Goal: Task Accomplishment & Management: Manage account settings

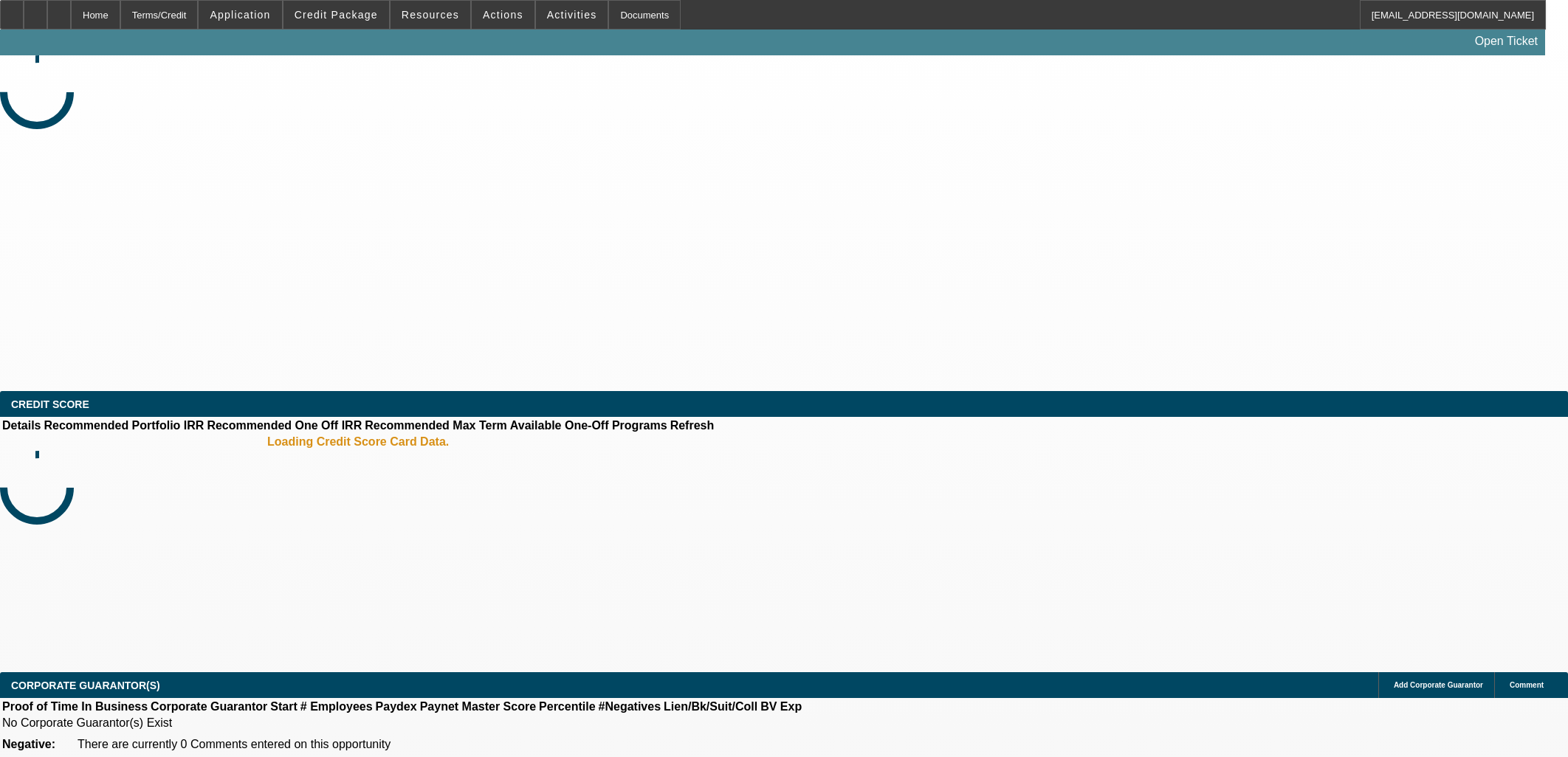
select select "0"
select select "6"
select select "0"
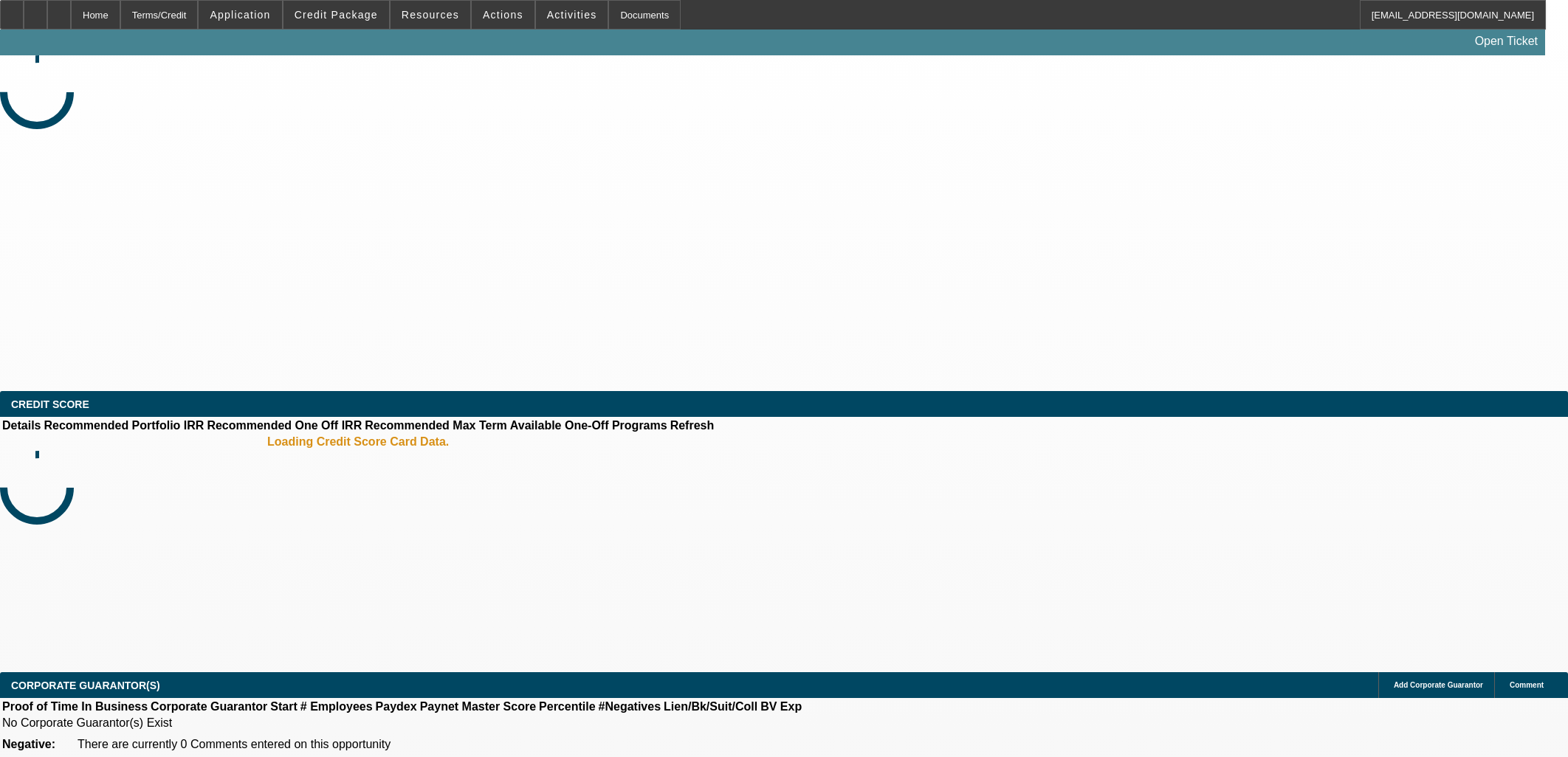
select select "0"
select select "6"
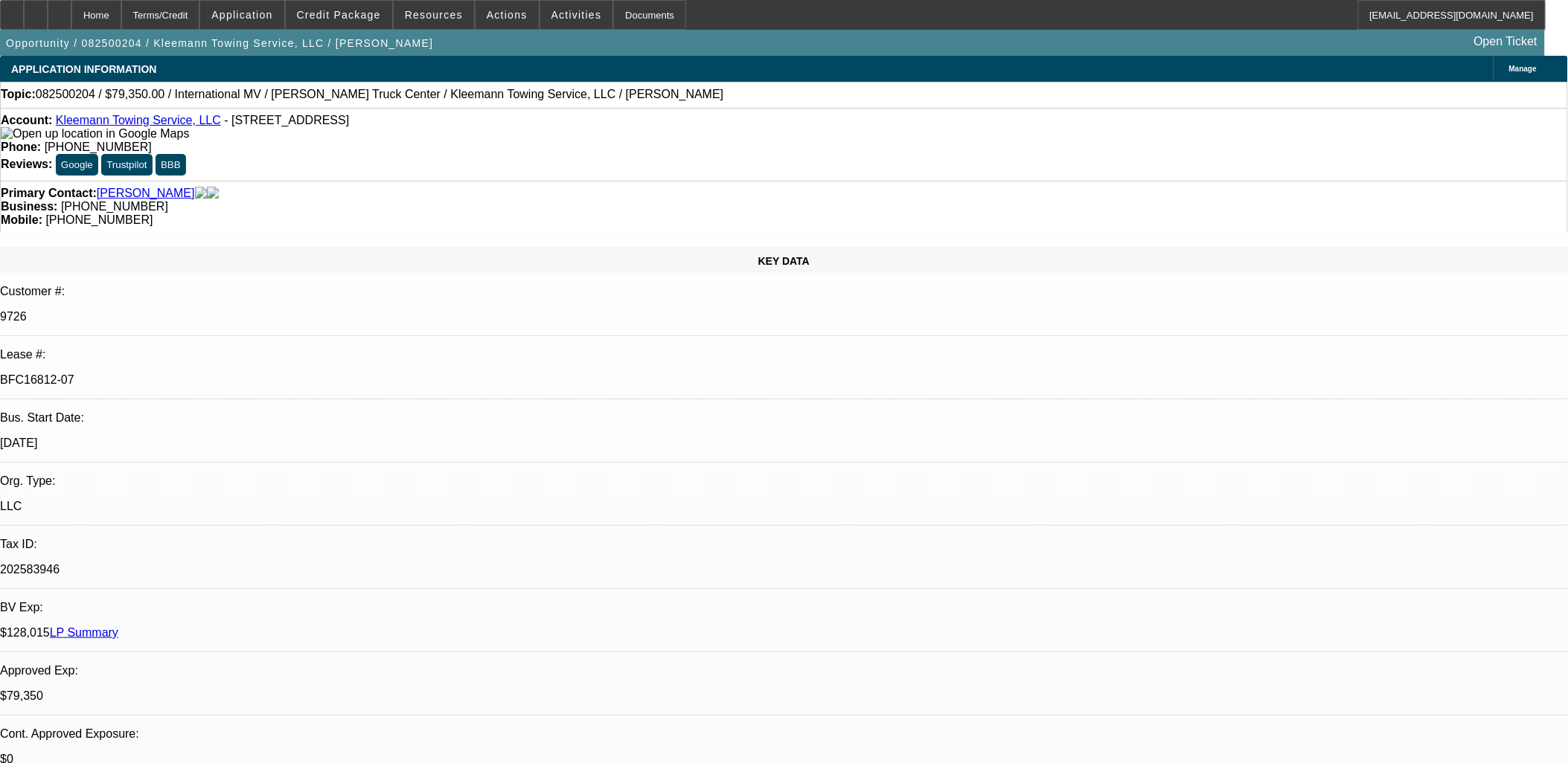
click at [1197, 181] on mat-icon "reply_all" at bounding box center [1191, 187] width 18 height 18
drag, startPoint x: 1239, startPoint y: 308, endPoint x: 1231, endPoint y: 309, distance: 8.1
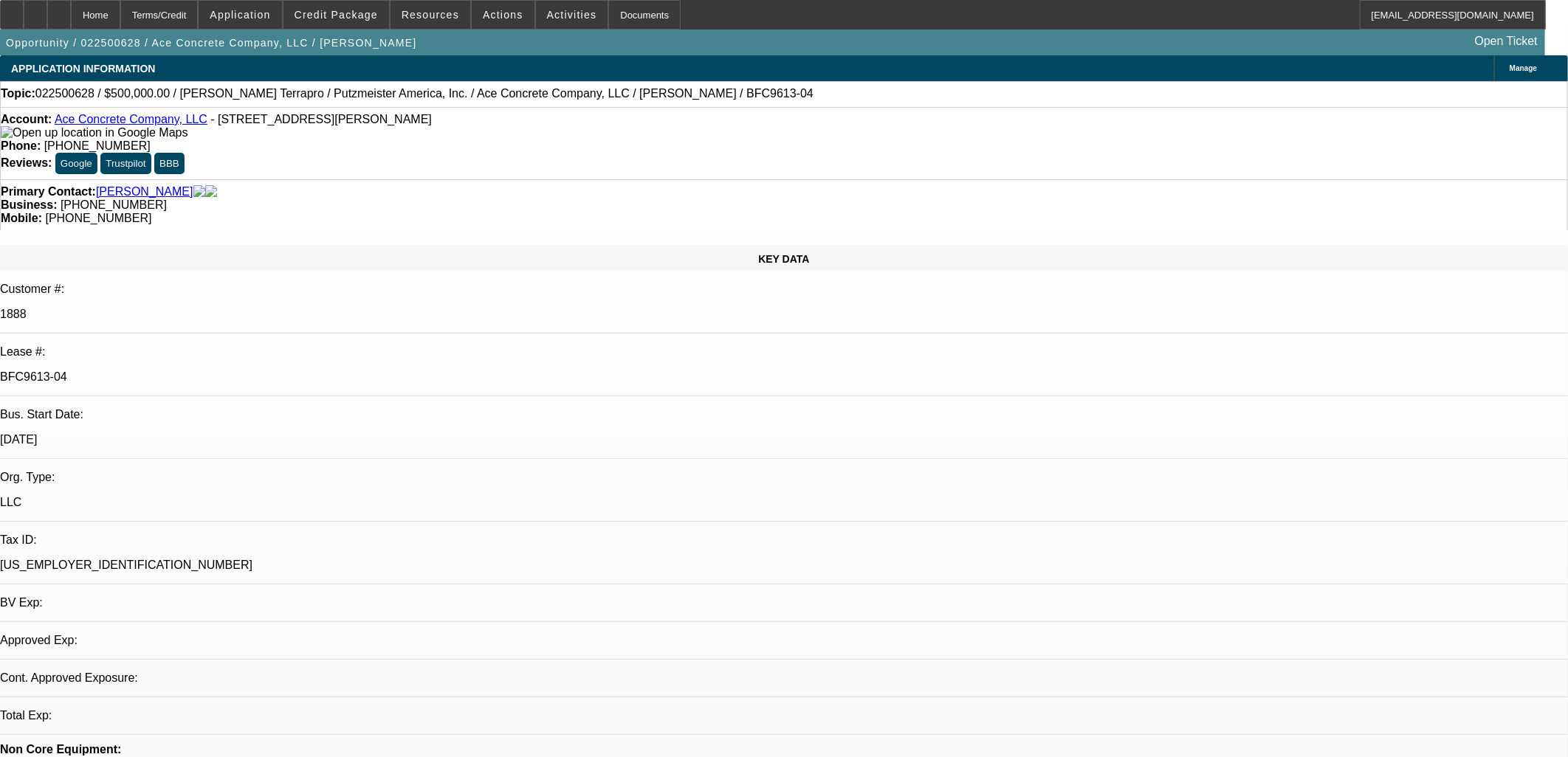
select select "0"
select select "3"
select select "0"
select select "6"
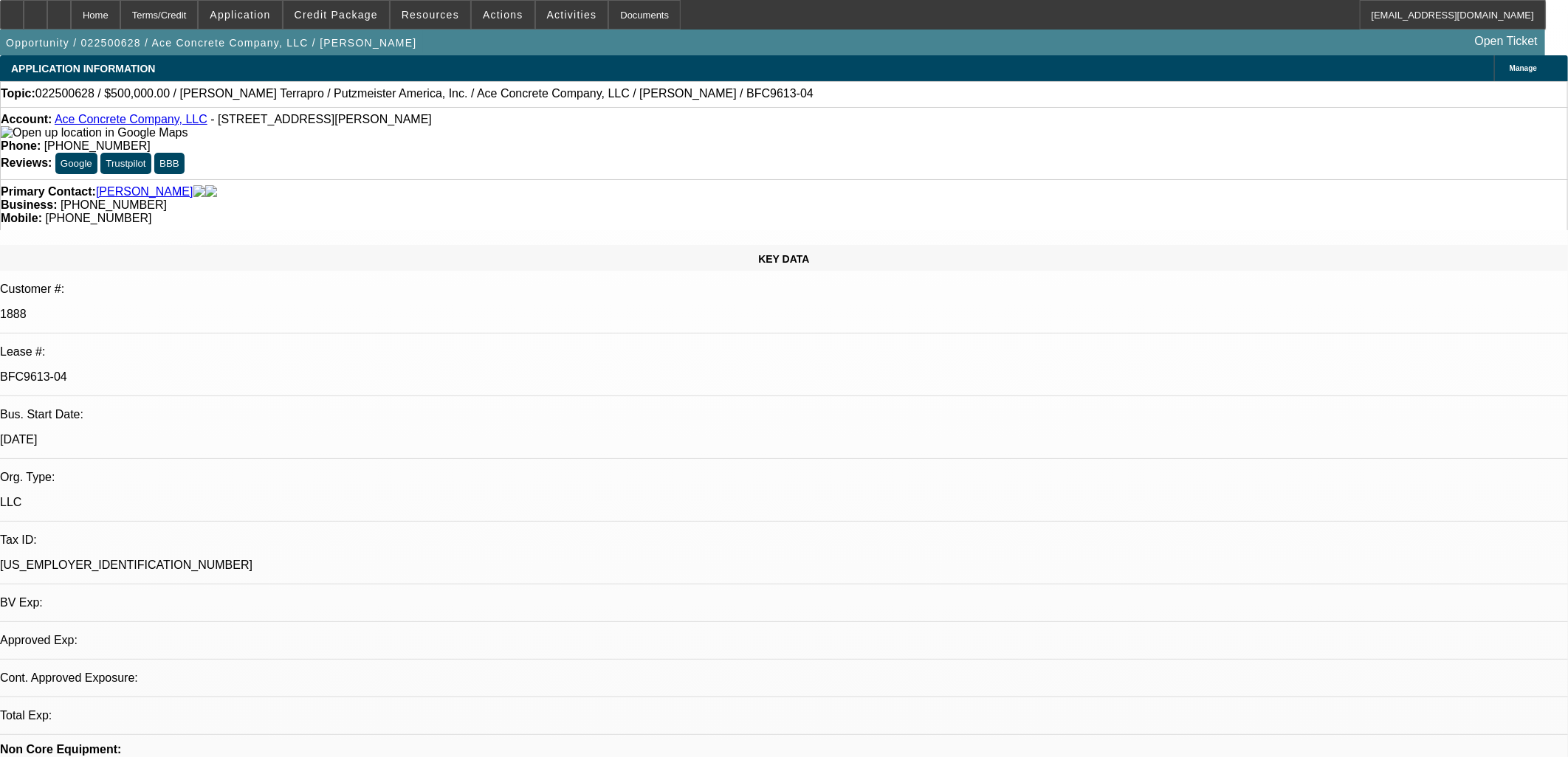
select select "0"
select select "3"
select select "0"
select select "6"
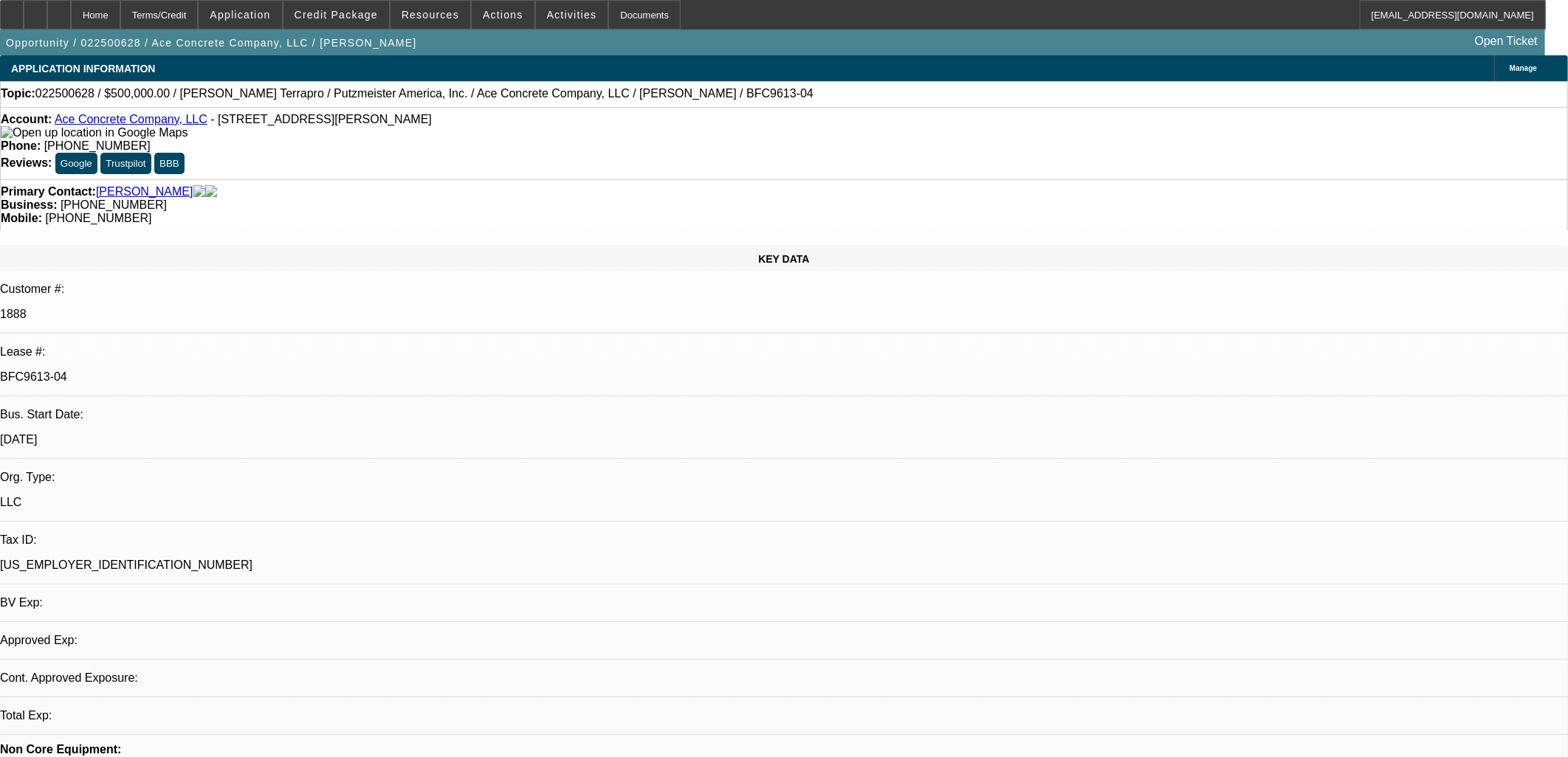
select select "0"
select select "2"
select select "0"
select select "6"
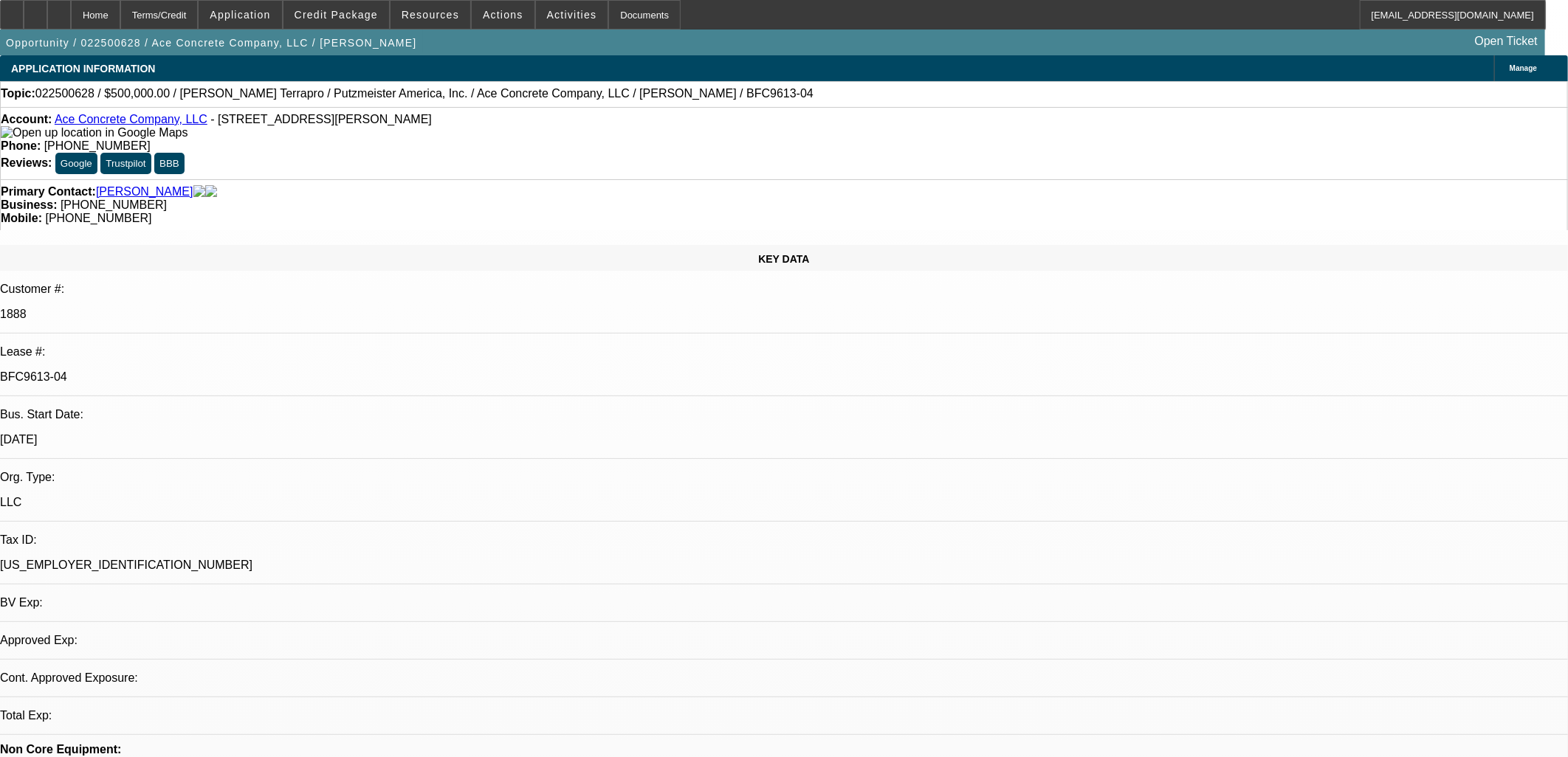
select select "0"
select select "2"
select select "0"
select select "6"
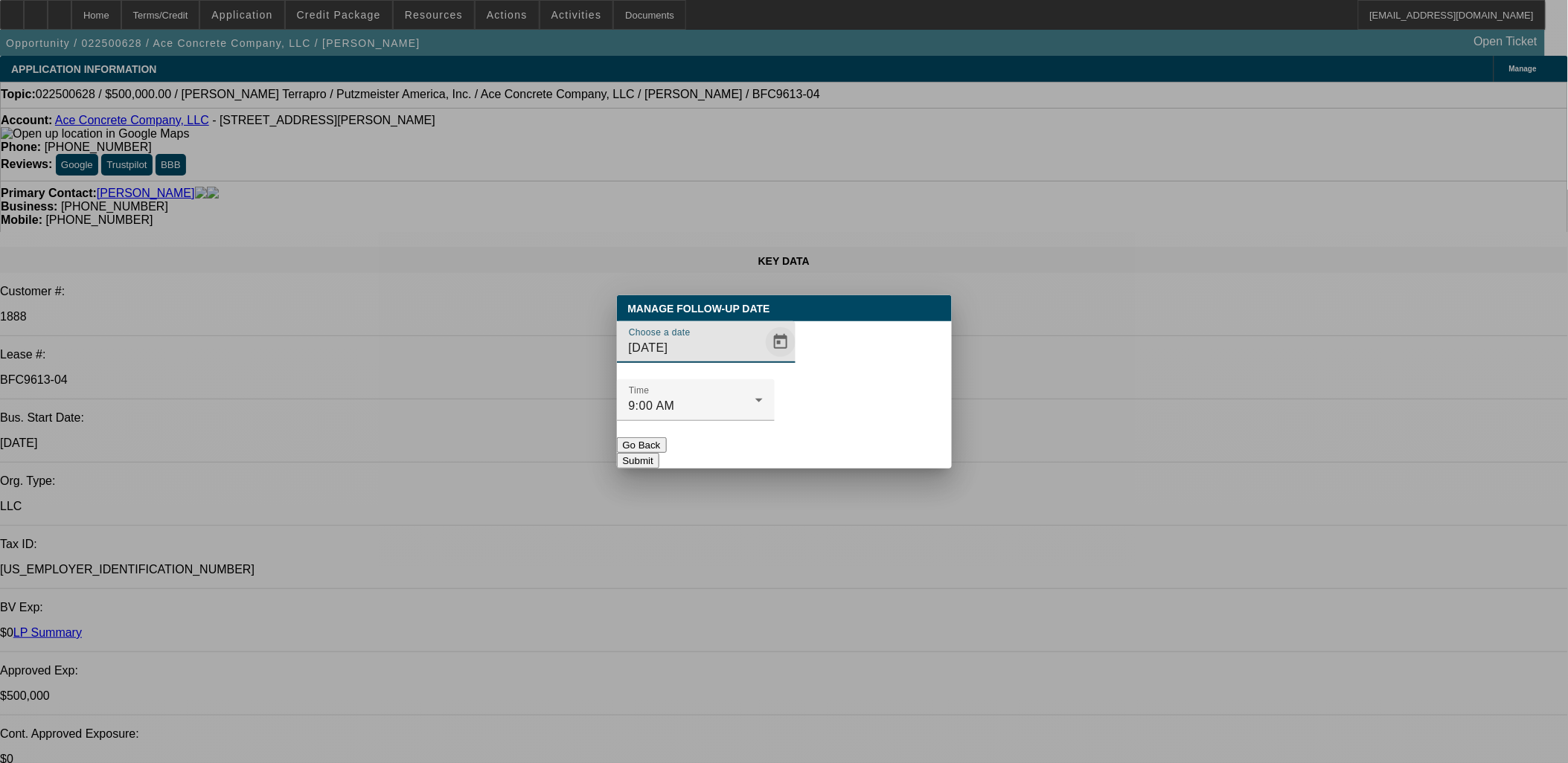
click at [764, 360] on span "Open calendar" at bounding box center [780, 342] width 36 height 36
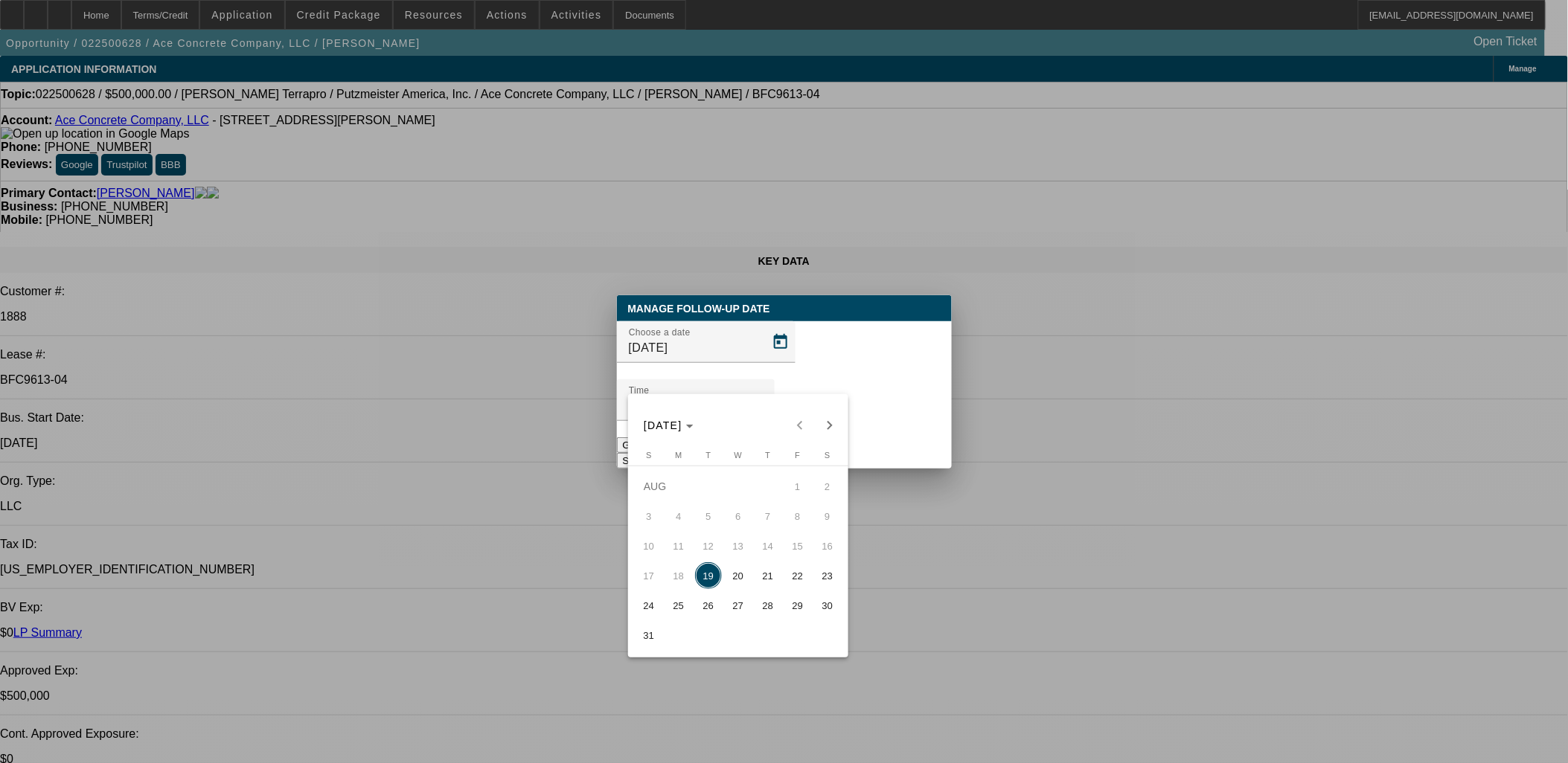
click at [738, 610] on span "27" at bounding box center [738, 606] width 27 height 27
type input "8/27/2025"
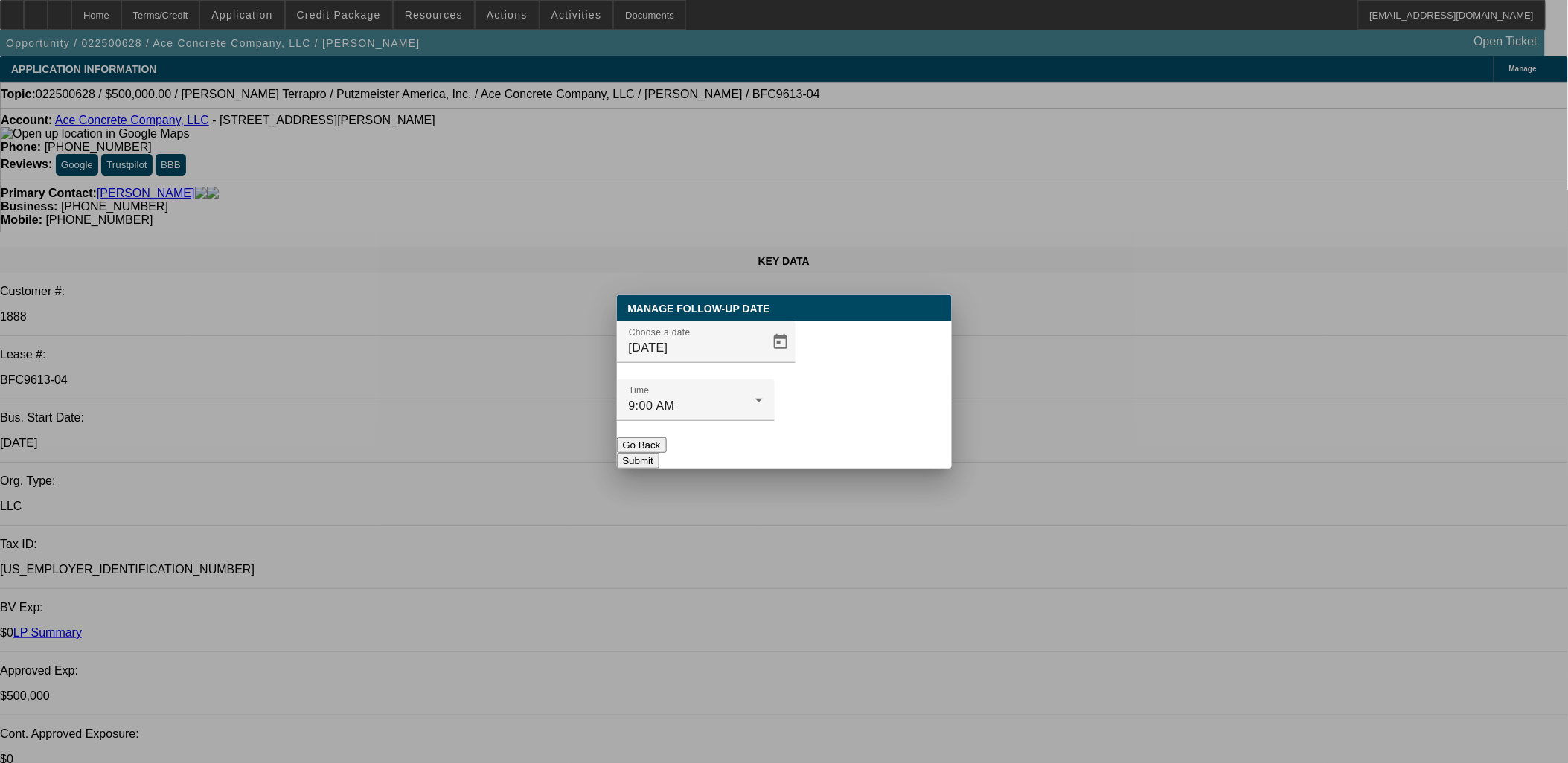
click at [659, 453] on button "Submit" at bounding box center [638, 461] width 43 height 16
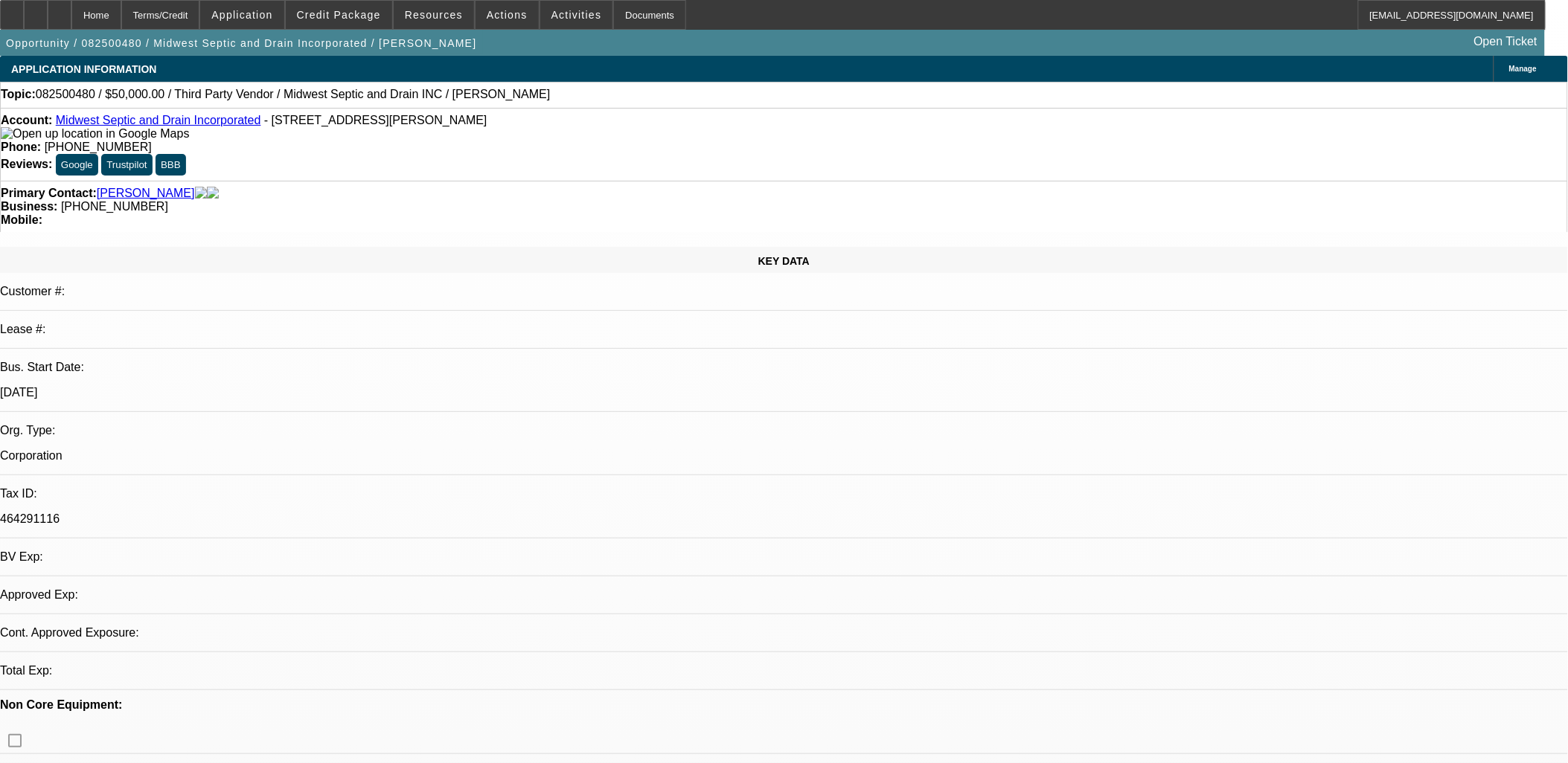
select select "0"
select select "2"
select select "0.1"
select select "1"
select select "2"
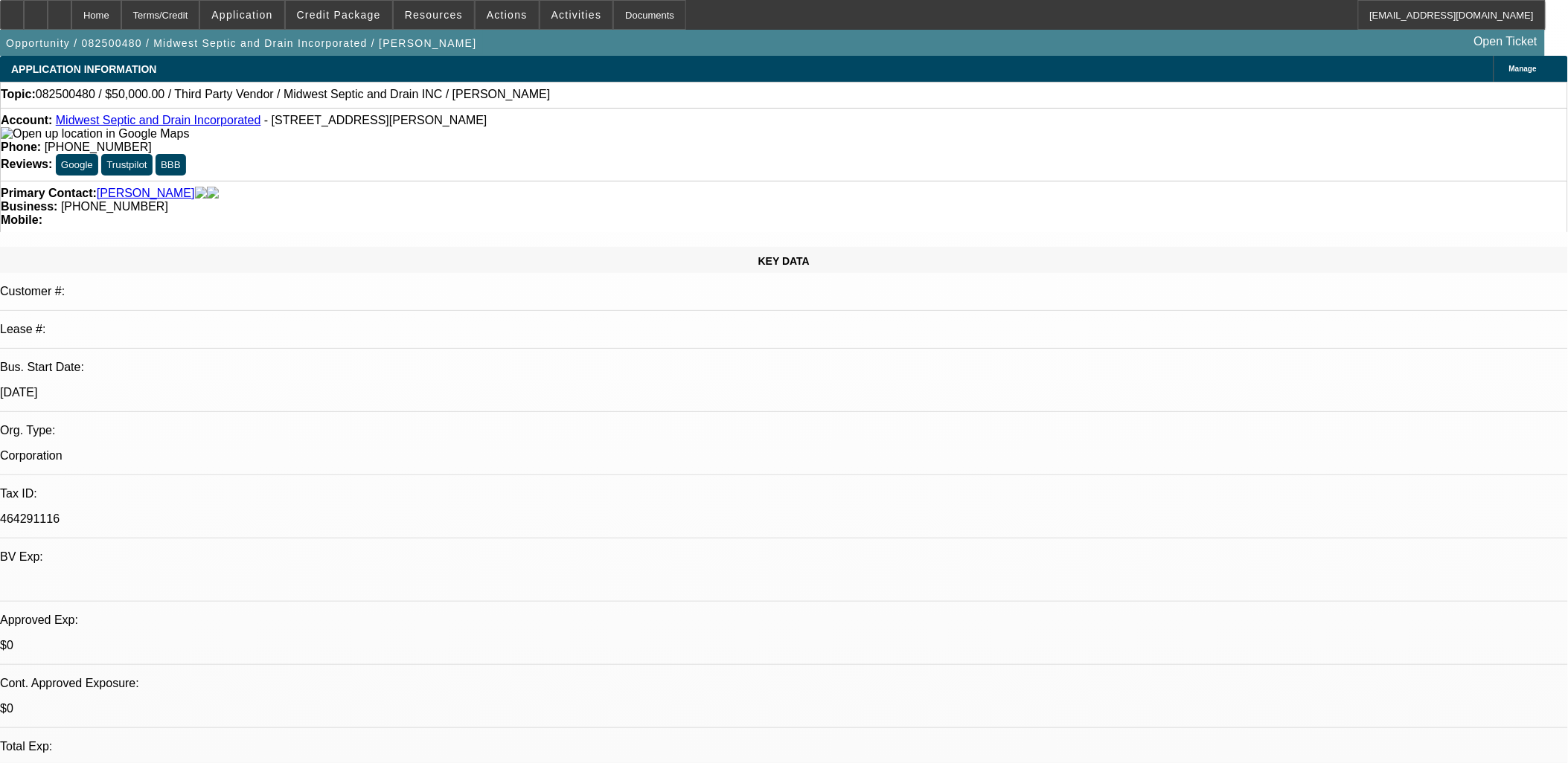
select select "4"
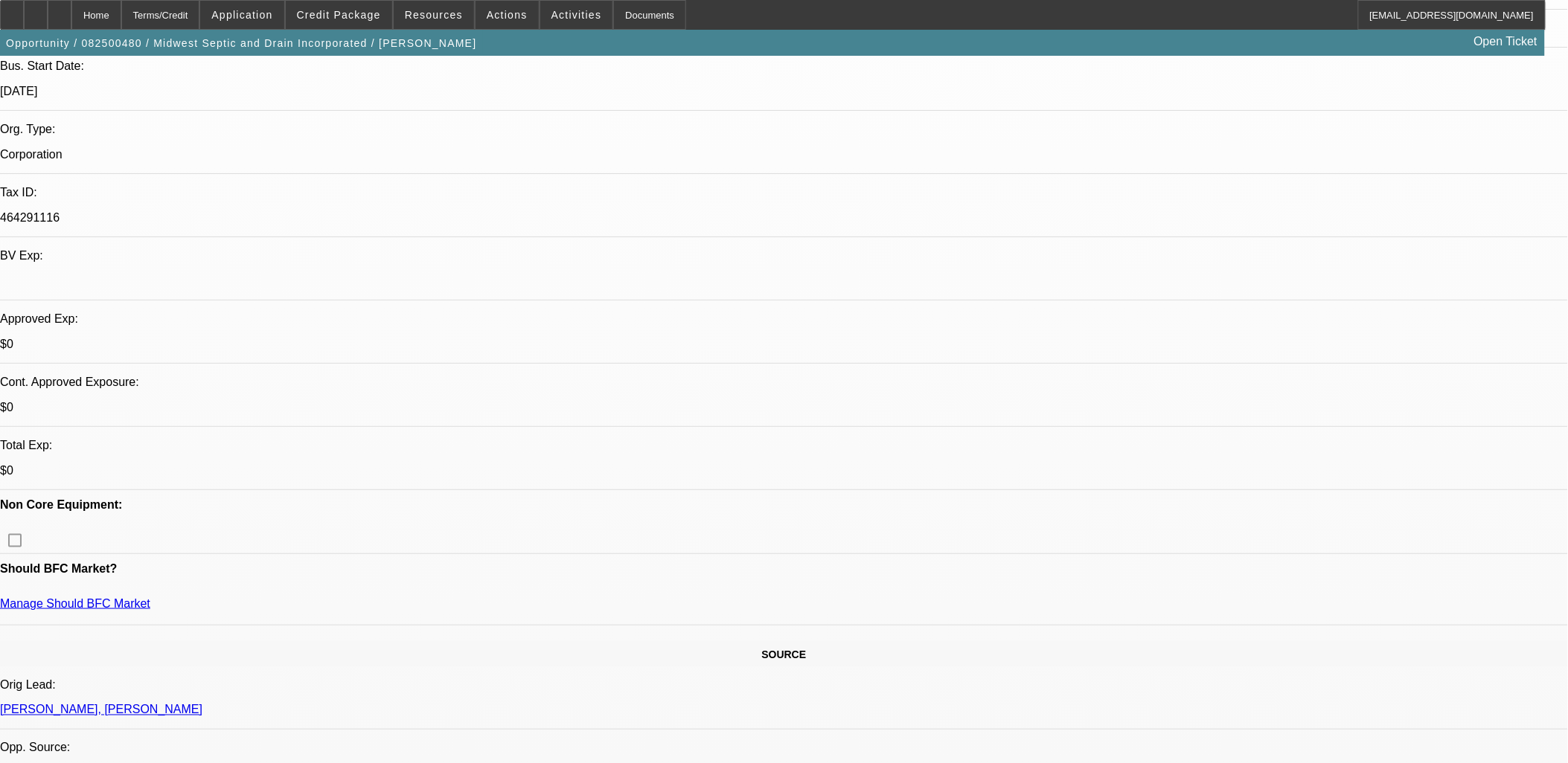
scroll to position [331, 0]
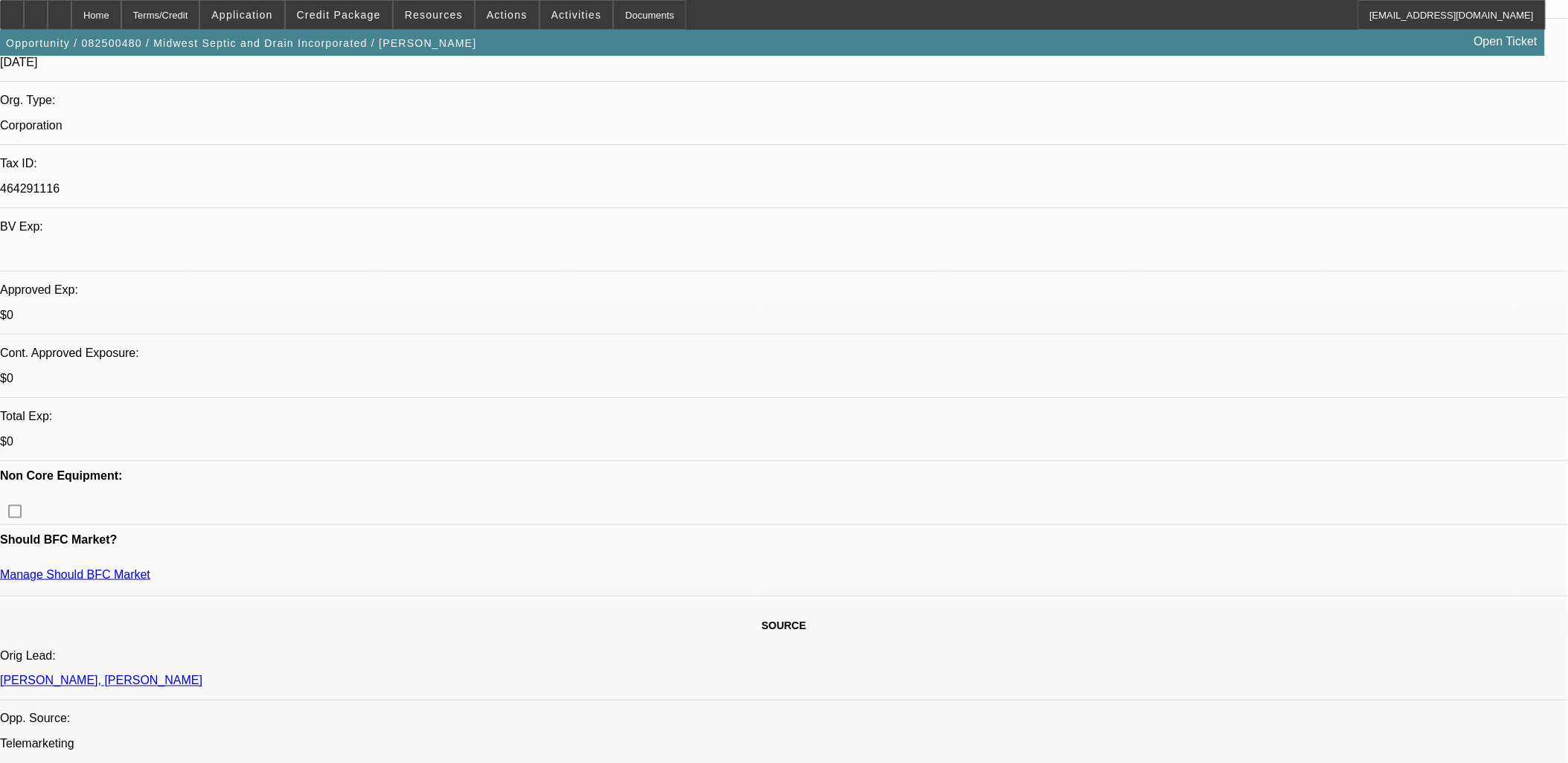
drag, startPoint x: 47, startPoint y: 183, endPoint x: 894, endPoint y: 492, distance: 901.6
drag, startPoint x: 894, startPoint y: 492, endPoint x: 717, endPoint y: 493, distance: 177.0
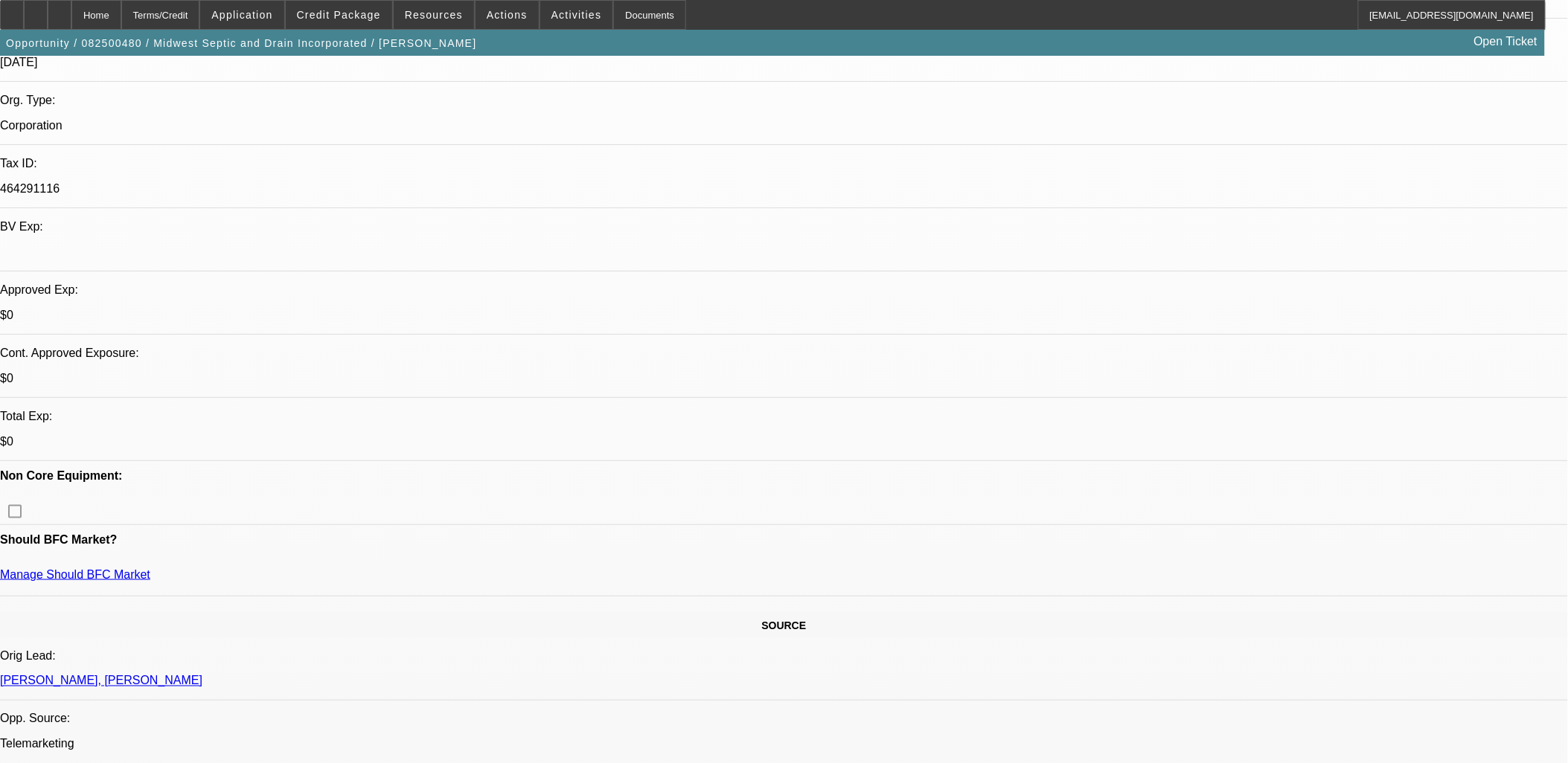
click at [642, 55] on div "Opportunity / 082500480 / Midwest Septic and Drain Incorporated / McIe, Leonard…" at bounding box center [772, 43] width 1545 height 26
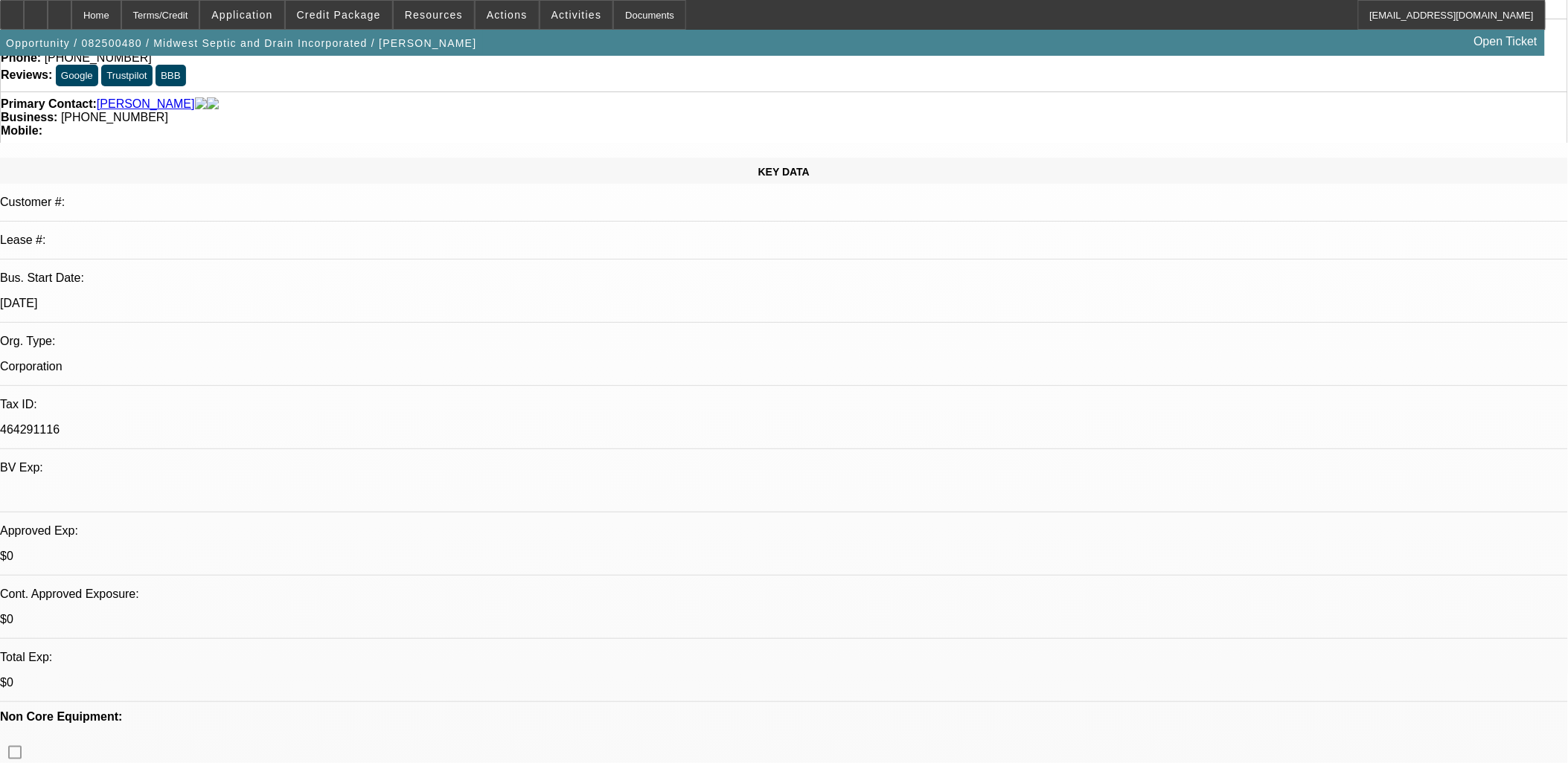
scroll to position [0, 0]
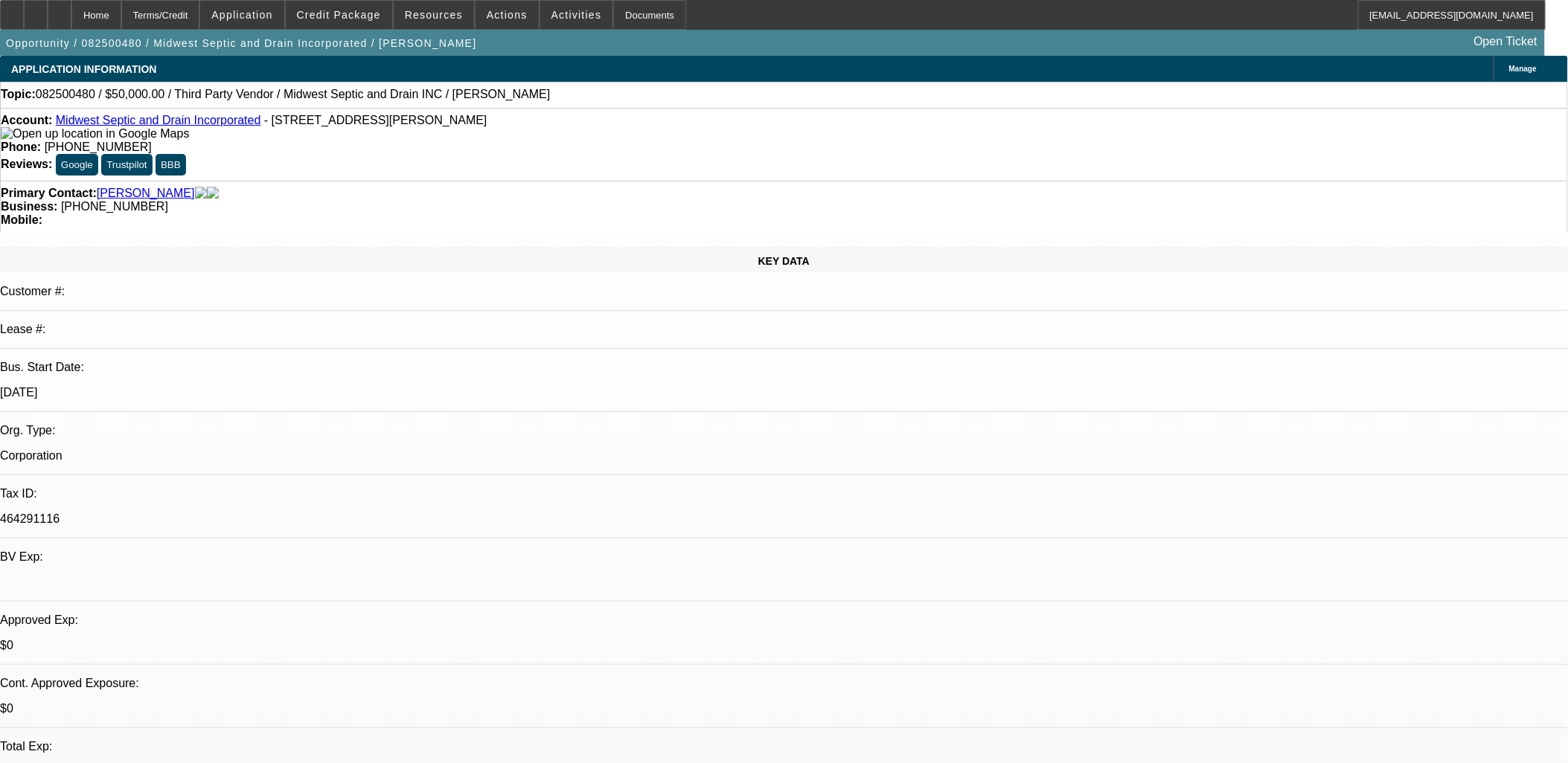
drag, startPoint x: 604, startPoint y: 372, endPoint x: 353, endPoint y: 329, distance: 254.7
drag, startPoint x: 358, startPoint y: 328, endPoint x: 597, endPoint y: 373, distance: 243.2
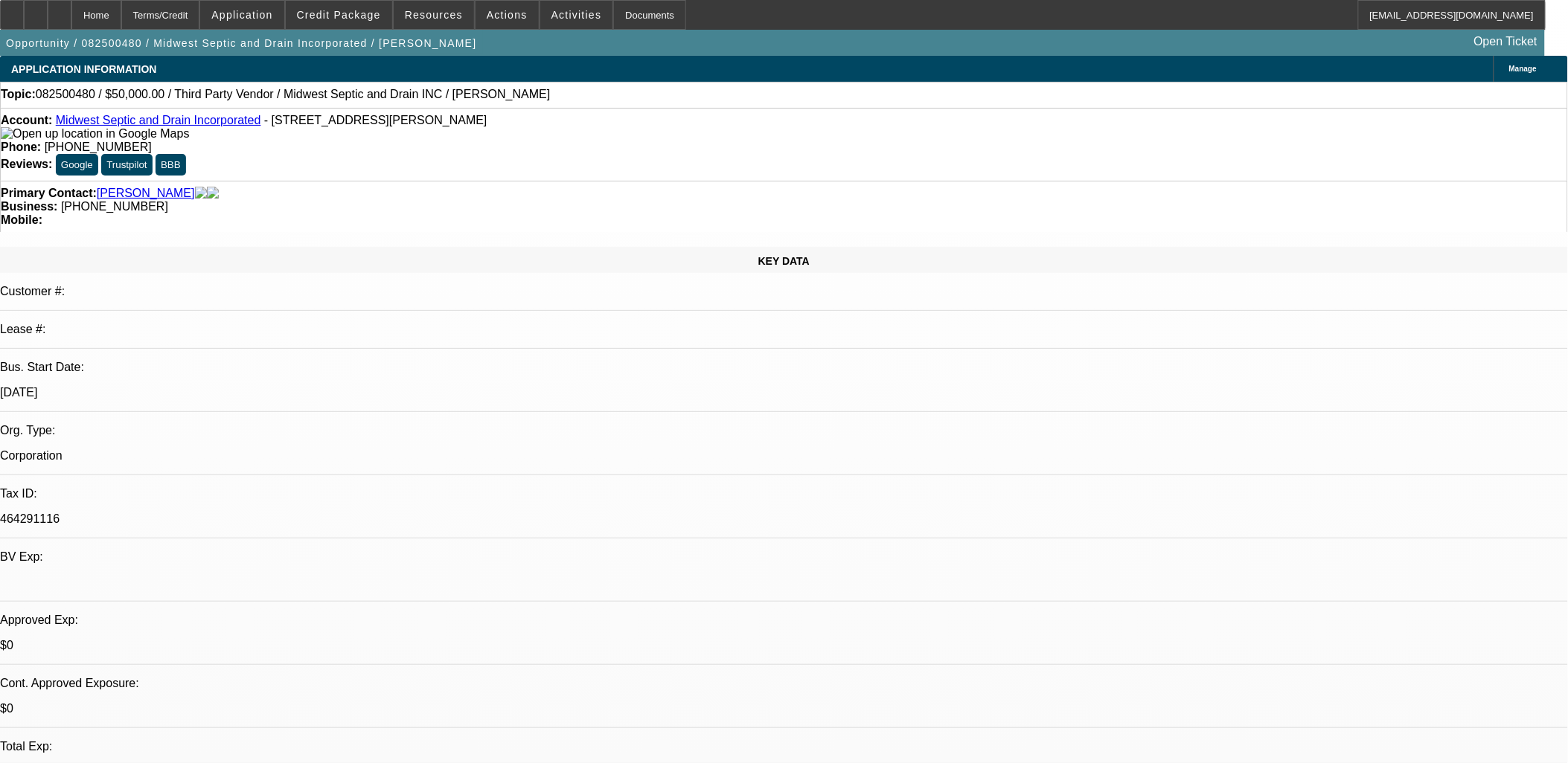
drag, startPoint x: 600, startPoint y: 374, endPoint x: 402, endPoint y: 326, distance: 203.7
drag, startPoint x: 402, startPoint y: 326, endPoint x: 372, endPoint y: 328, distance: 30.1
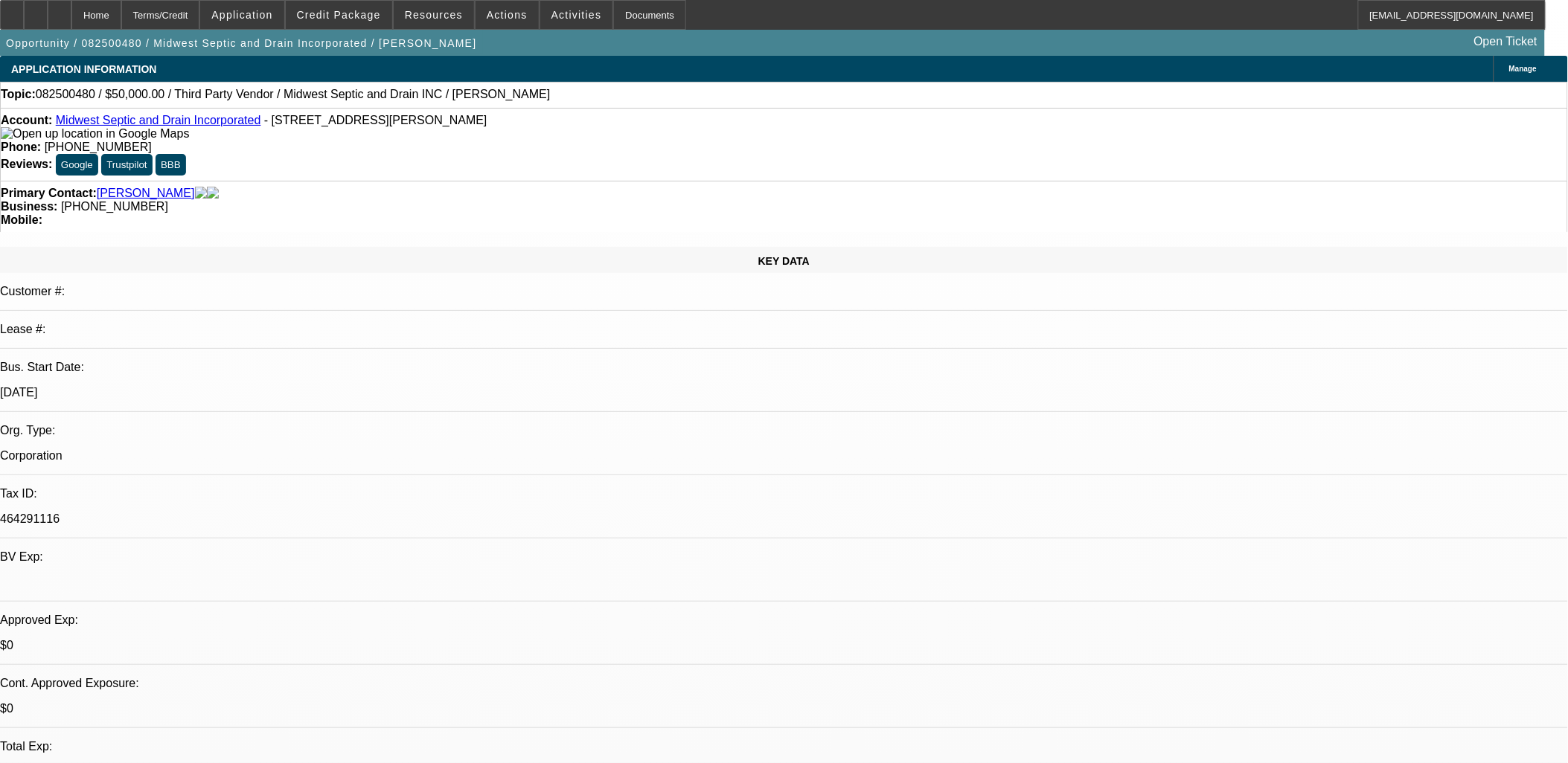
drag, startPoint x: 360, startPoint y: 324, endPoint x: 687, endPoint y: 355, distance: 328.5
drag, startPoint x: 687, startPoint y: 355, endPoint x: 638, endPoint y: 365, distance: 50.0
drag, startPoint x: 638, startPoint y: 365, endPoint x: 612, endPoint y: 363, distance: 26.1
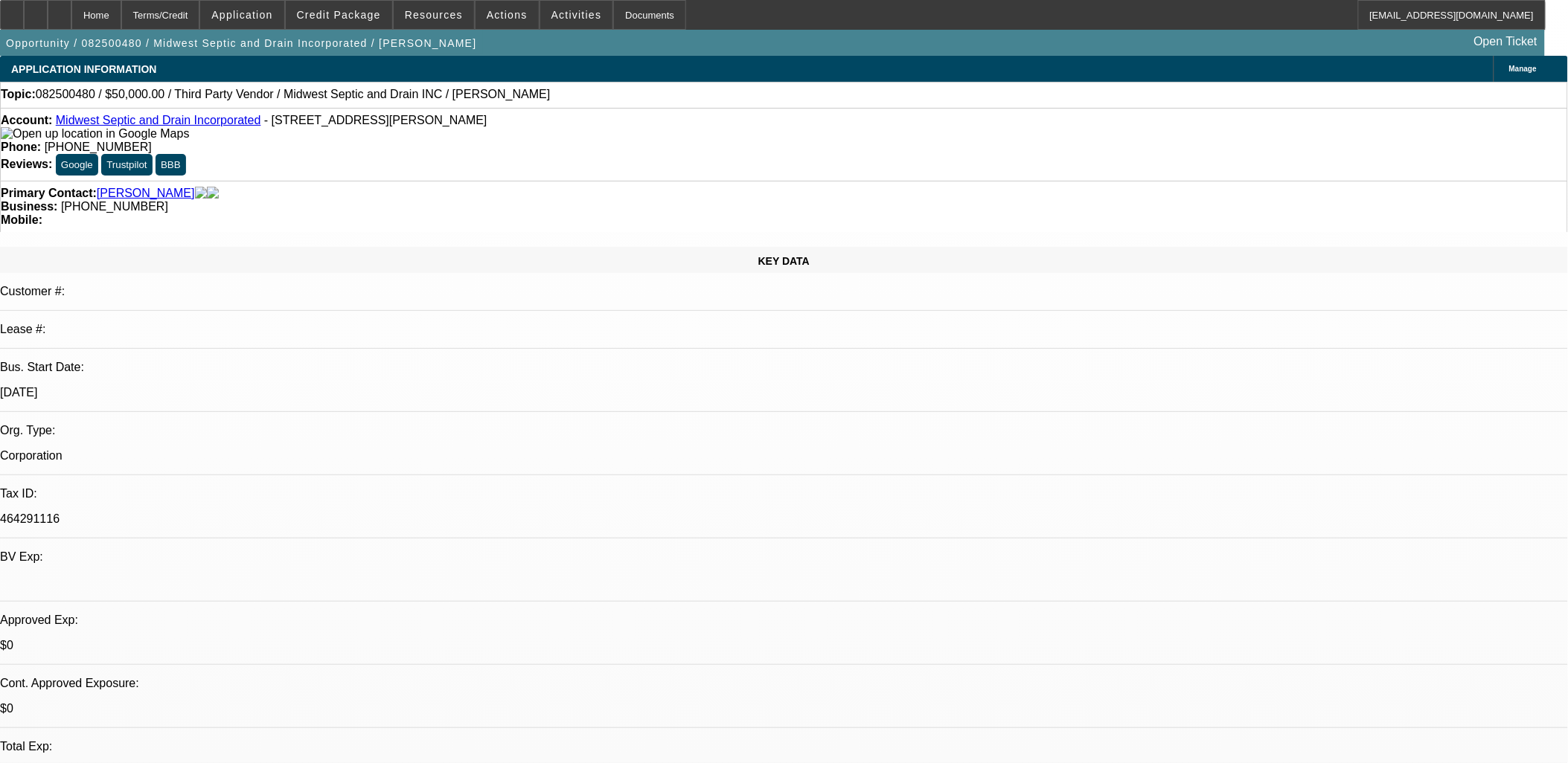
drag, startPoint x: 612, startPoint y: 363, endPoint x: 620, endPoint y: 357, distance: 10.0
drag, startPoint x: 593, startPoint y: 366, endPoint x: 368, endPoint y: 328, distance: 228.2
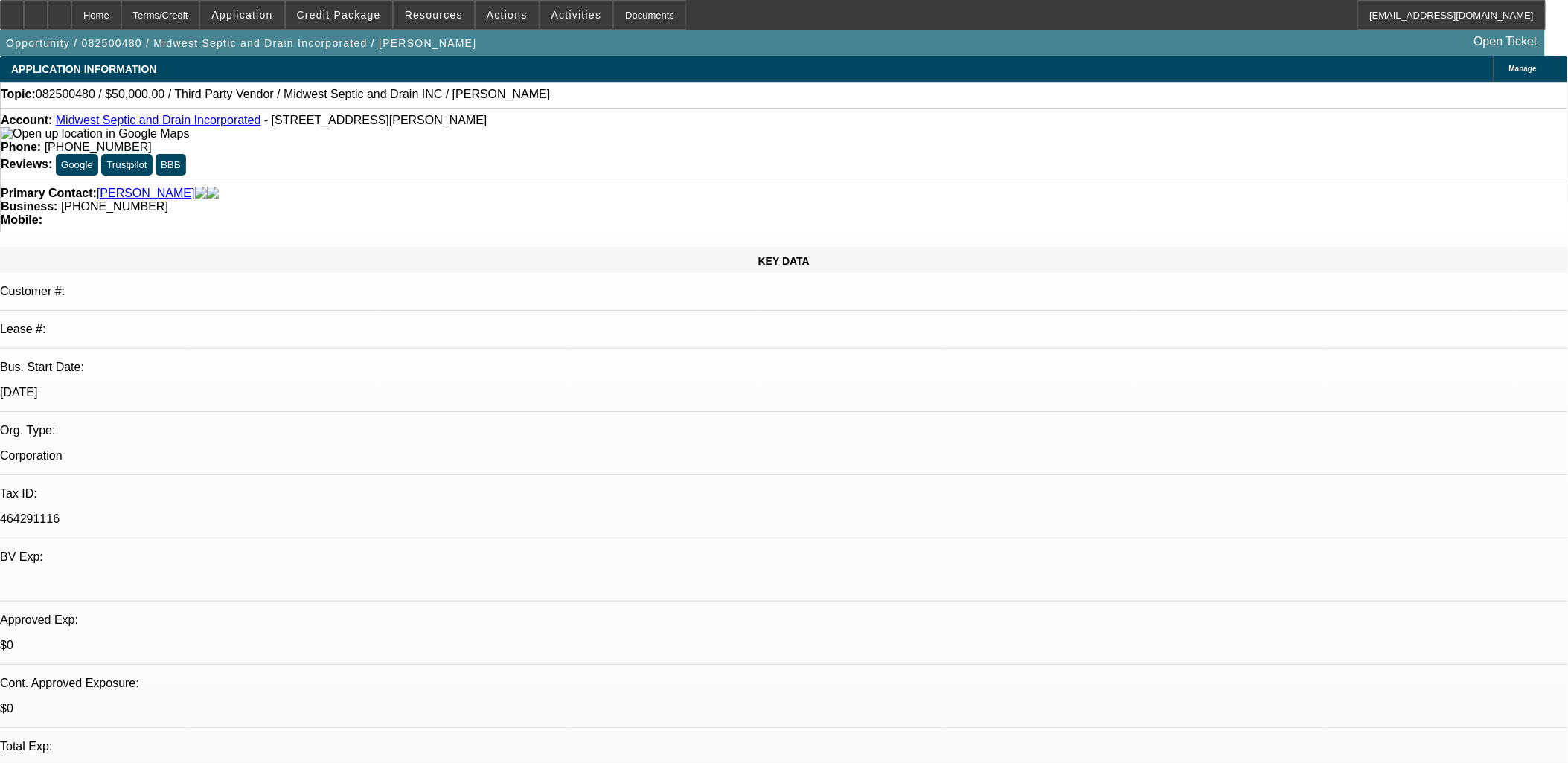
drag, startPoint x: 365, startPoint y: 328, endPoint x: 600, endPoint y: 360, distance: 237.2
click at [392, 17] on span at bounding box center [339, 14] width 107 height 36
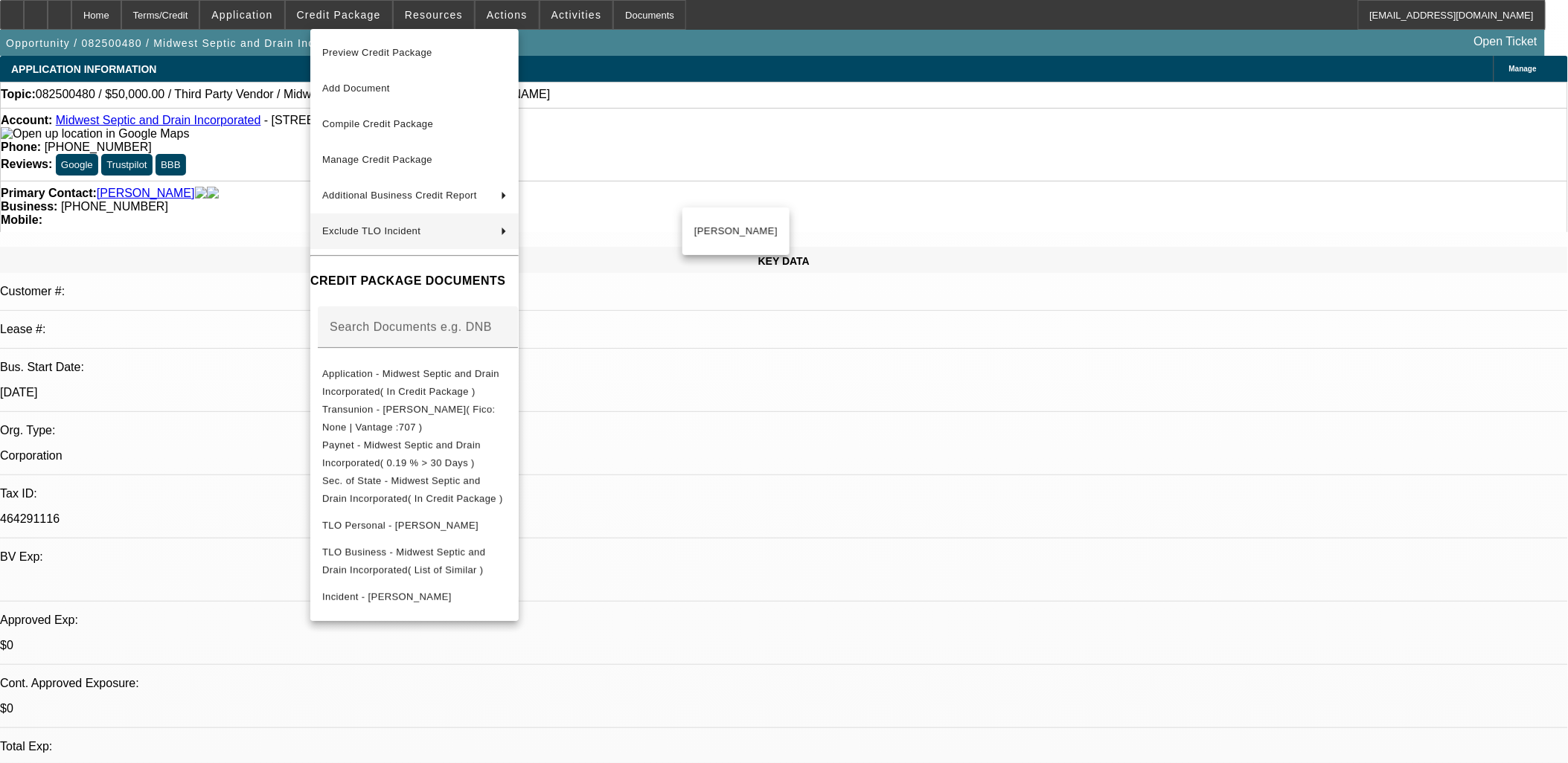
click at [271, 344] on div at bounding box center [784, 381] width 1568 height 763
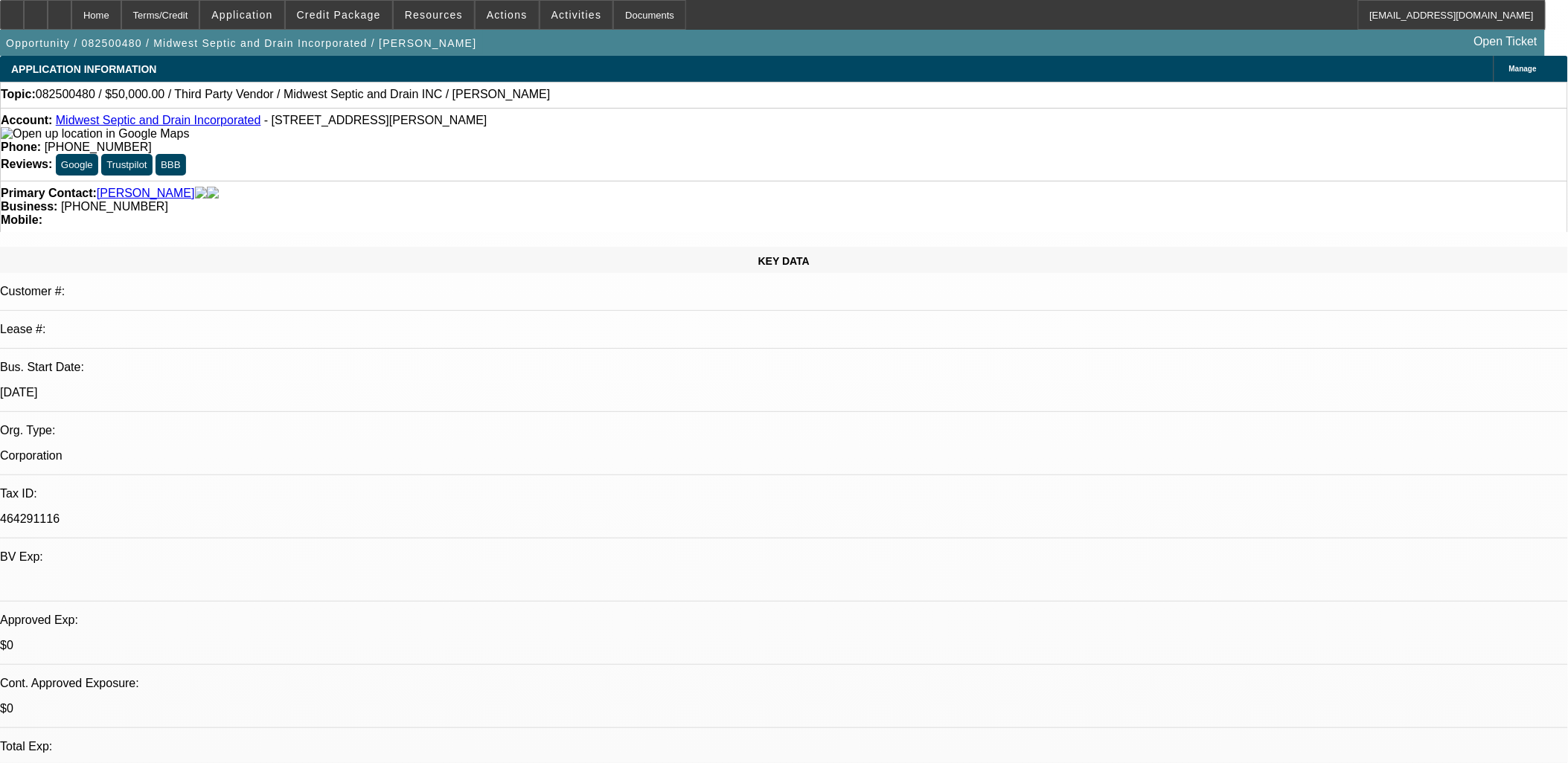
drag, startPoint x: 594, startPoint y: 363, endPoint x: 360, endPoint y: 332, distance: 236.0
drag, startPoint x: 360, startPoint y: 331, endPoint x: 603, endPoint y: 361, distance: 244.8
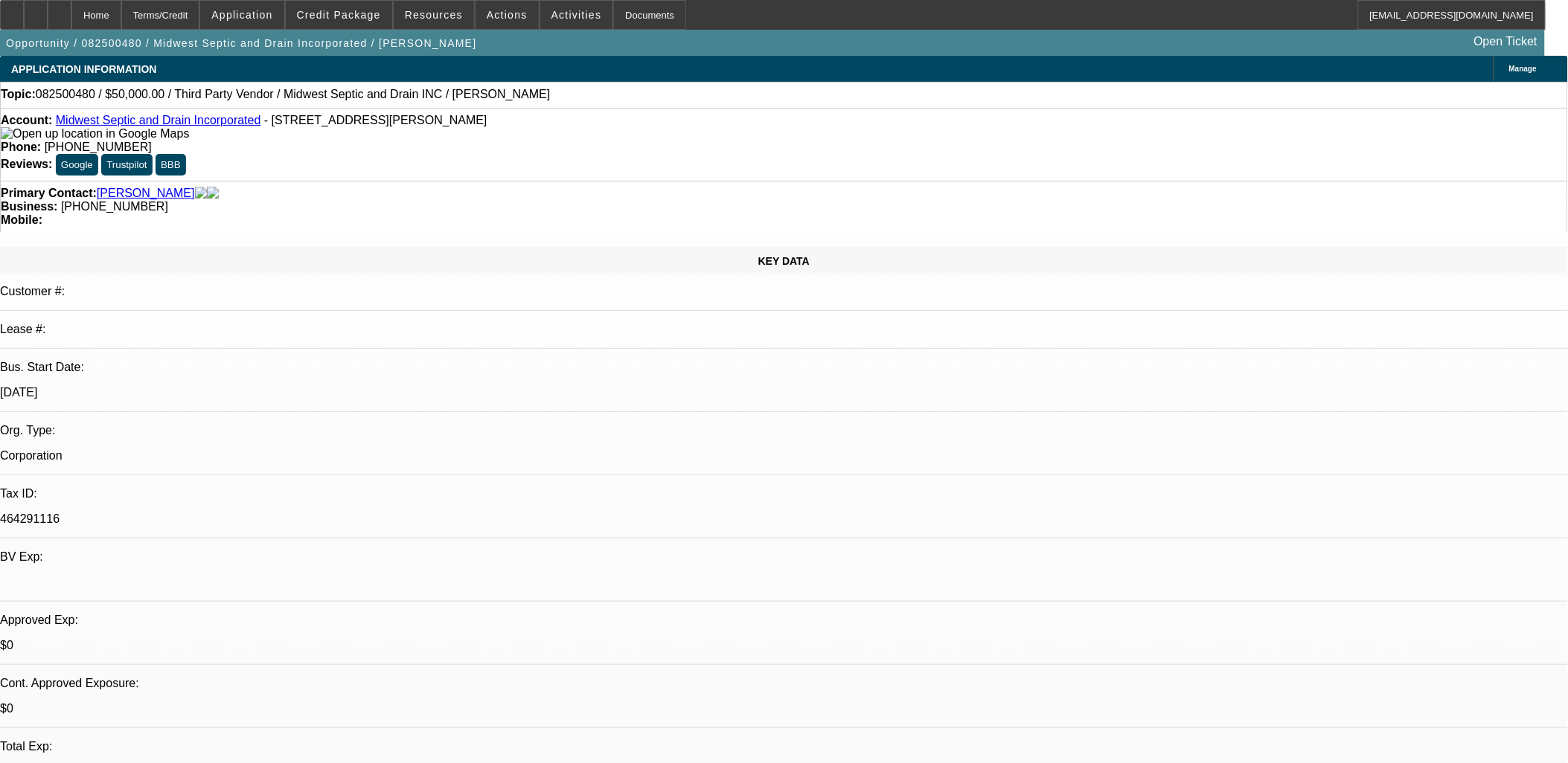
drag, startPoint x: 601, startPoint y: 357, endPoint x: 373, endPoint y: 313, distance: 232.2
drag, startPoint x: 373, startPoint y: 313, endPoint x: 358, endPoint y: 309, distance: 15.5
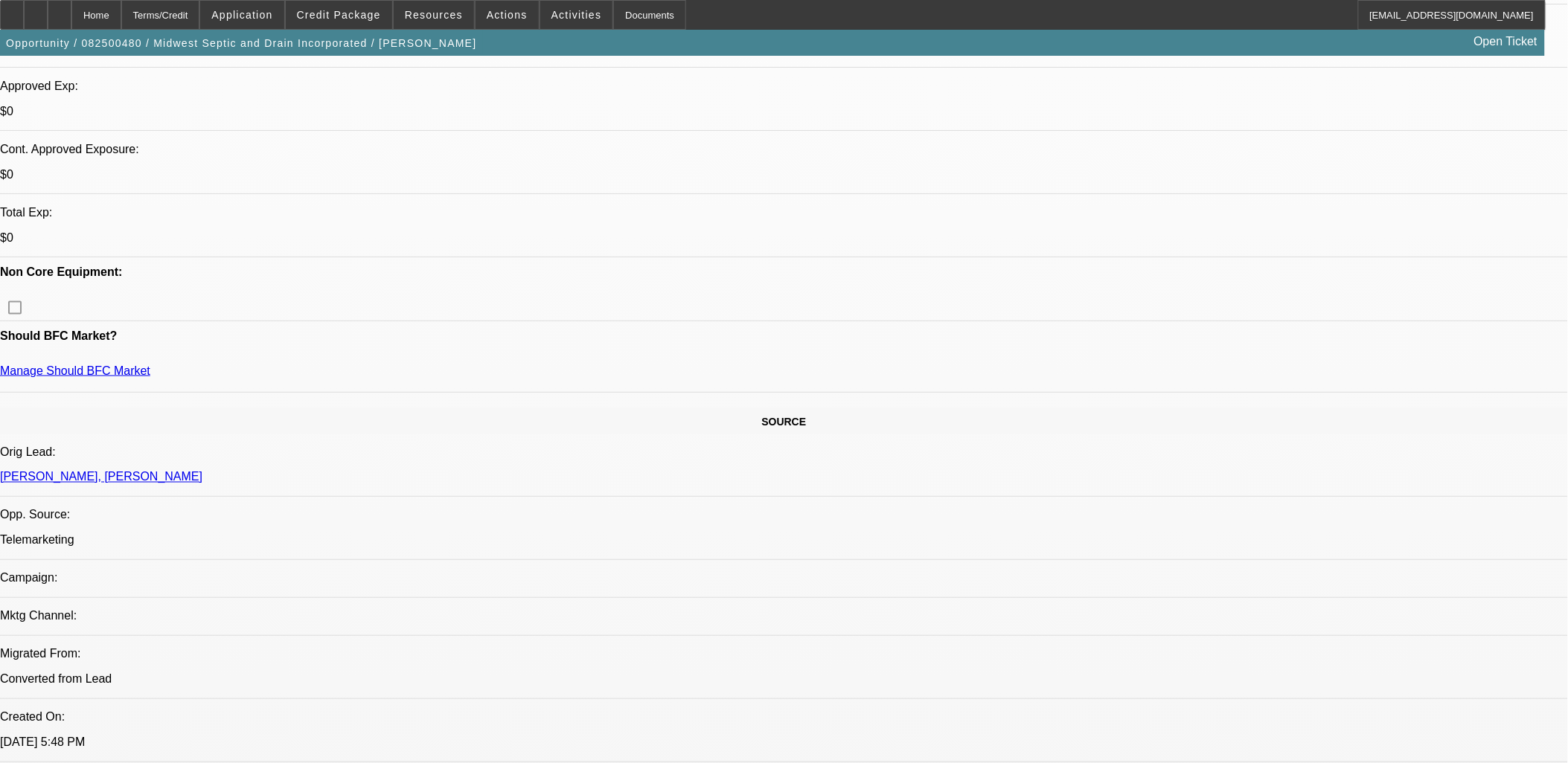
scroll to position [744, 0]
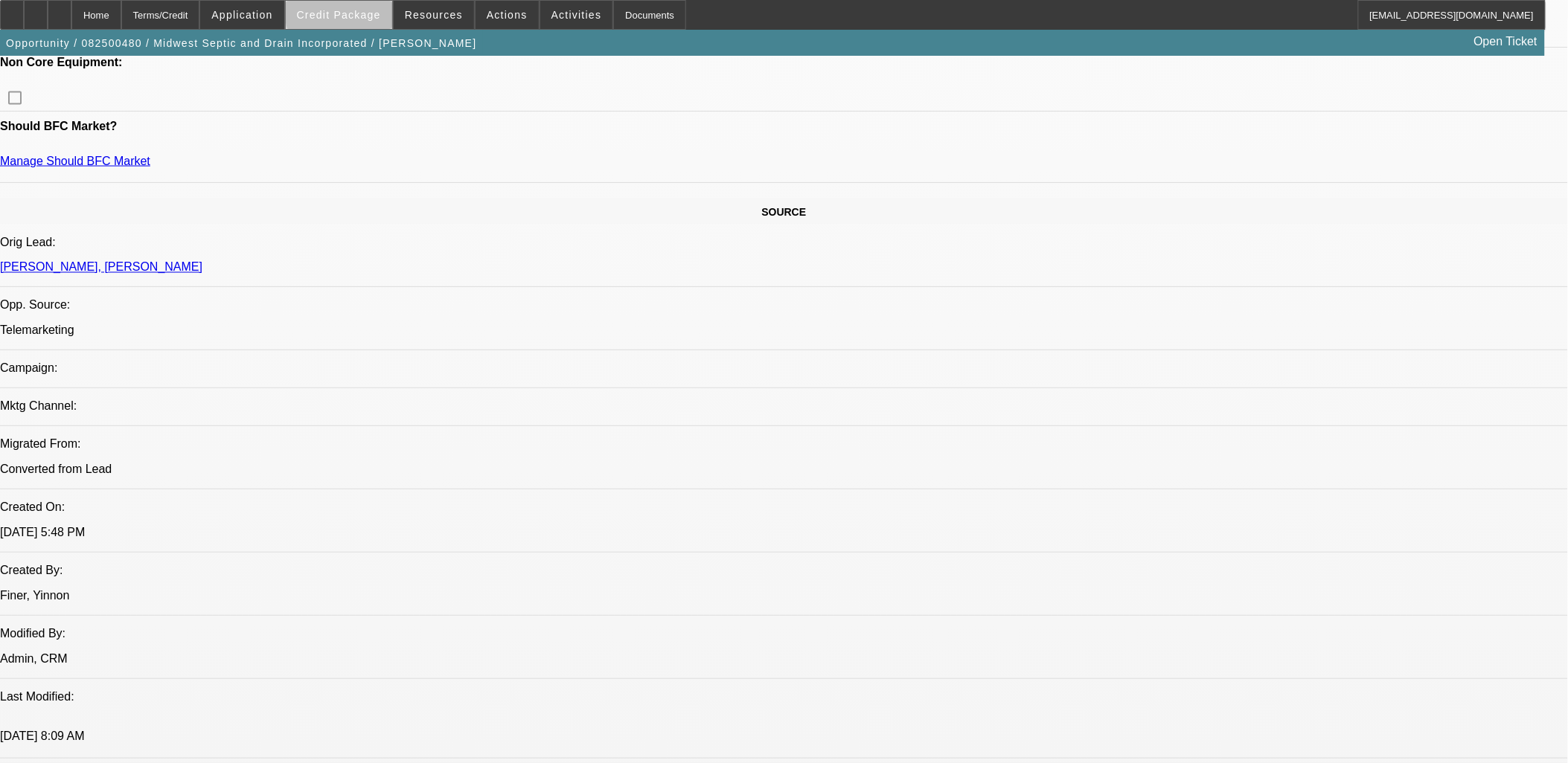
click at [375, 10] on span "Credit Package" at bounding box center [339, 14] width 84 height 12
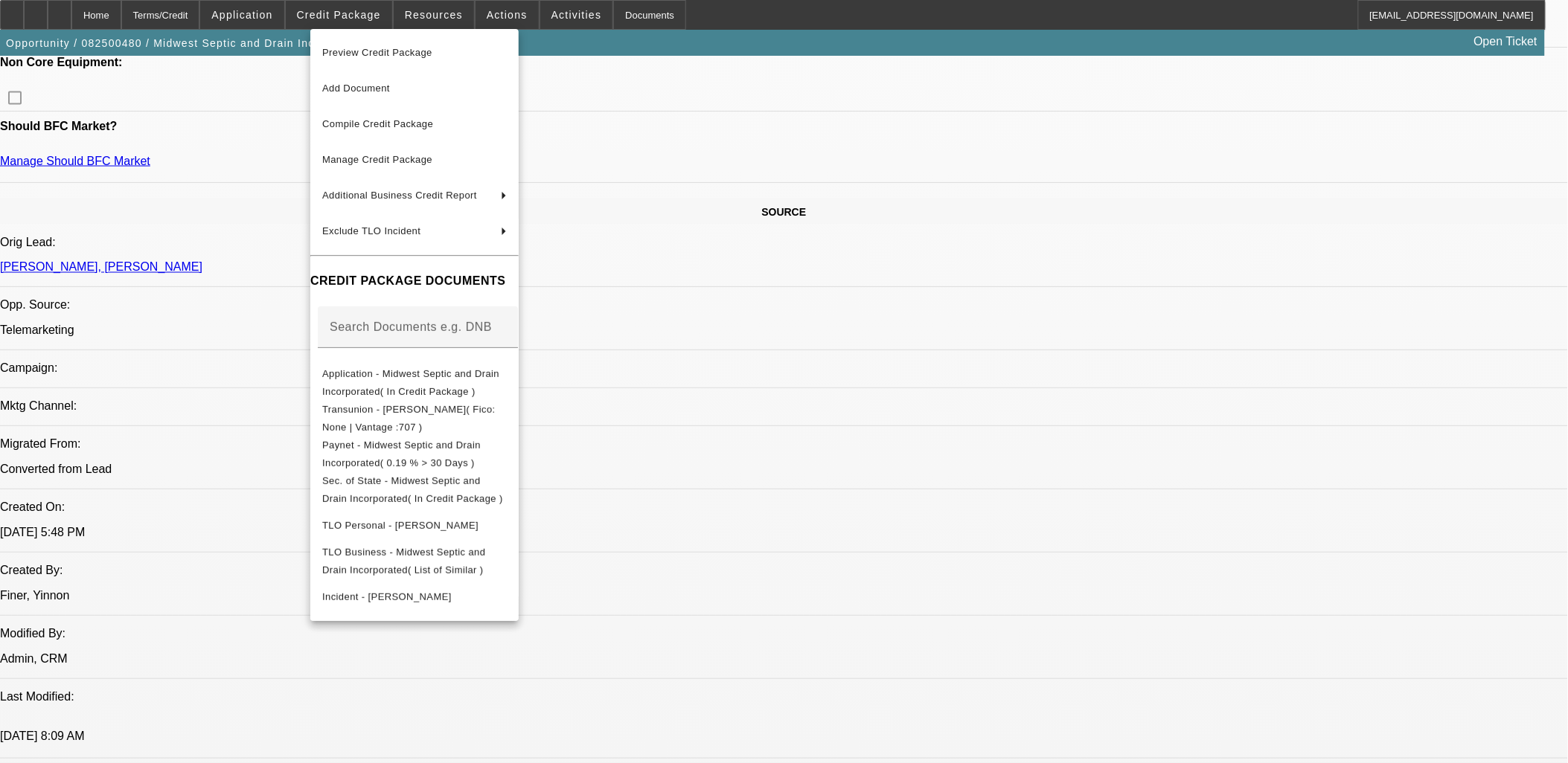
click at [256, 497] on div at bounding box center [784, 381] width 1568 height 763
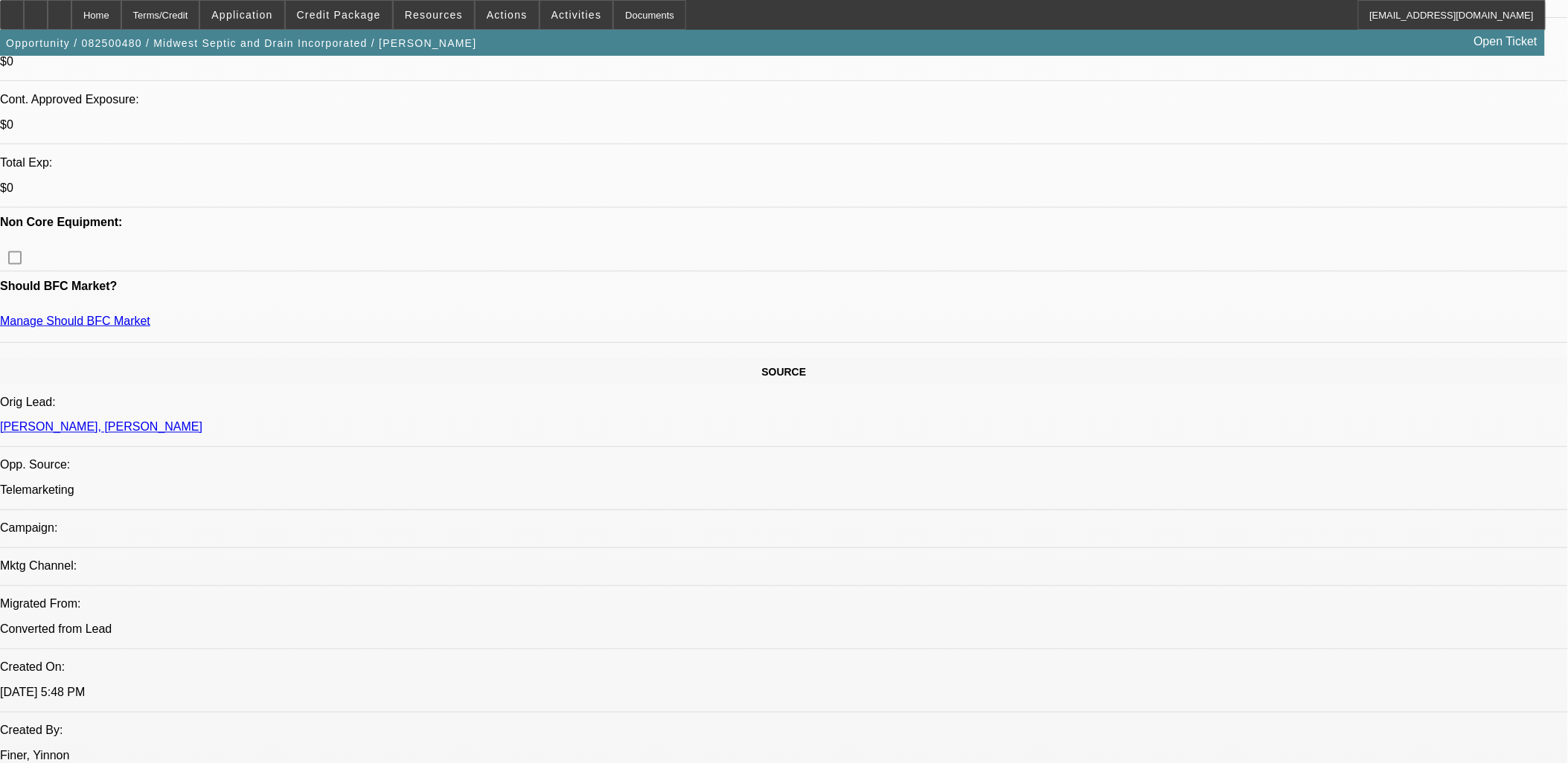
scroll to position [578, 0]
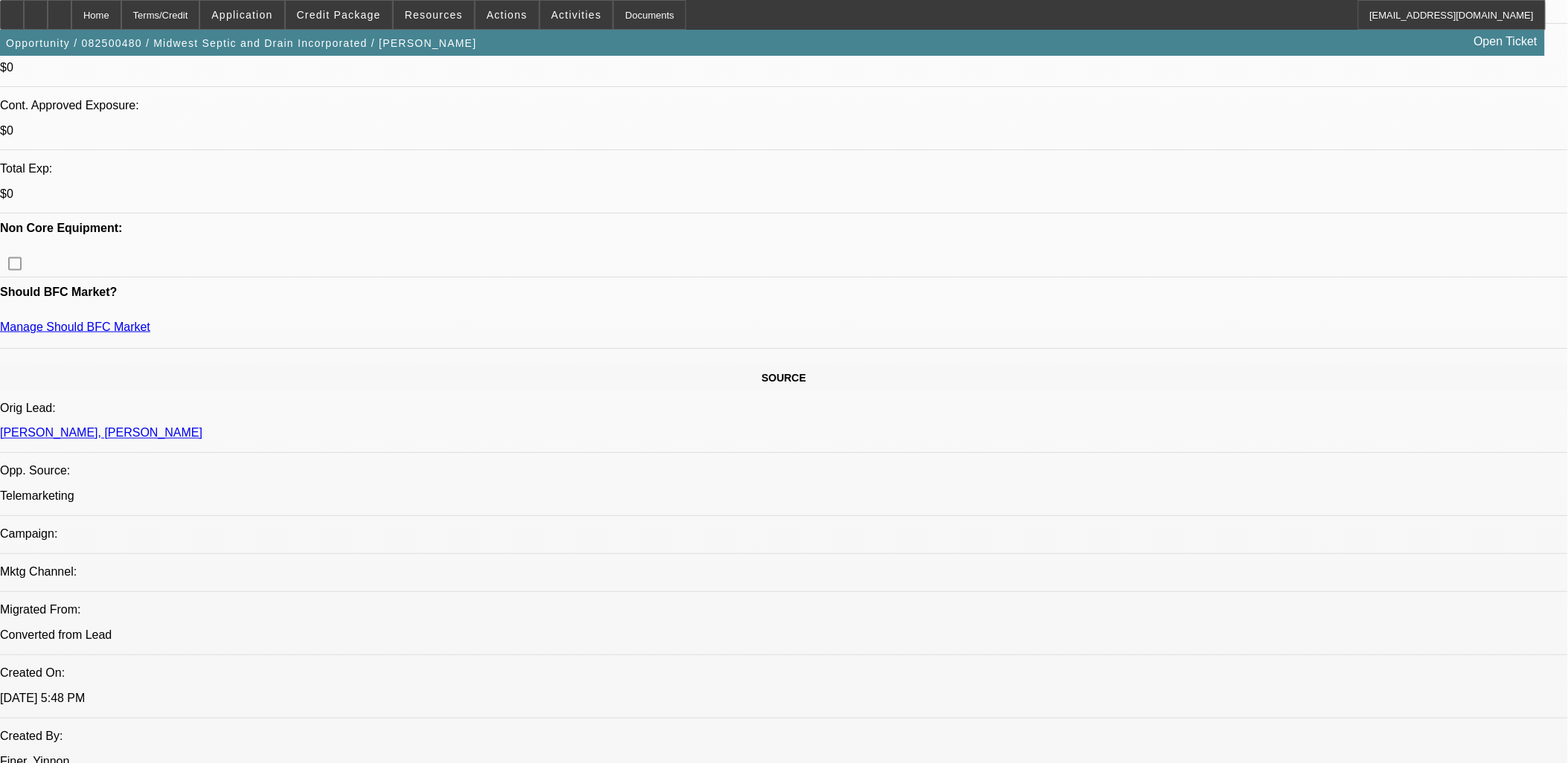
drag, startPoint x: 709, startPoint y: 375, endPoint x: 187, endPoint y: 143, distance: 571.2
drag, startPoint x: 187, startPoint y: 143, endPoint x: 604, endPoint y: 302, distance: 446.3
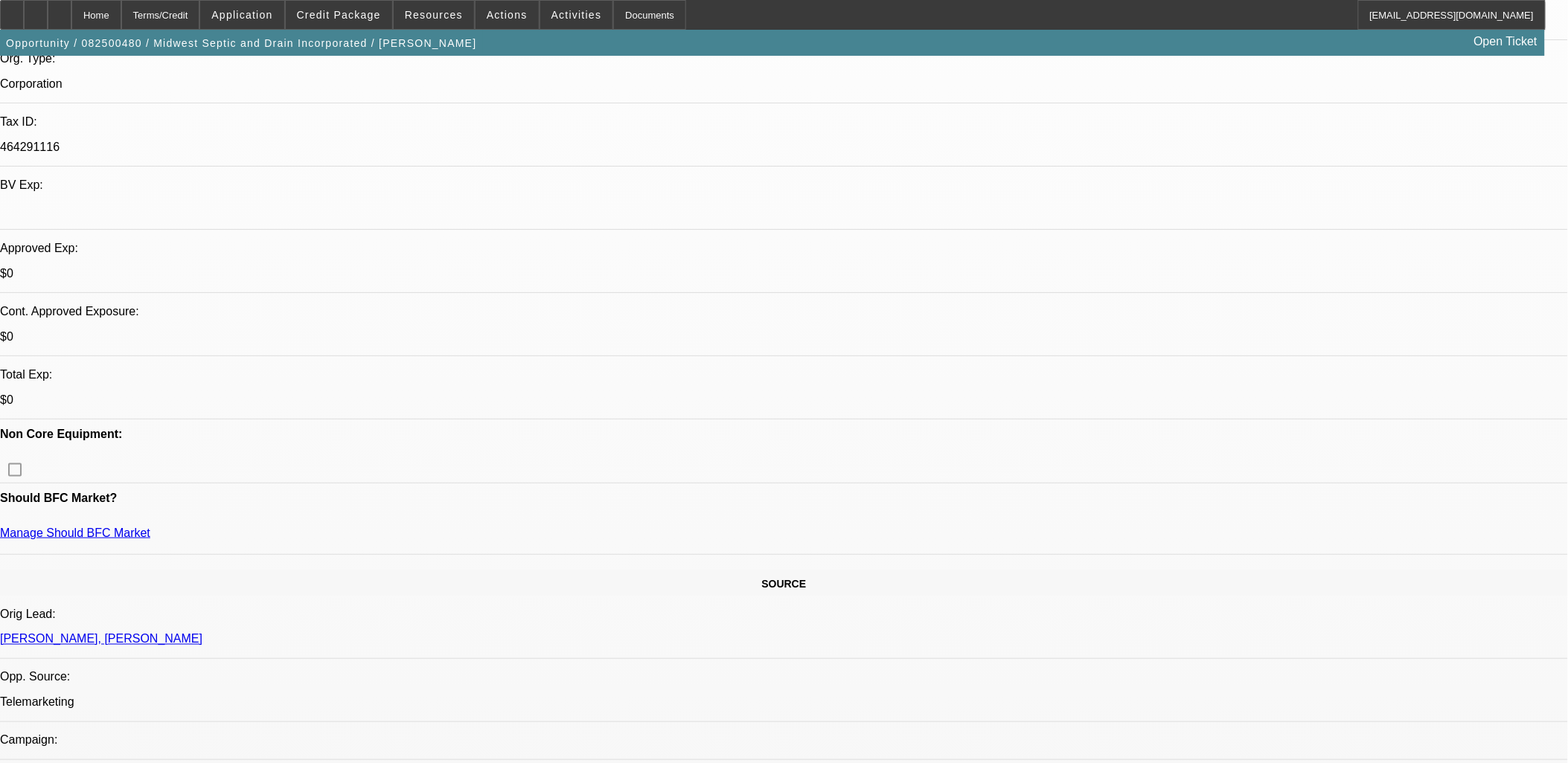
scroll to position [165, 0]
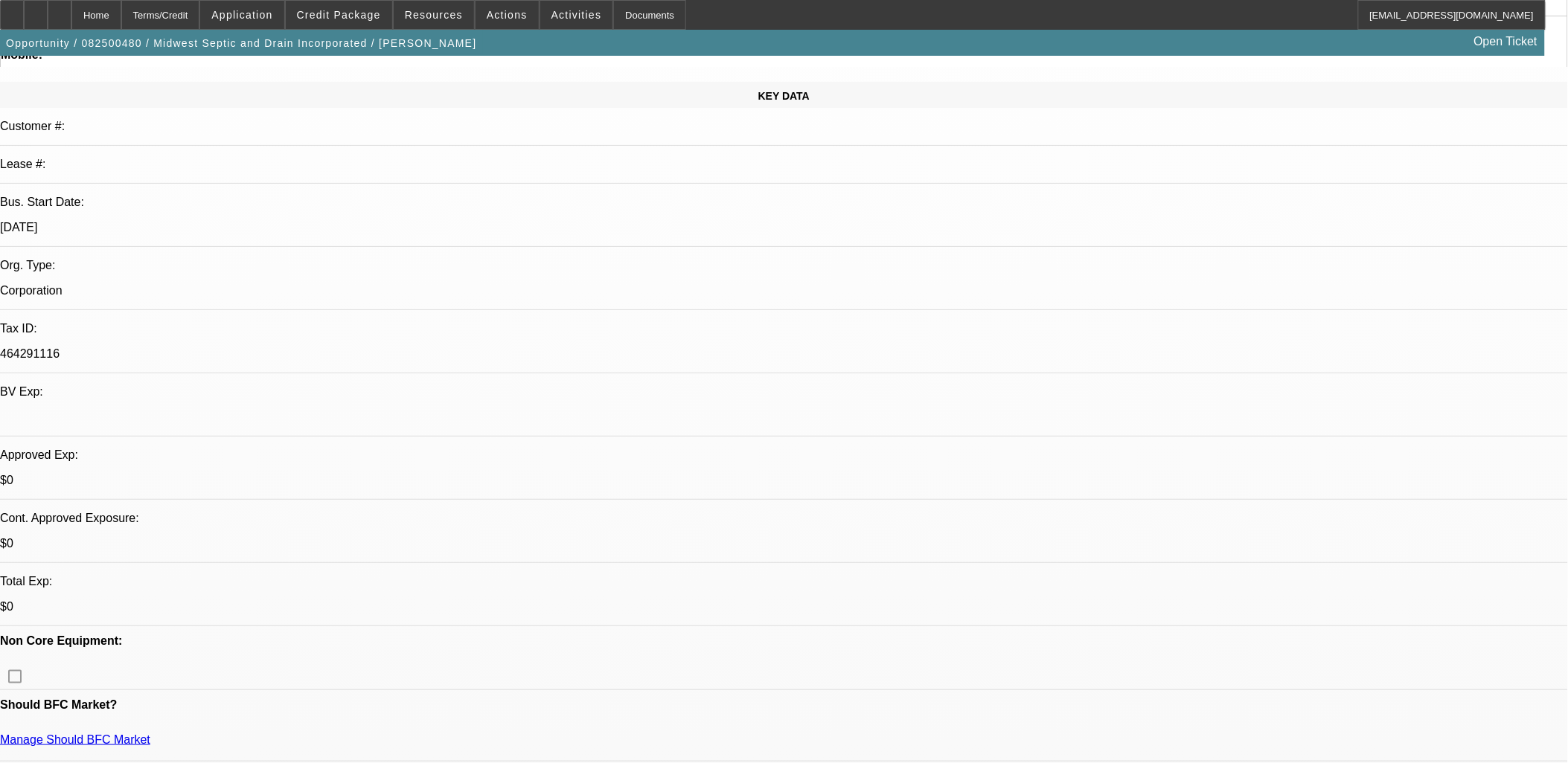
drag, startPoint x: 34, startPoint y: 331, endPoint x: 635, endPoint y: 562, distance: 643.9
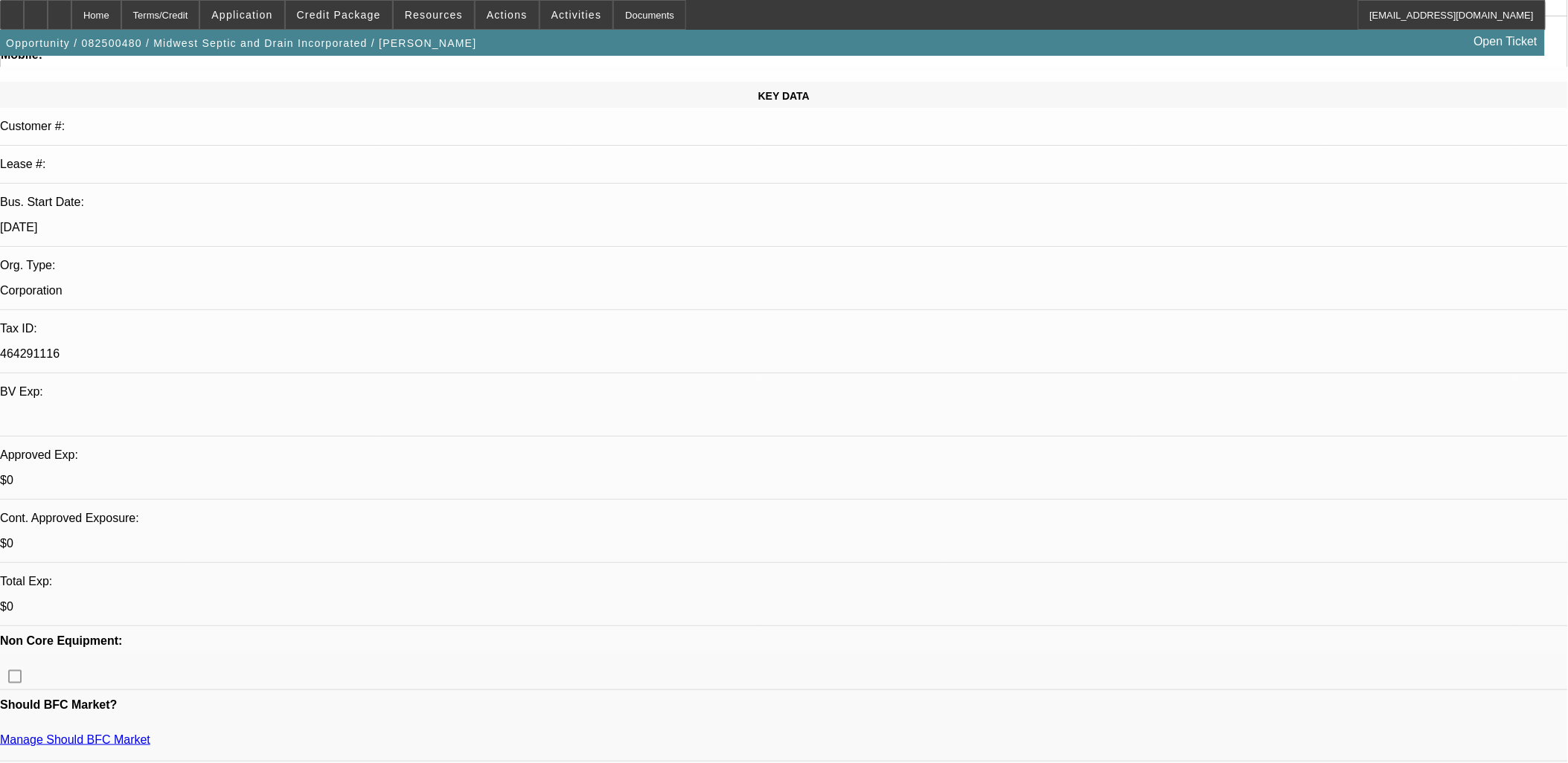
drag, startPoint x: 17, startPoint y: 335, endPoint x: 468, endPoint y: 550, distance: 499.6
drag, startPoint x: 233, startPoint y: 323, endPoint x: 504, endPoint y: 425, distance: 289.6
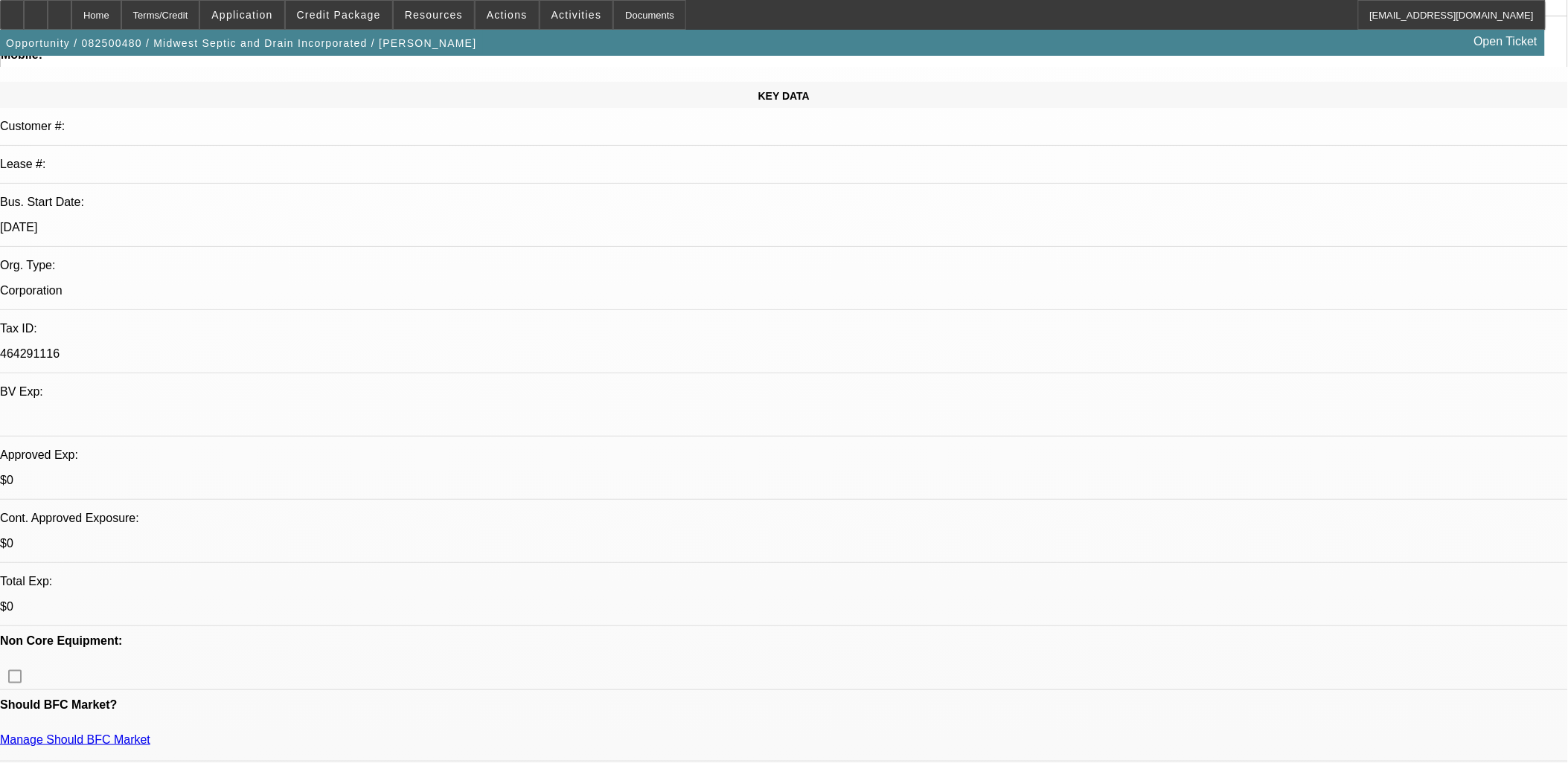
drag, startPoint x: 504, startPoint y: 425, endPoint x: 524, endPoint y: 436, distance: 22.8
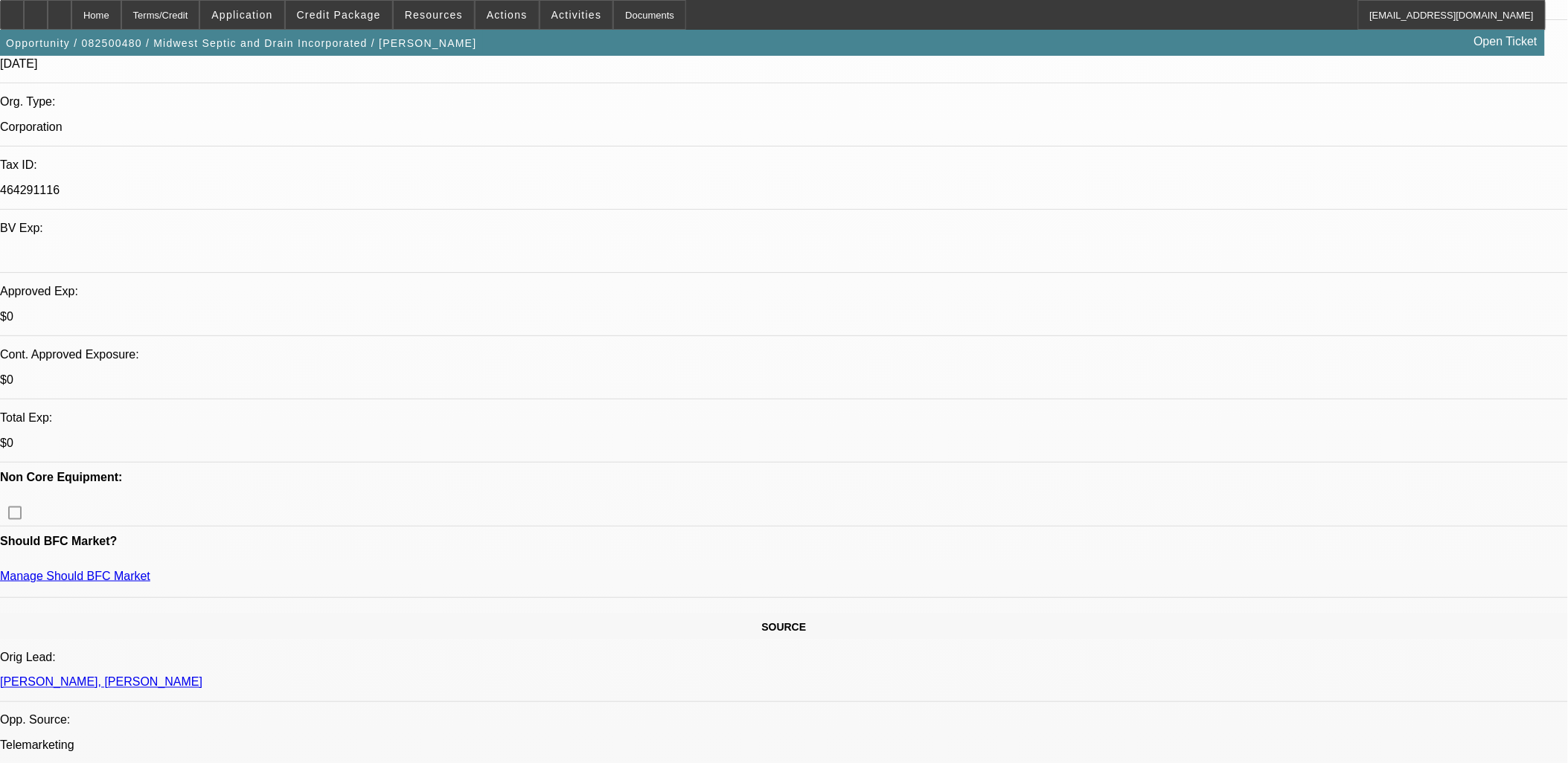
scroll to position [331, 0]
drag, startPoint x: 466, startPoint y: 396, endPoint x: 172, endPoint y: 294, distance: 311.2
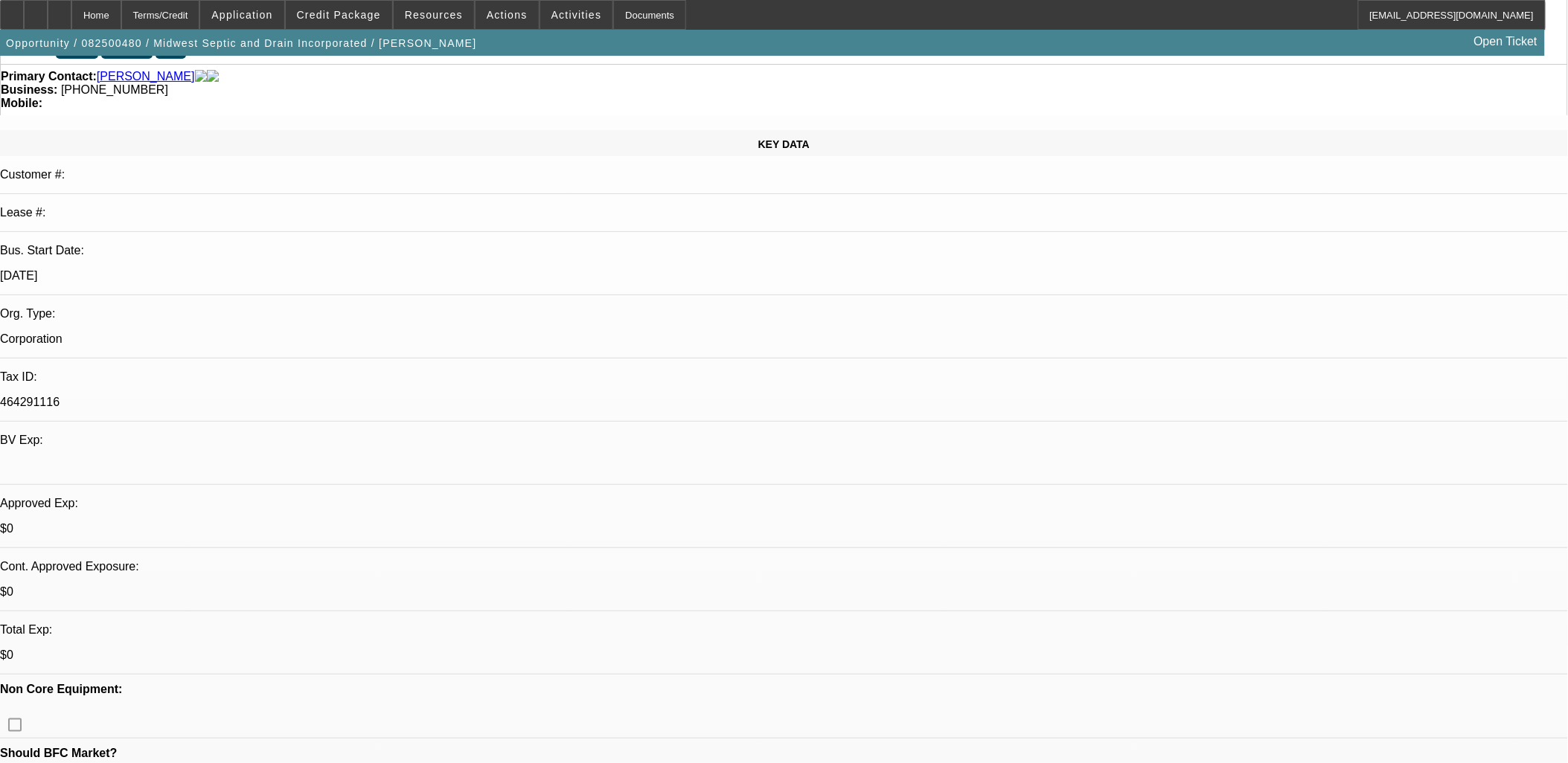
scroll to position [0, 0]
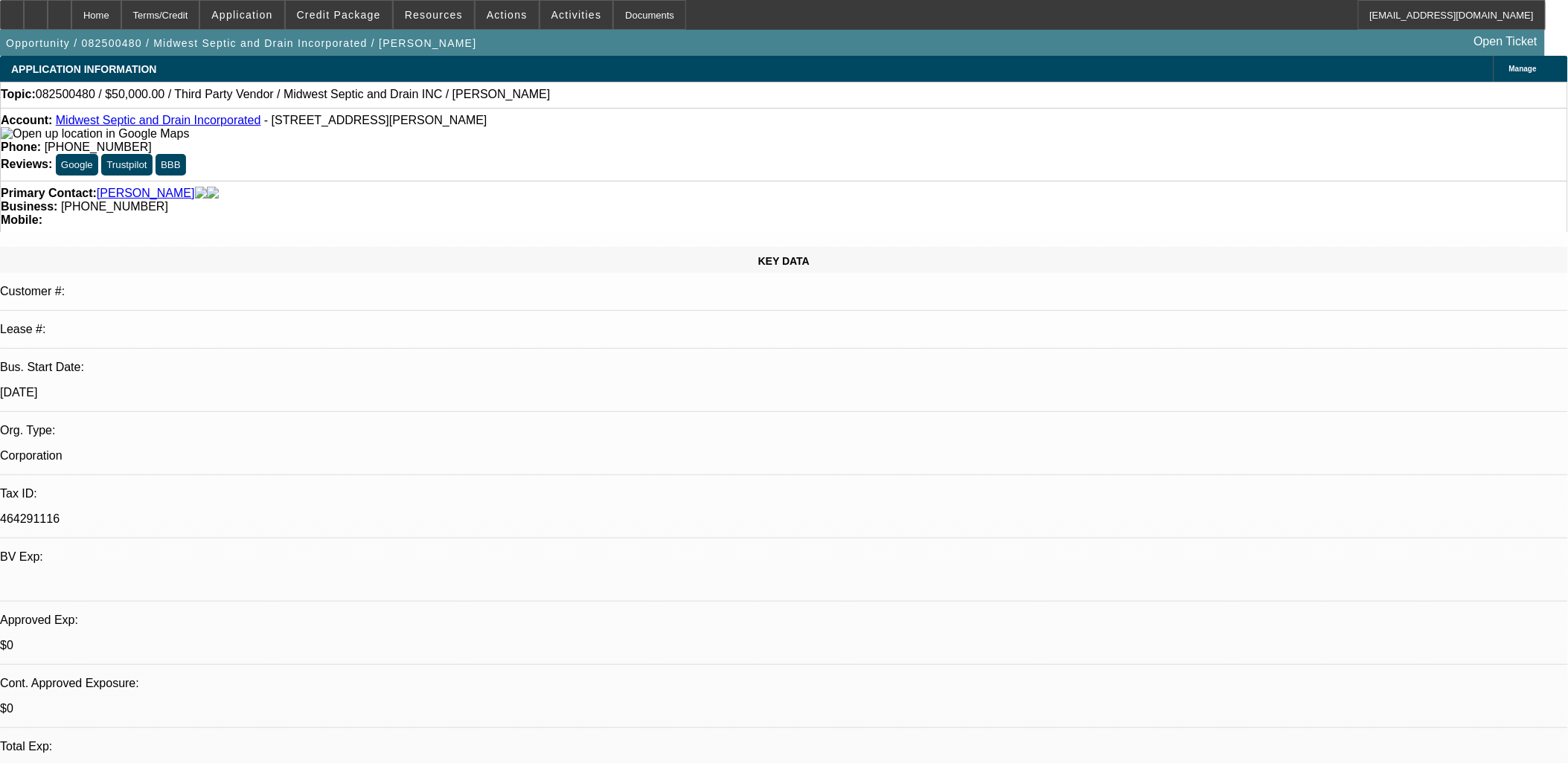
drag, startPoint x: 594, startPoint y: 360, endPoint x: 358, endPoint y: 330, distance: 237.9
drag, startPoint x: 358, startPoint y: 330, endPoint x: 578, endPoint y: 365, distance: 222.8
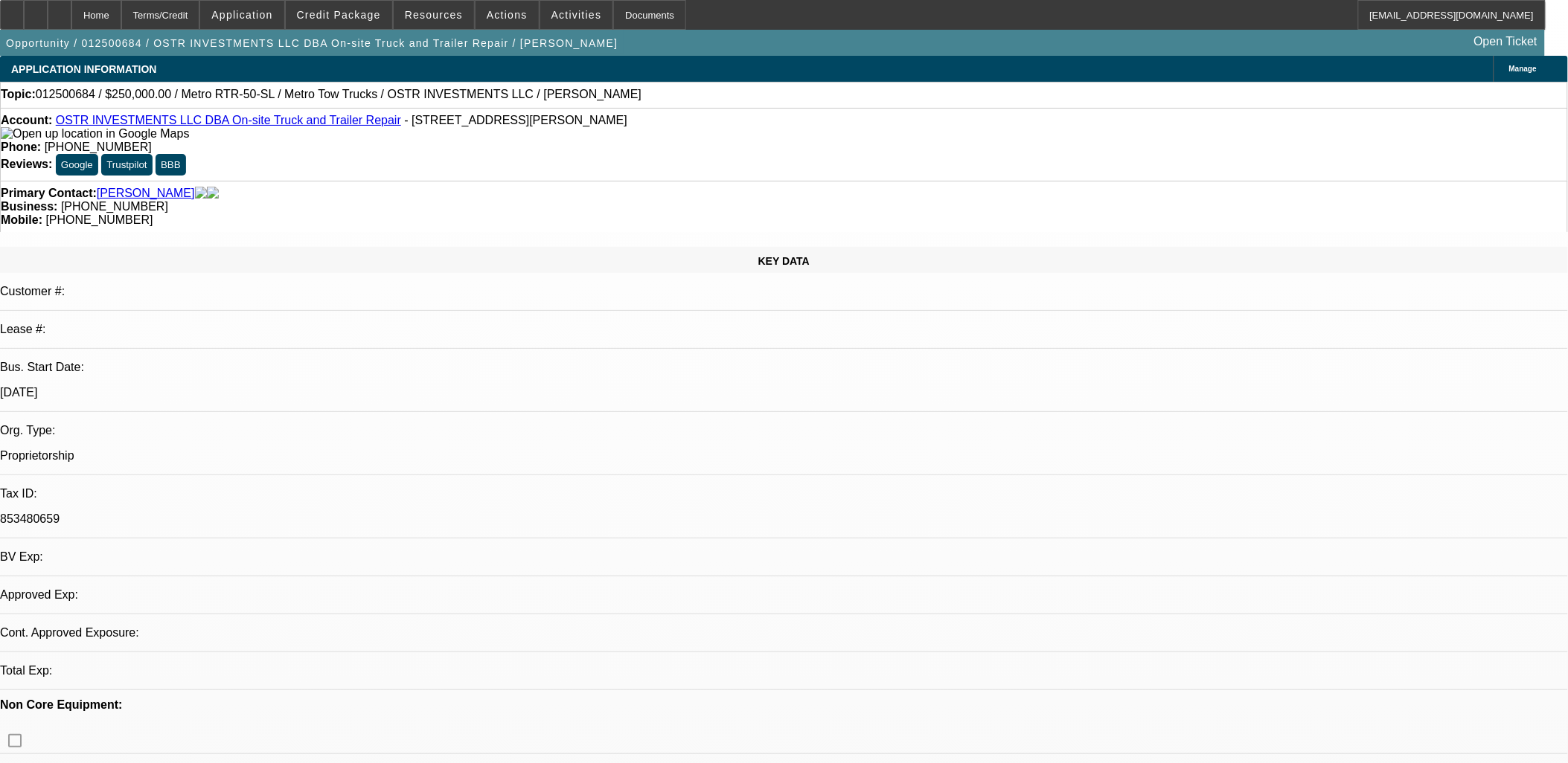
select select "0"
select select "3"
select select "0"
select select "6"
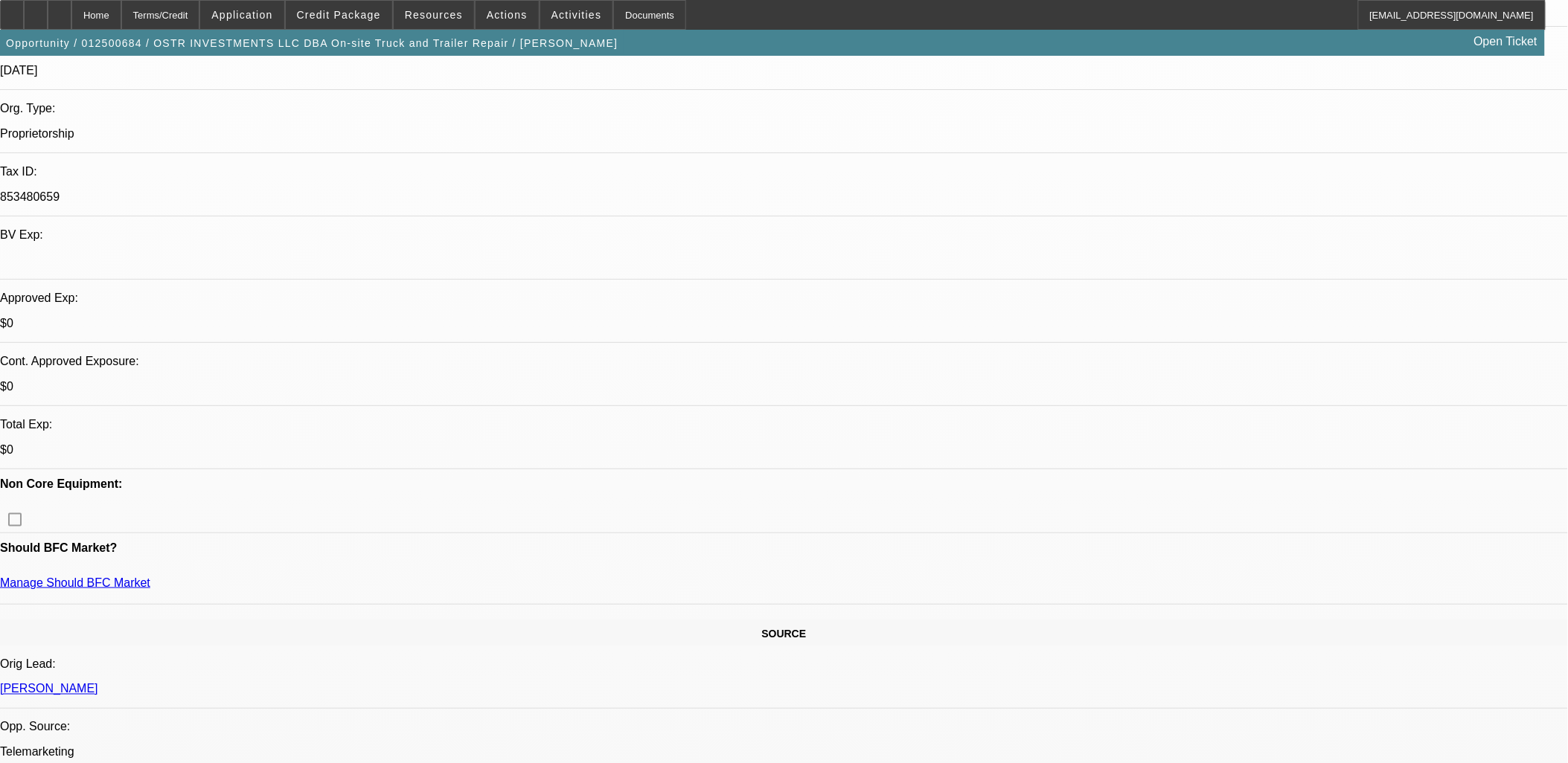
scroll to position [495, 0]
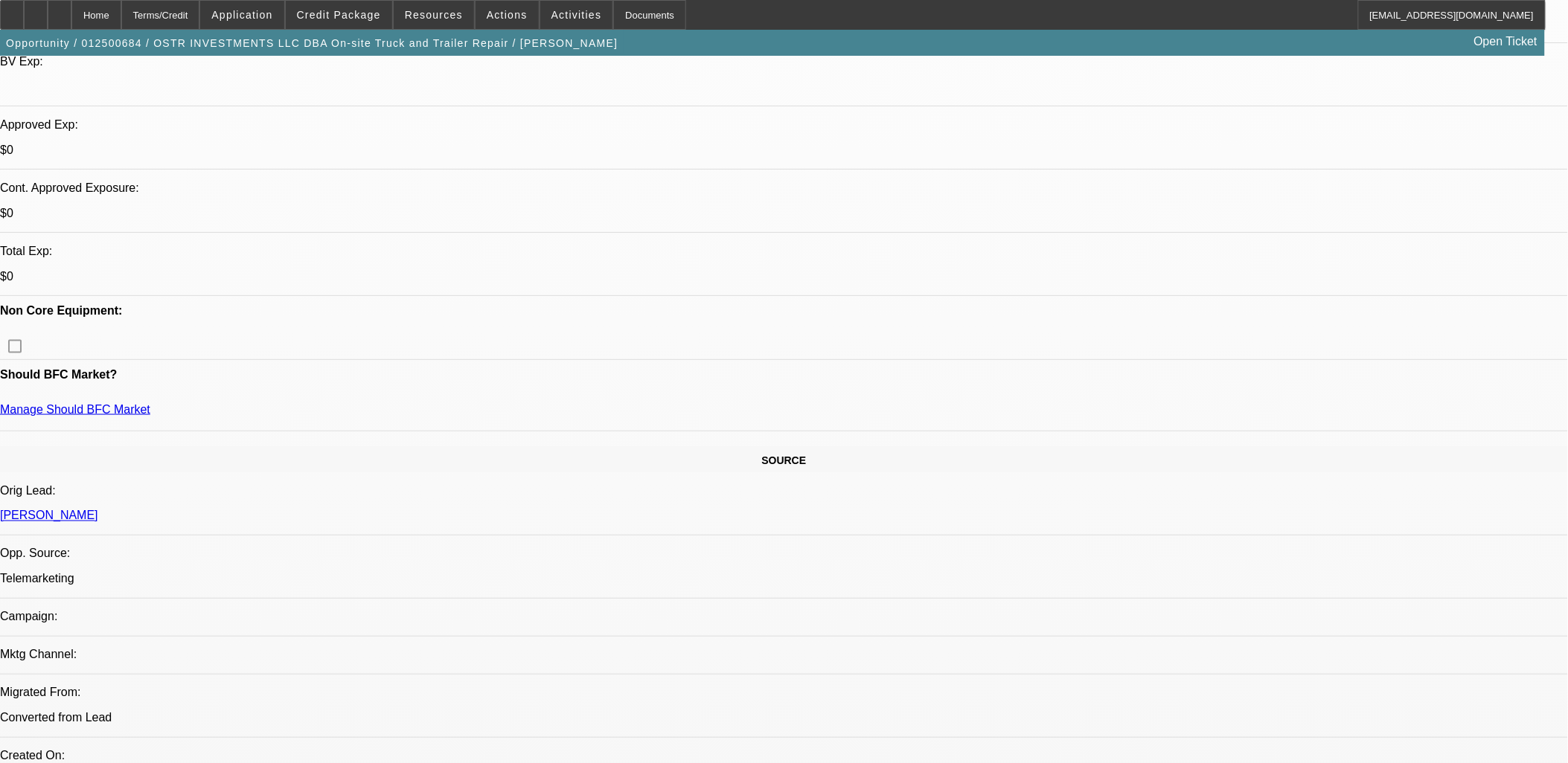
drag, startPoint x: 339, startPoint y: 375, endPoint x: 320, endPoint y: 376, distance: 19.0
drag, startPoint x: 320, startPoint y: 376, endPoint x: 316, endPoint y: 388, distance: 12.6
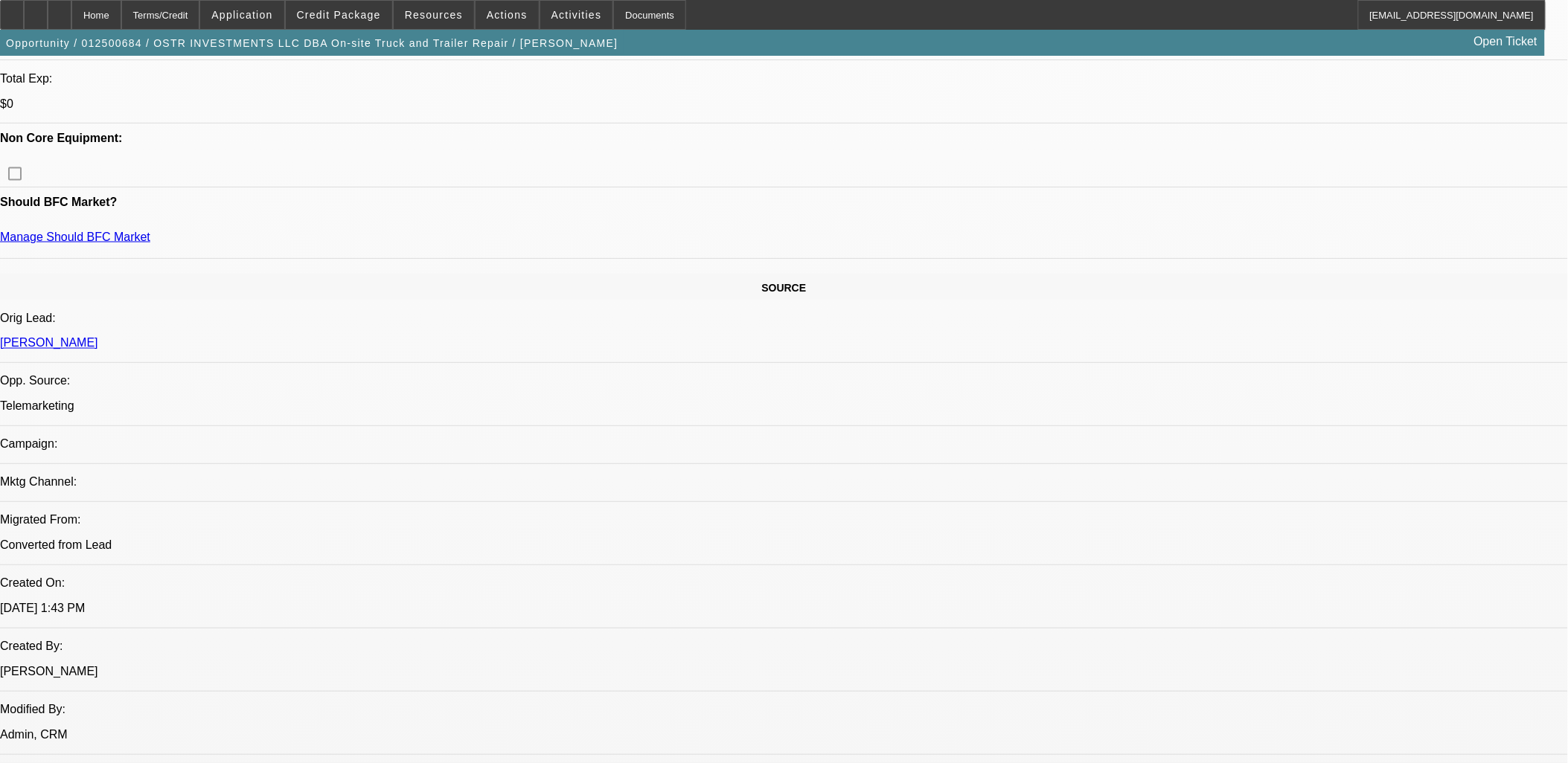
scroll to position [413, 0]
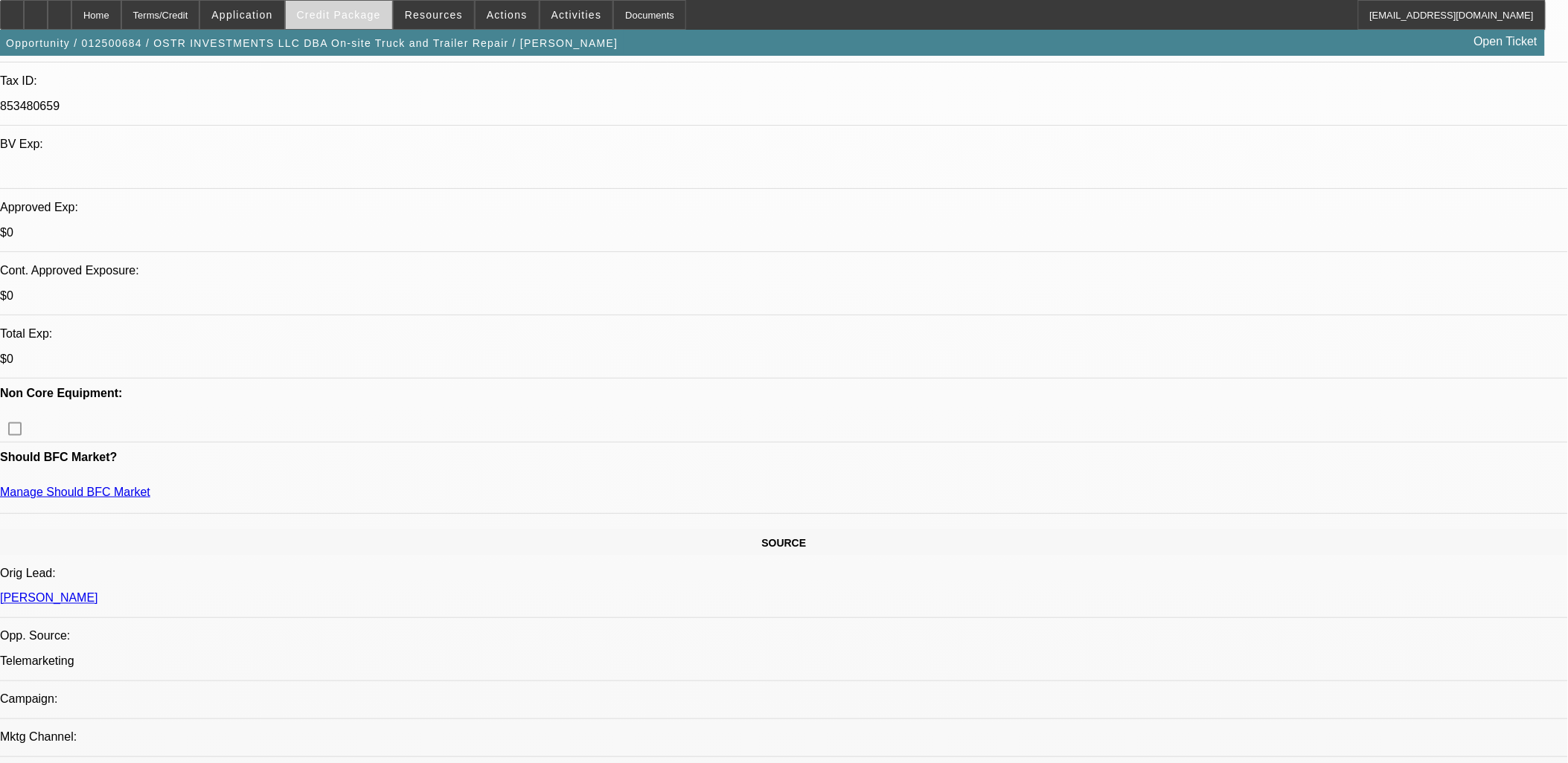
click at [377, 17] on span "Credit Package" at bounding box center [339, 14] width 84 height 12
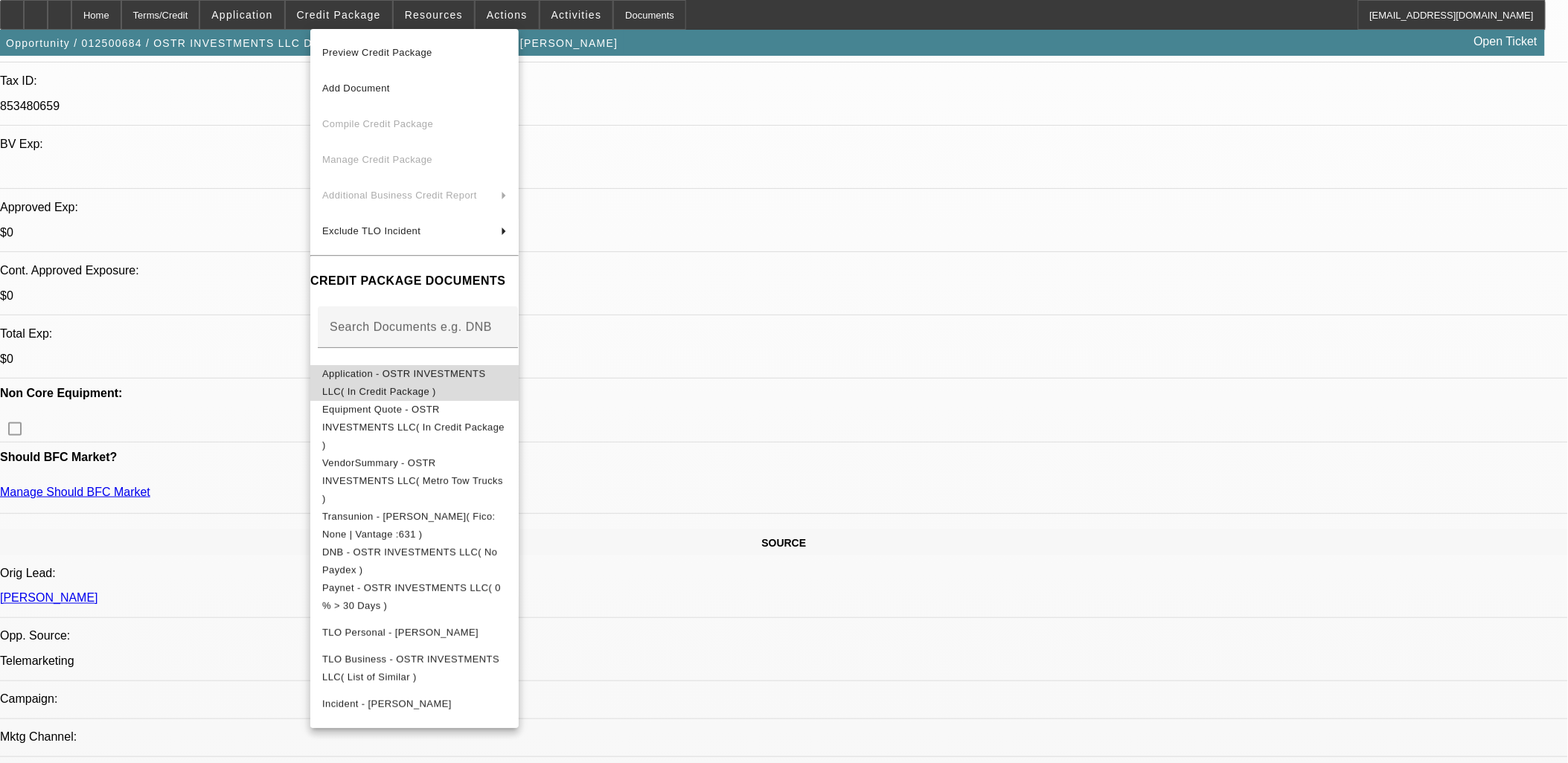
click at [467, 372] on span "Application - OSTR INVESTMENTS LLC( In Credit Package )" at bounding box center [403, 382] width 164 height 29
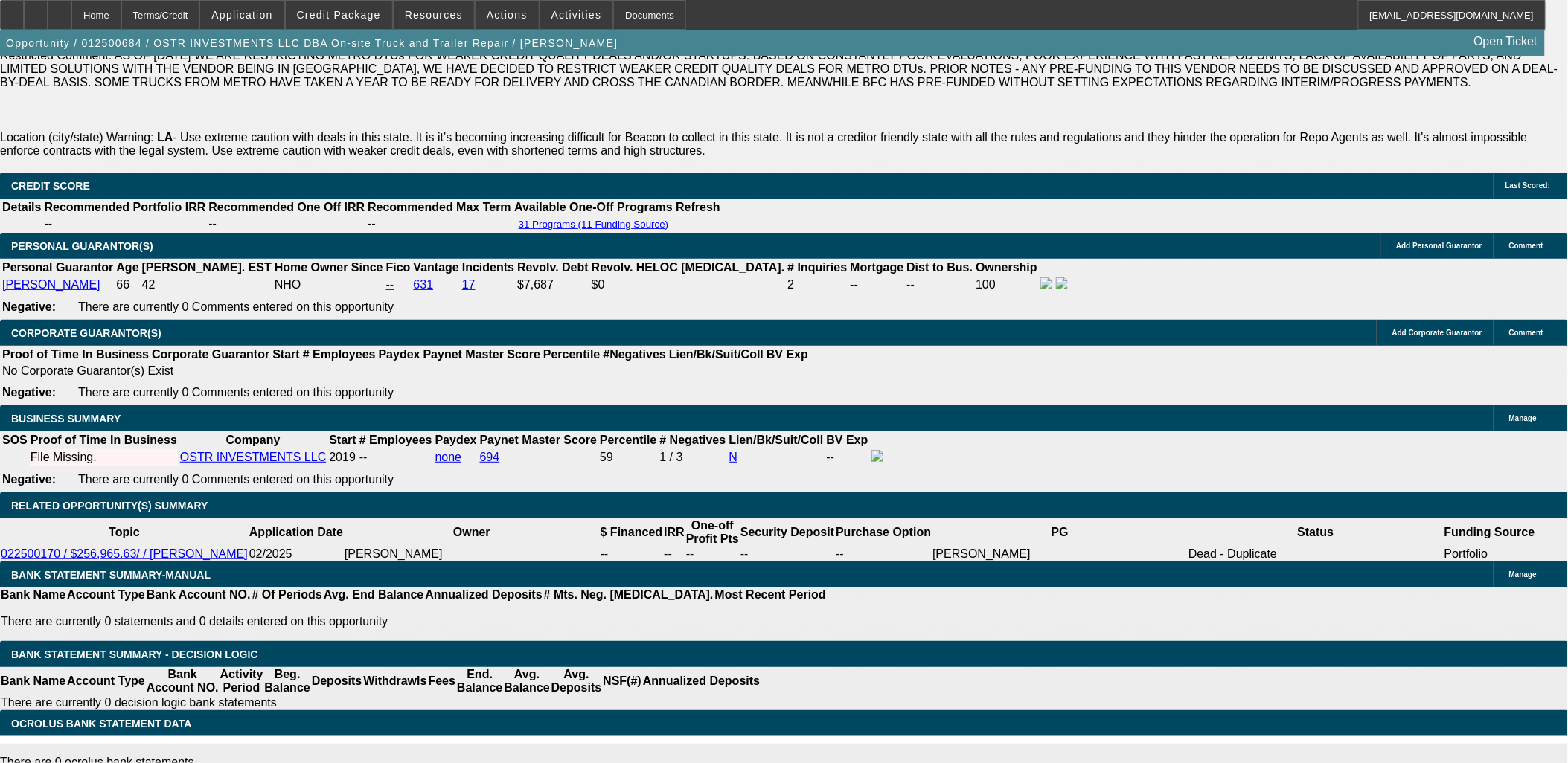
scroll to position [1983, 0]
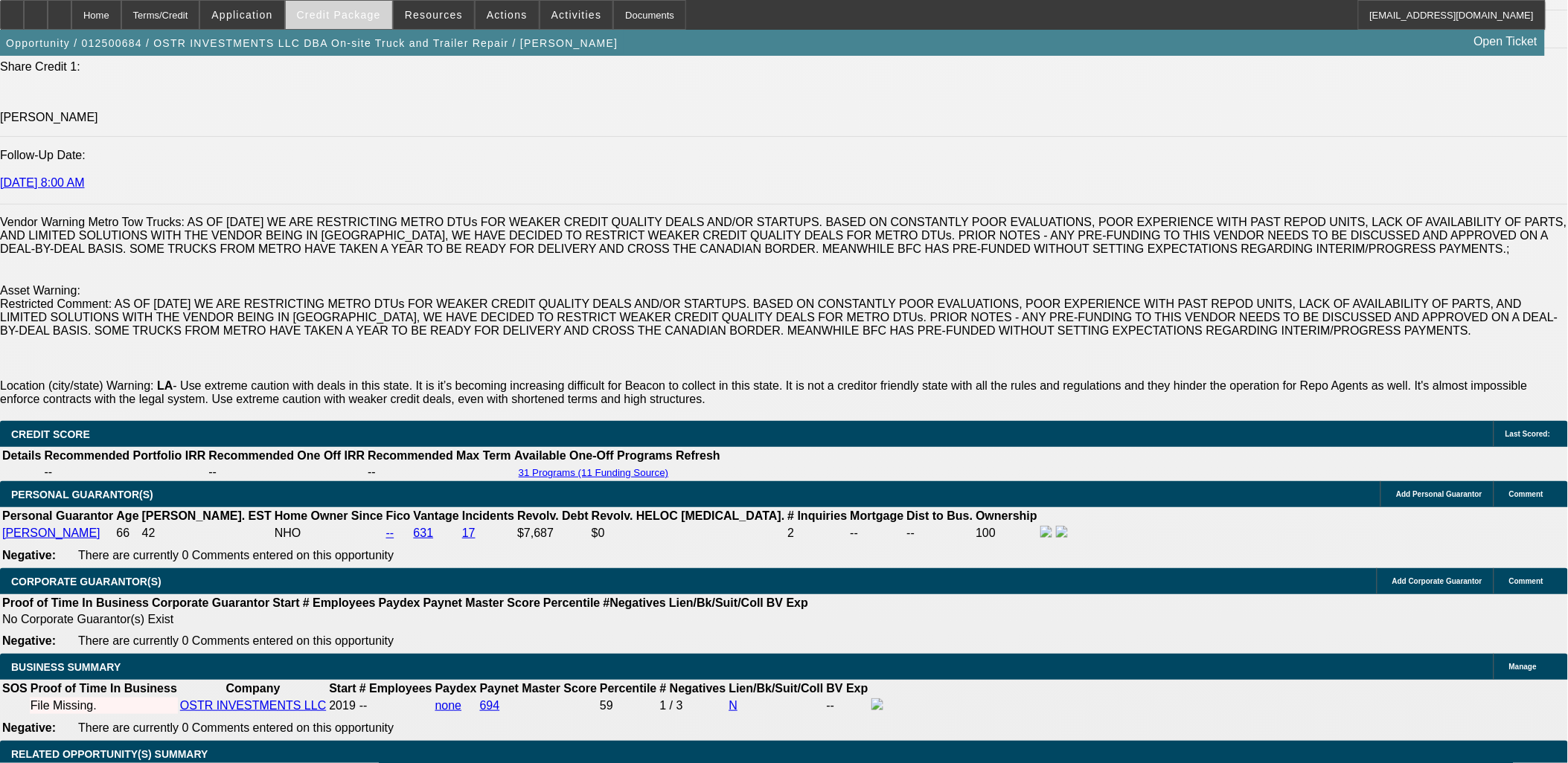
click at [354, 6] on span at bounding box center [339, 14] width 107 height 36
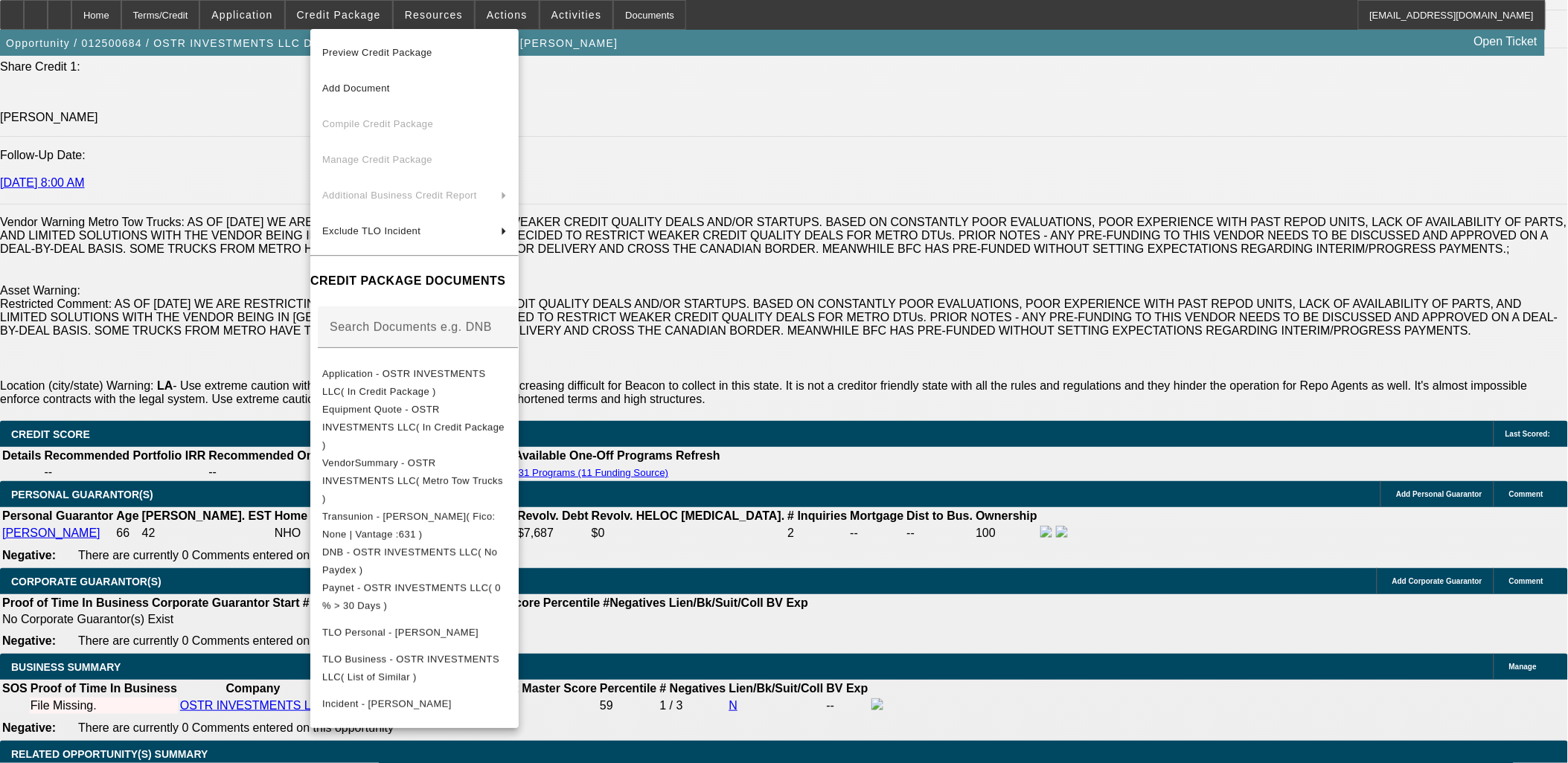
click at [186, 586] on div at bounding box center [784, 381] width 1568 height 763
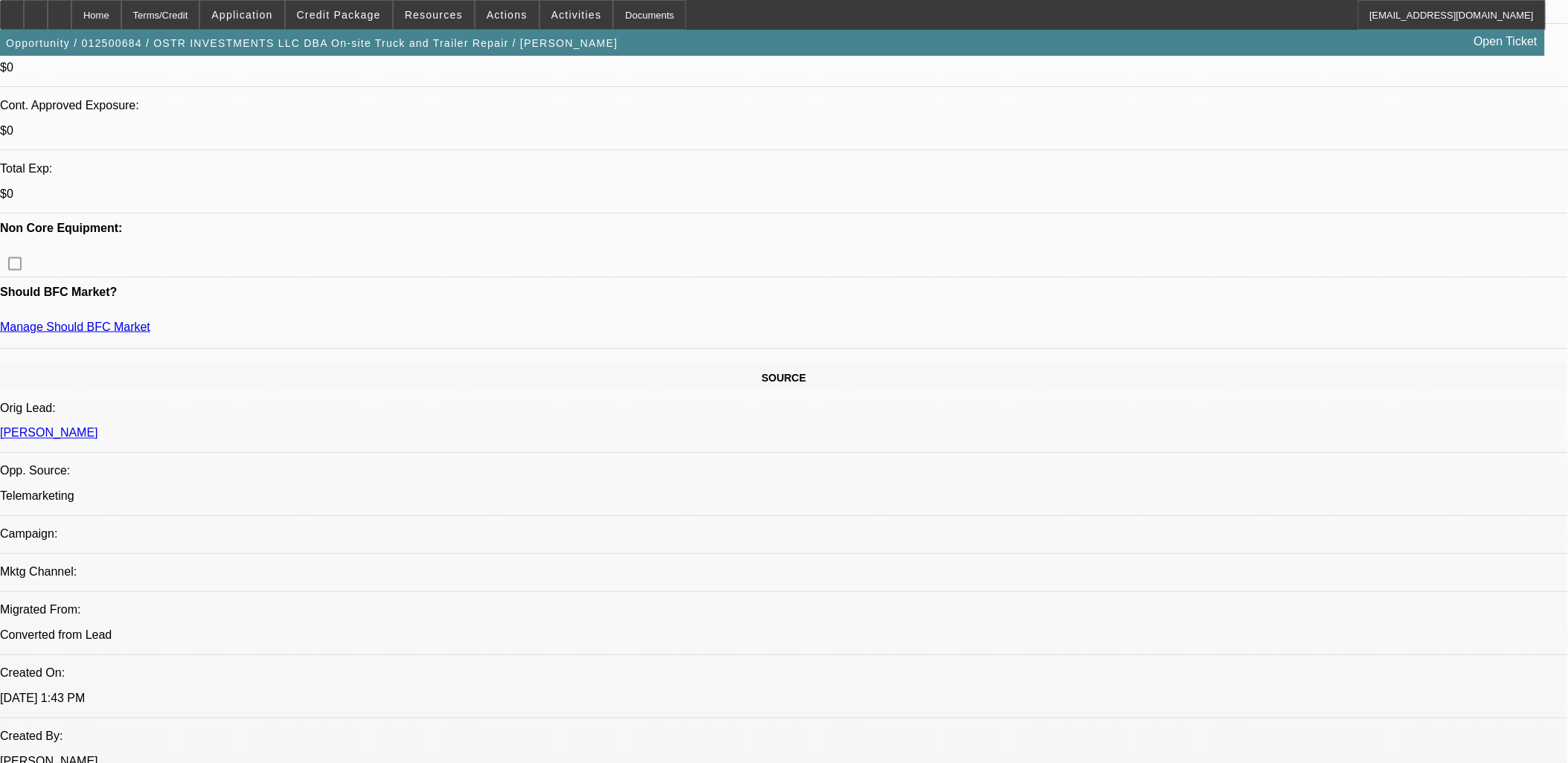
scroll to position [495, 0]
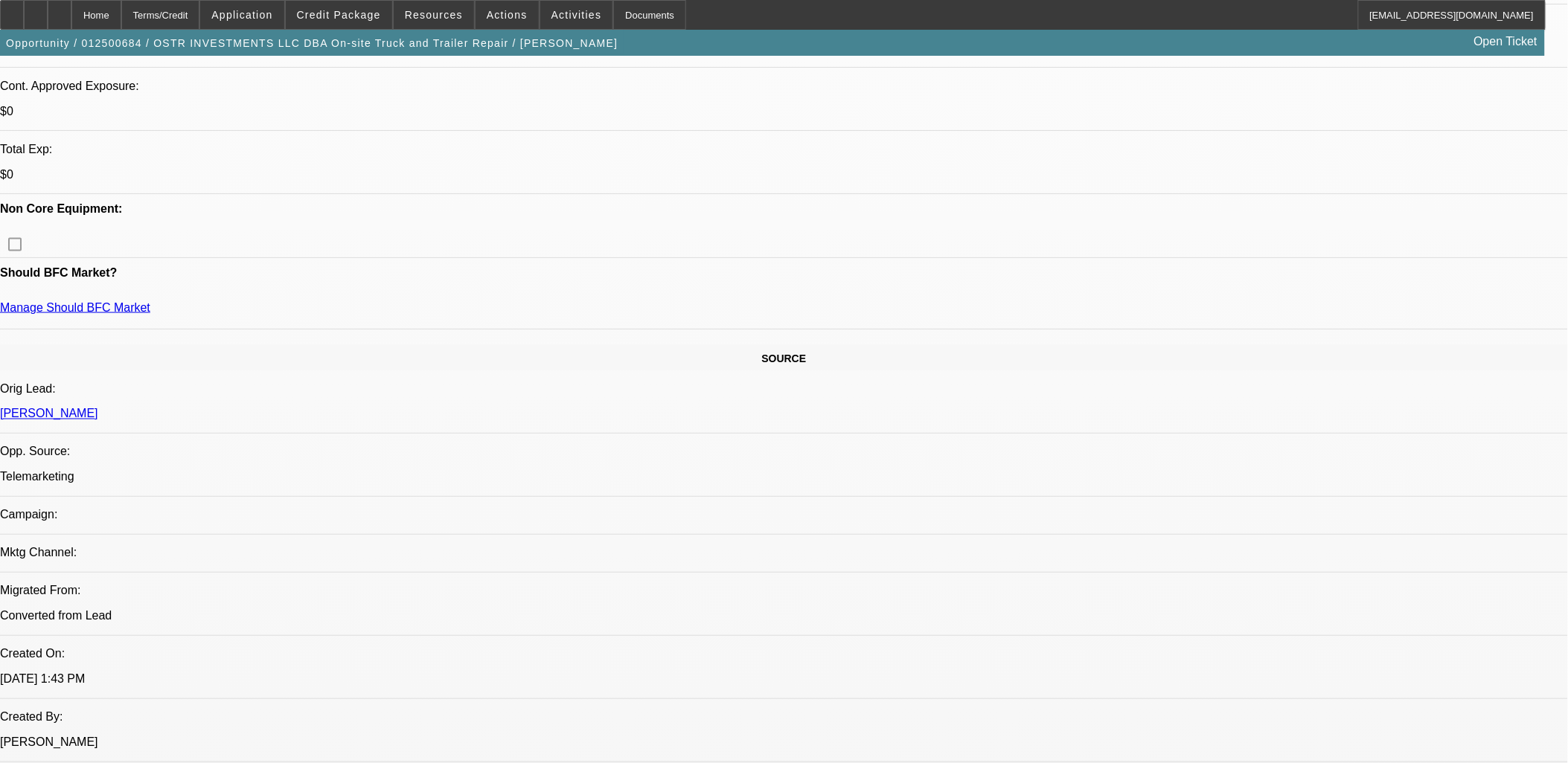
scroll to position [826, 0]
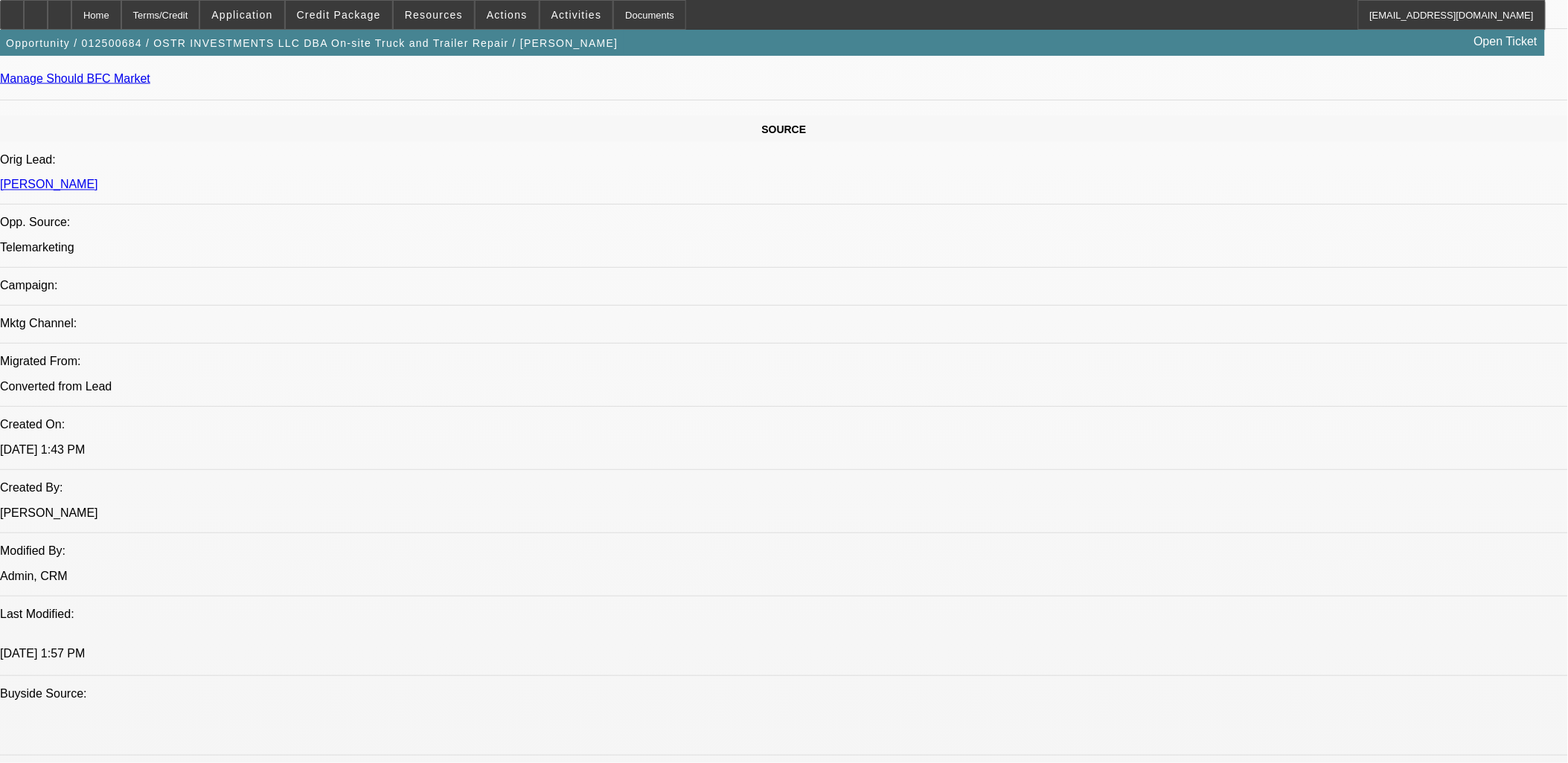
drag, startPoint x: 642, startPoint y: 221, endPoint x: 653, endPoint y: 210, distance: 15.6
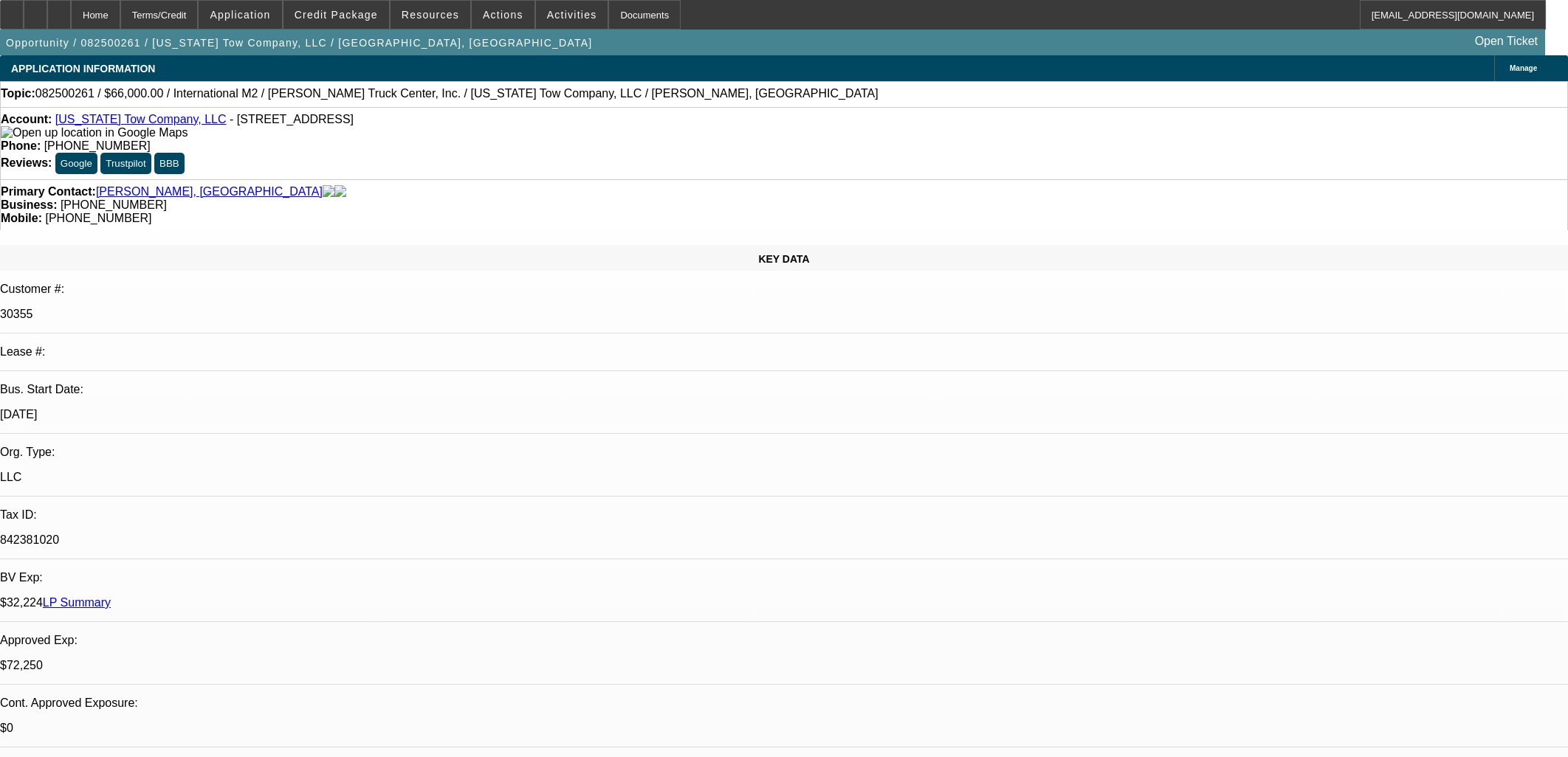
select select "0"
select select "2"
select select "0"
select select "6"
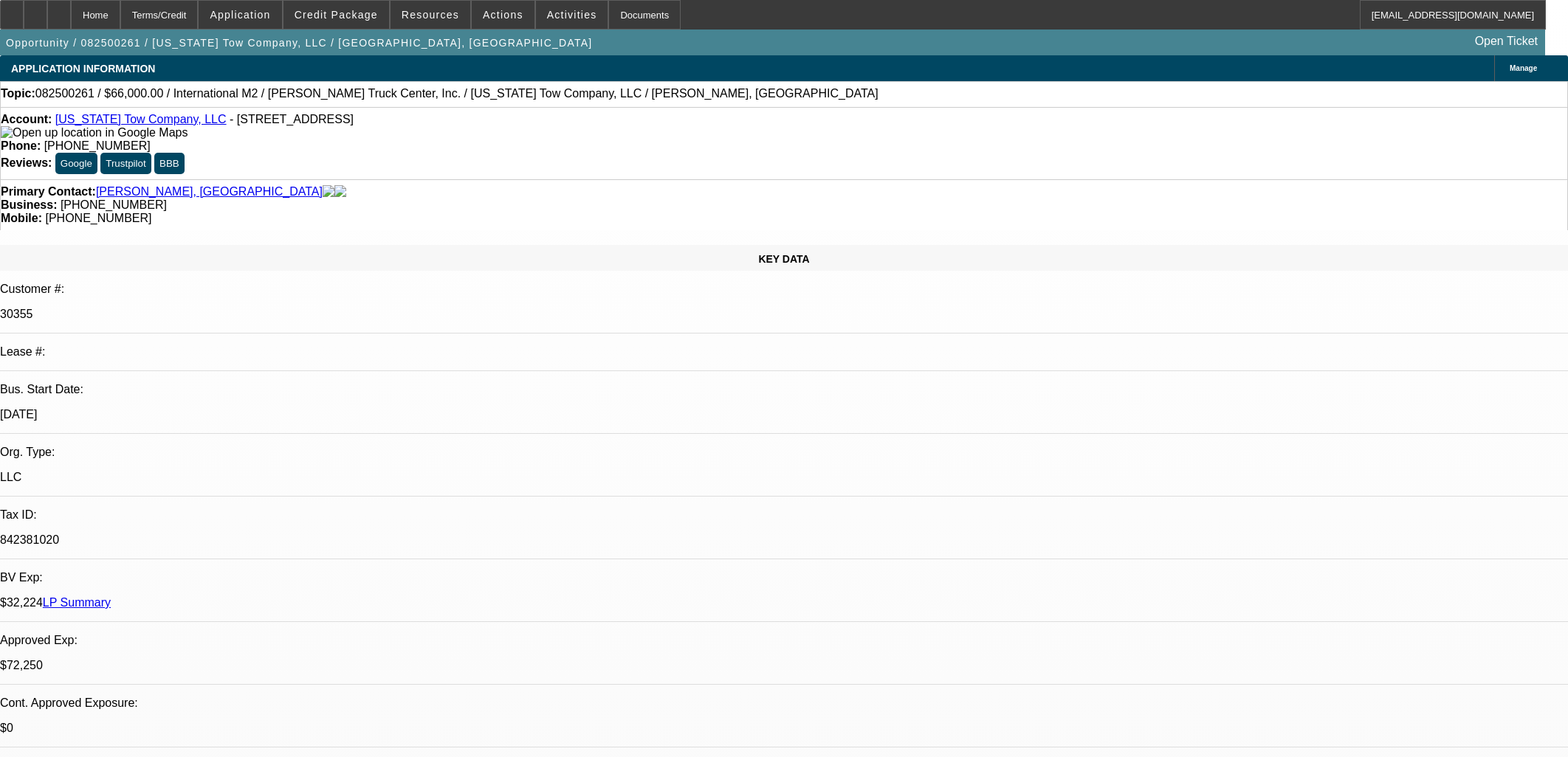
select select "0"
select select "2"
select select "0"
select select "6"
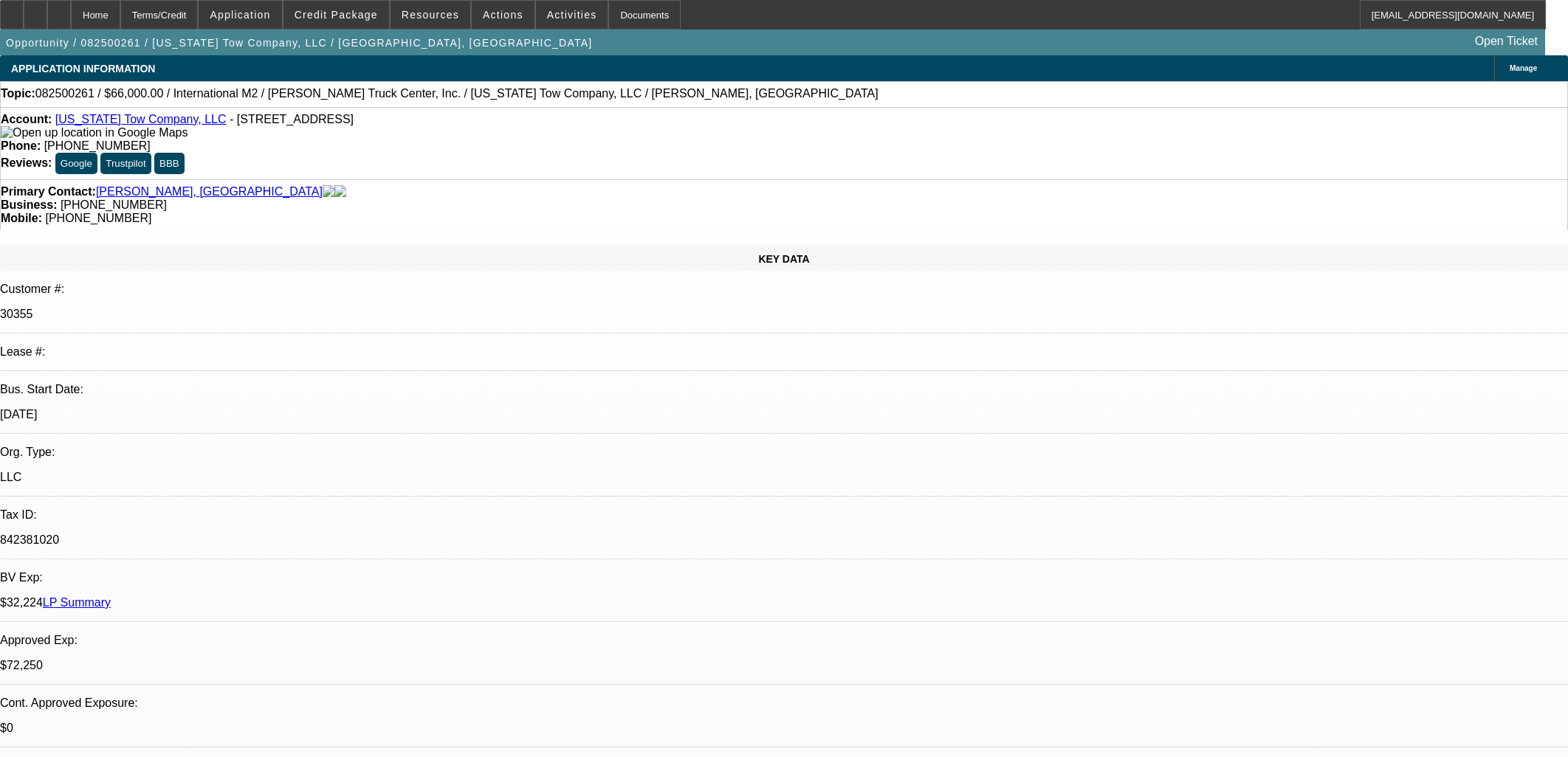
select select "0"
select select "2"
select select "0"
select select "6"
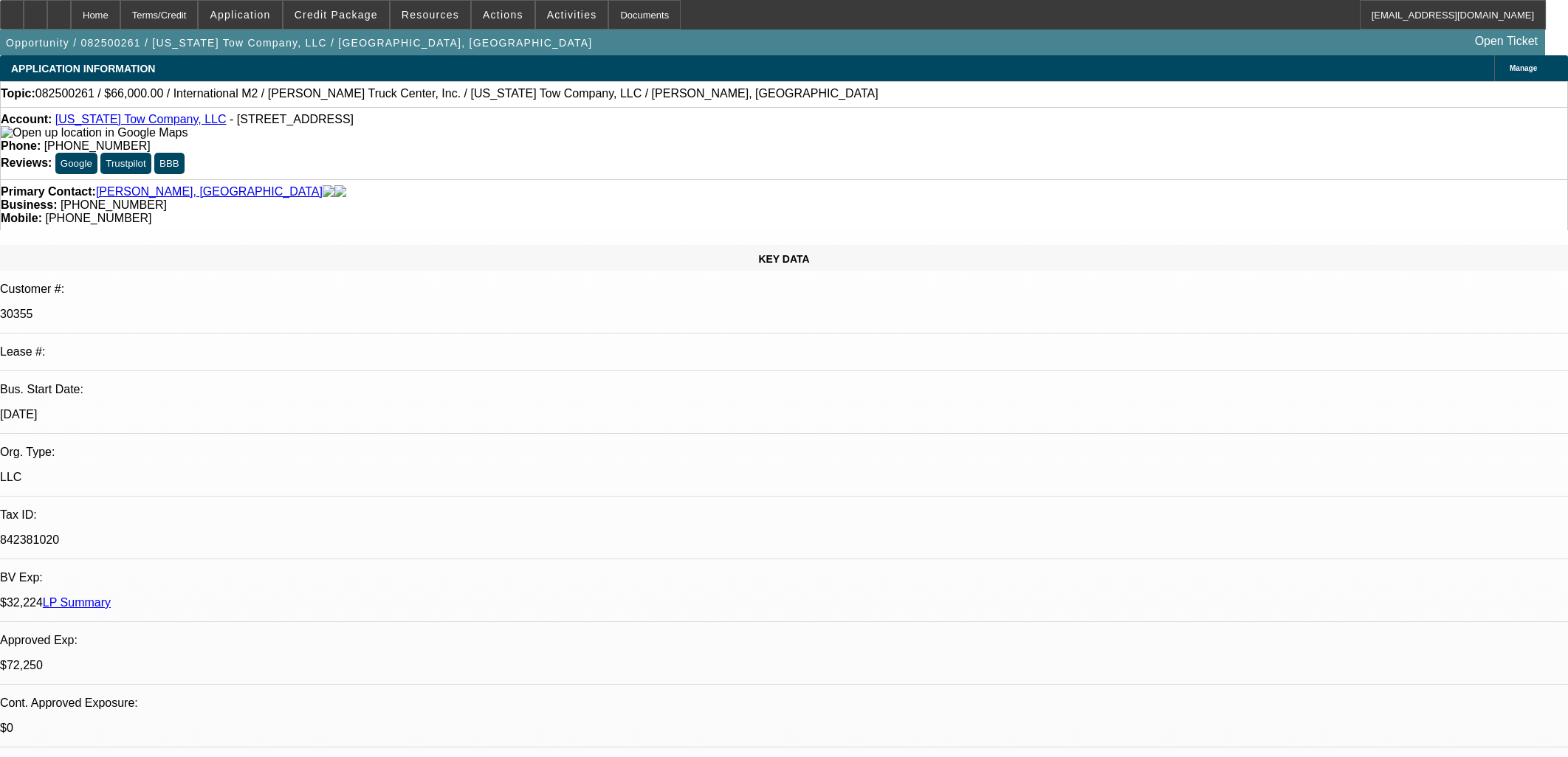
select select "0"
select select "2"
select select "0"
select select "6"
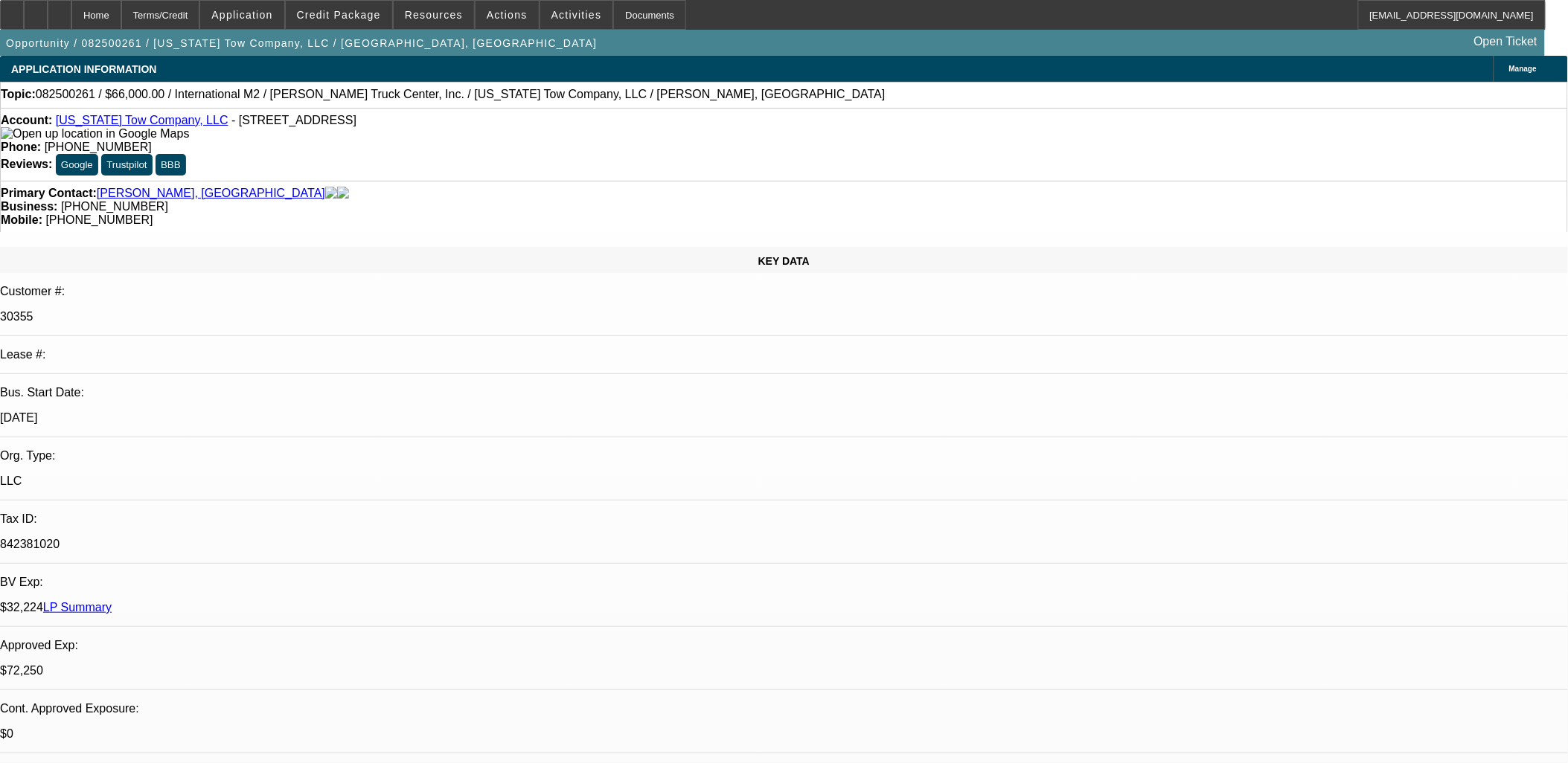
drag, startPoint x: 420, startPoint y: 249, endPoint x: 430, endPoint y: 238, distance: 14.9
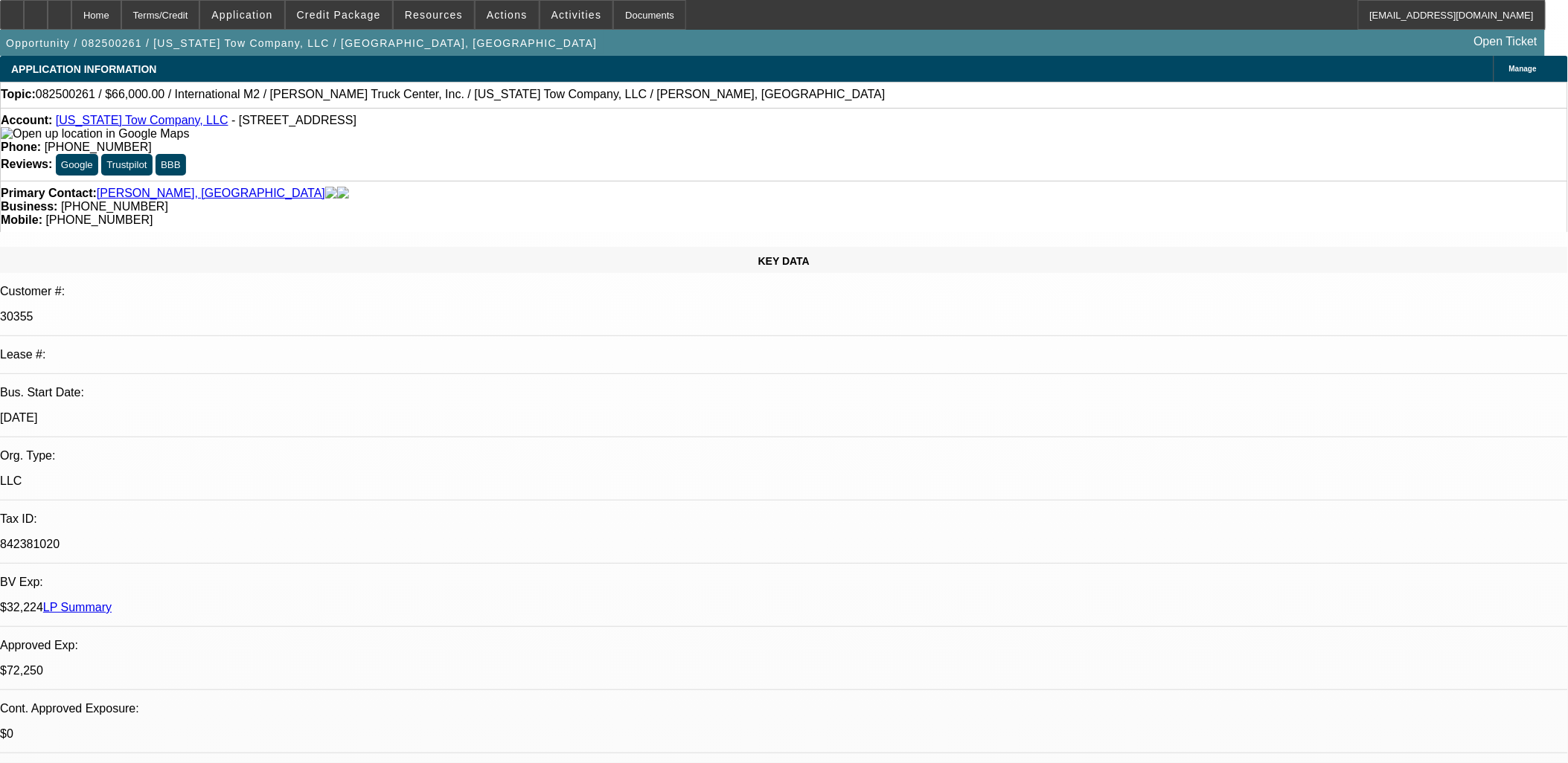
click at [151, 127] on link "Kansas Tow Company, LLC" at bounding box center [142, 120] width 172 height 13
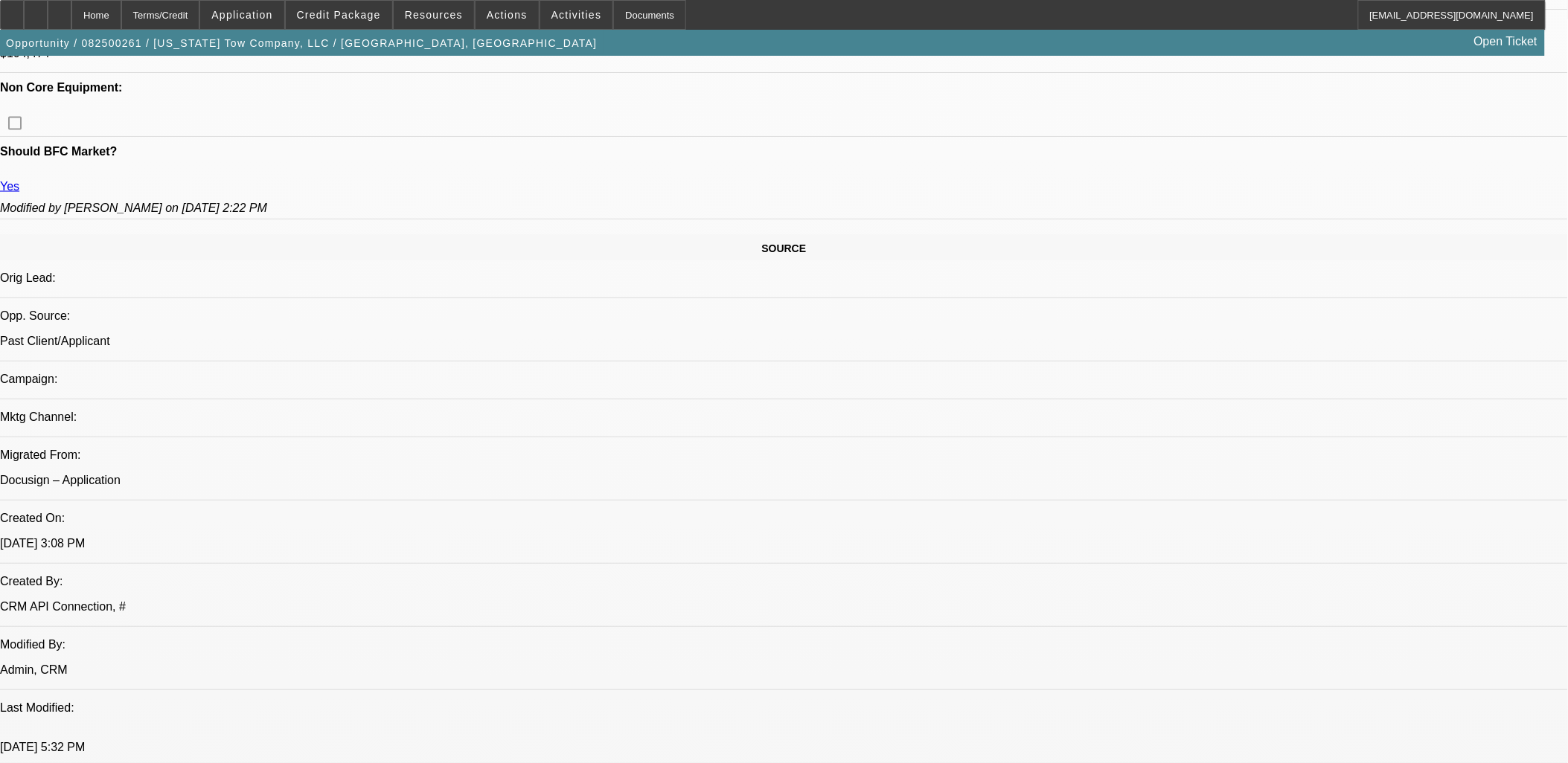
scroll to position [82, 0]
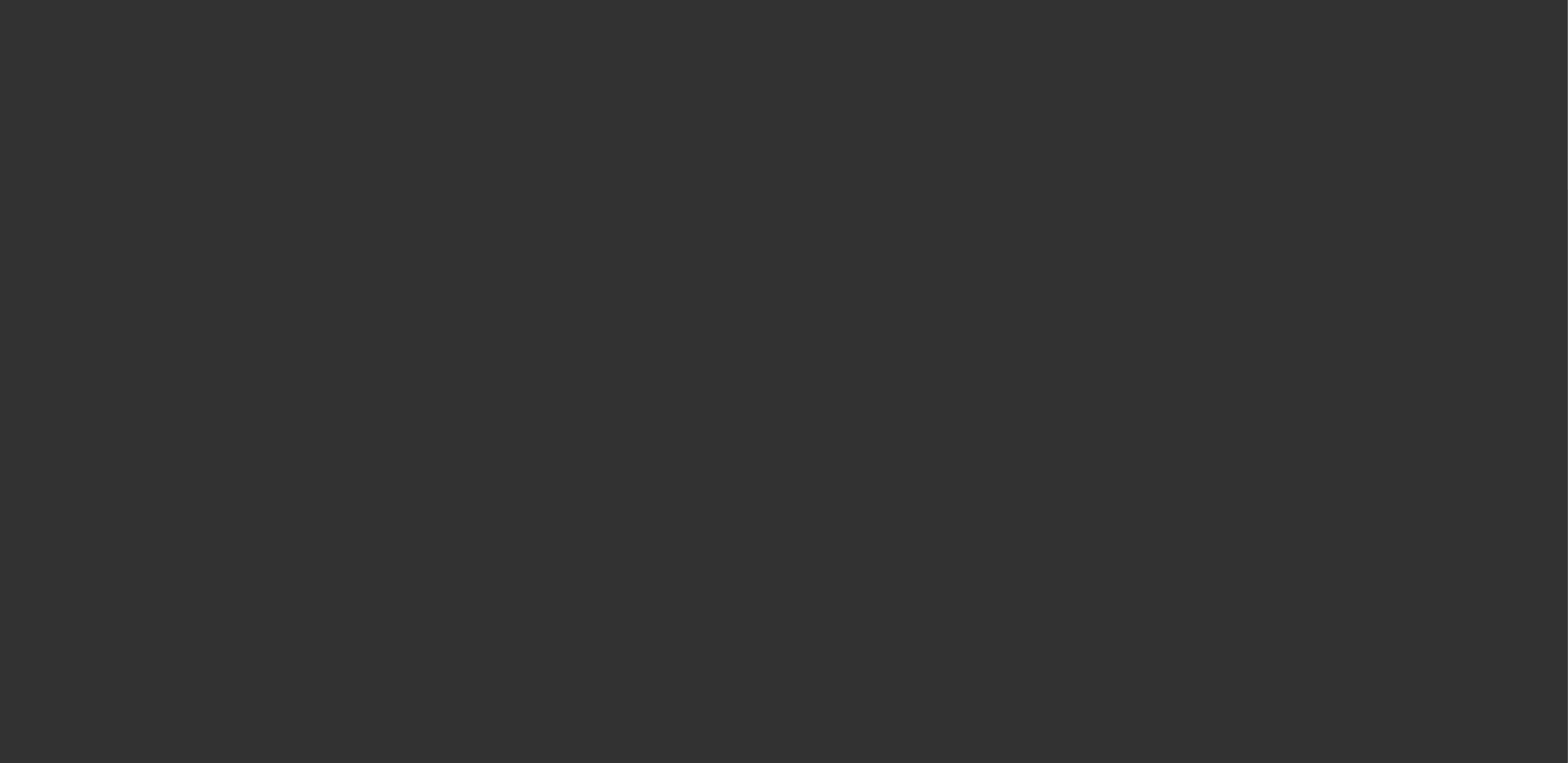
scroll to position [0, 0]
click at [763, 360] on span "Open calendar" at bounding box center [780, 342] width 36 height 36
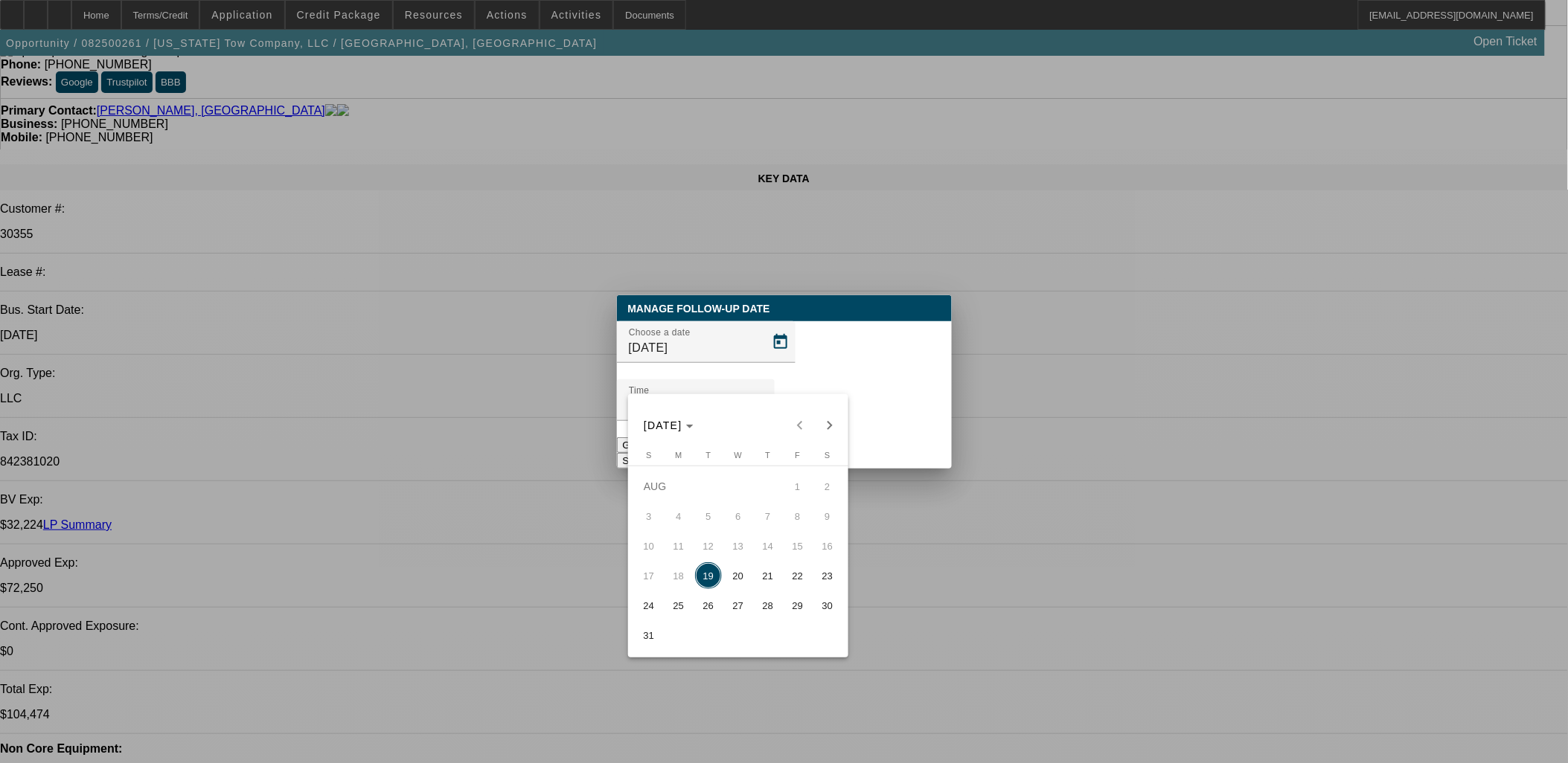
click at [737, 566] on tbody "AUG 1 2 3 4 5 6 7 8 9 10 11 12 13 14 15 16 17 18 19 20 21 22 23 24 25 26 27 28 …" at bounding box center [737, 561] width 208 height 179
click at [742, 583] on span "20" at bounding box center [738, 576] width 27 height 27
type input "8/20/2025"
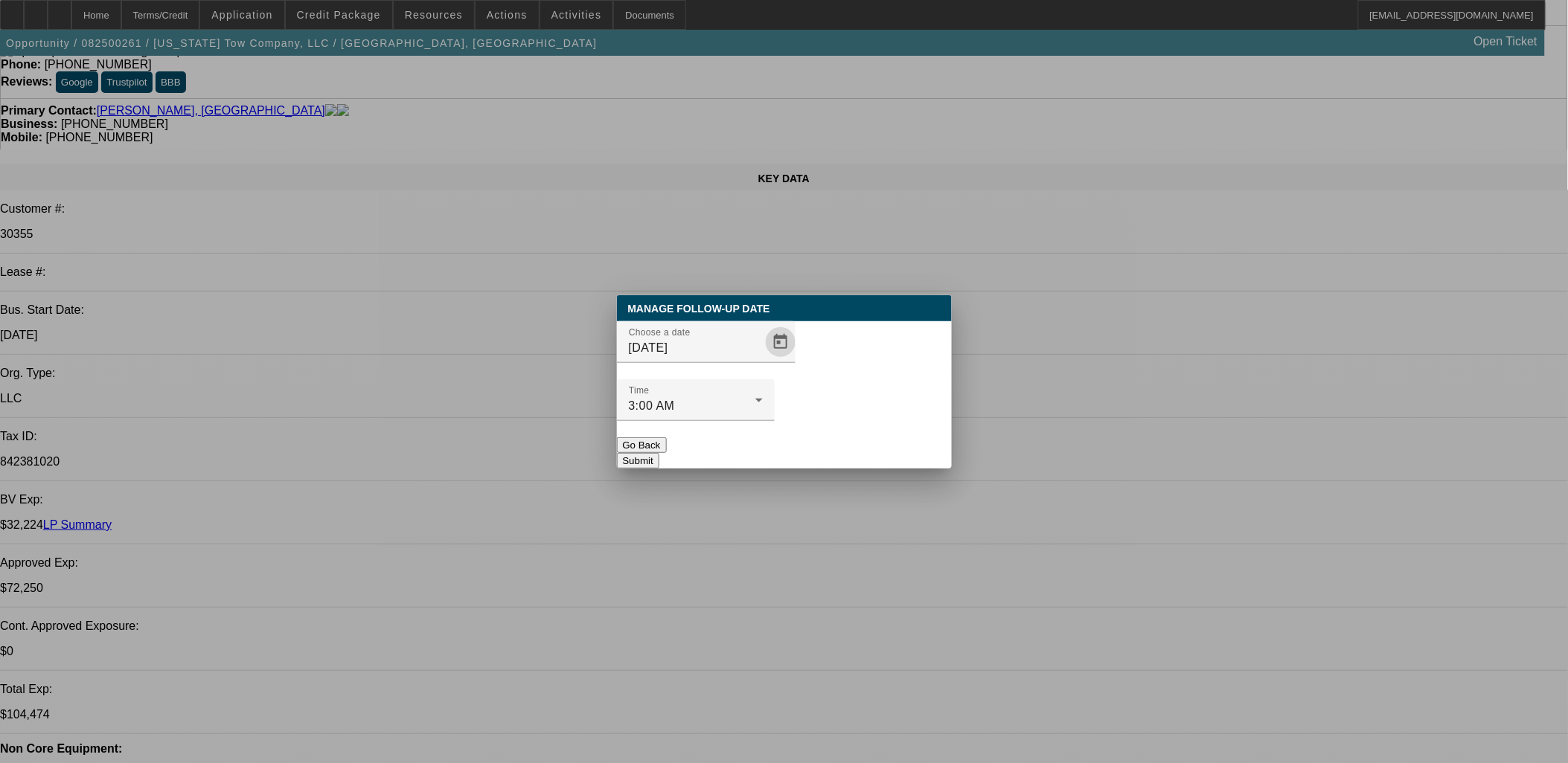
drag, startPoint x: 887, startPoint y: 392, endPoint x: 878, endPoint y: 414, distance: 23.8
click at [775, 399] on mat-form-field "Time 3:00 AM" at bounding box center [695, 408] width 157 height 58
click at [659, 453] on button "Submit" at bounding box center [638, 461] width 43 height 16
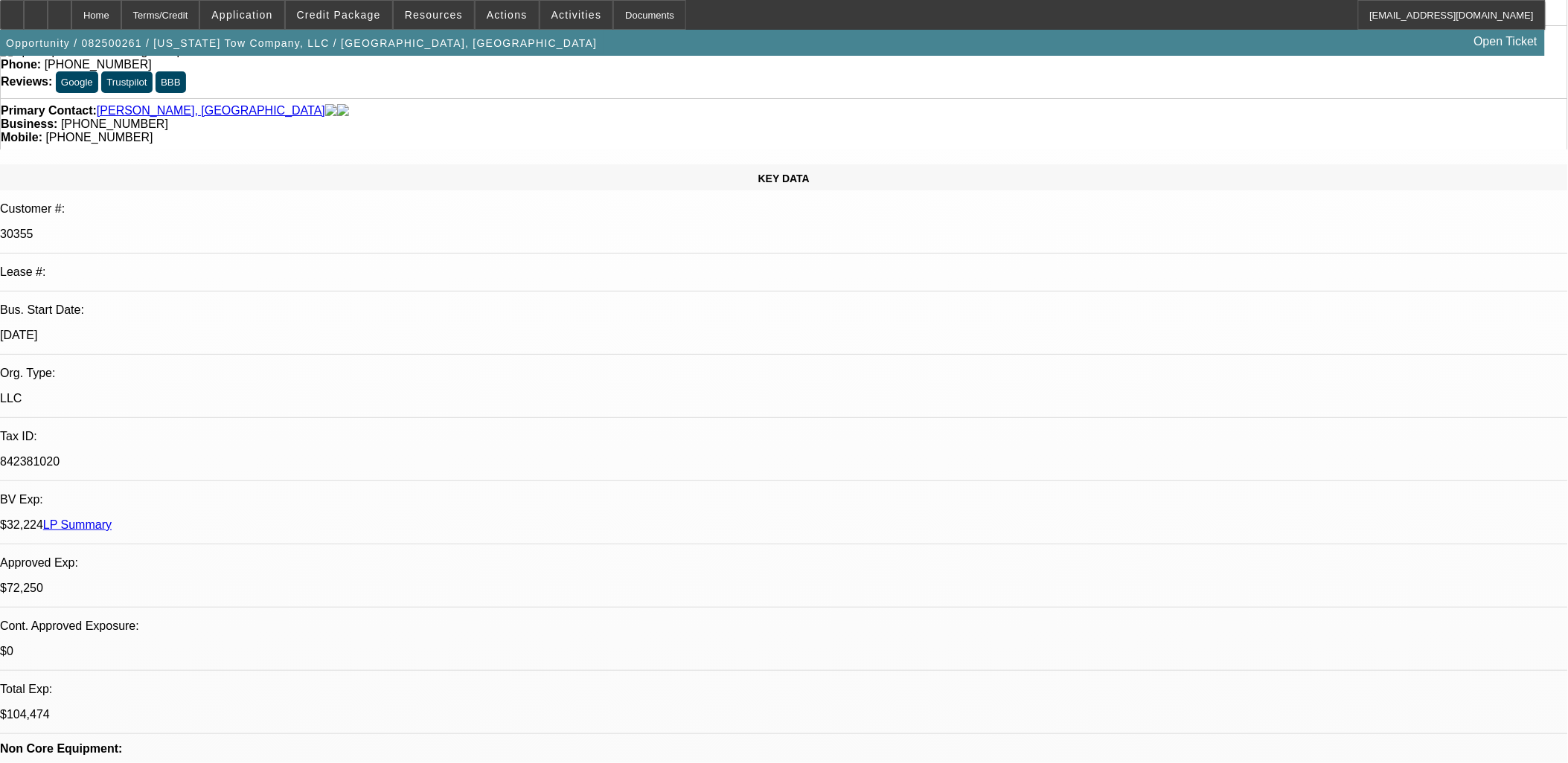
scroll to position [82, 0]
drag, startPoint x: 877, startPoint y: 414, endPoint x: 726, endPoint y: 318, distance: 178.9
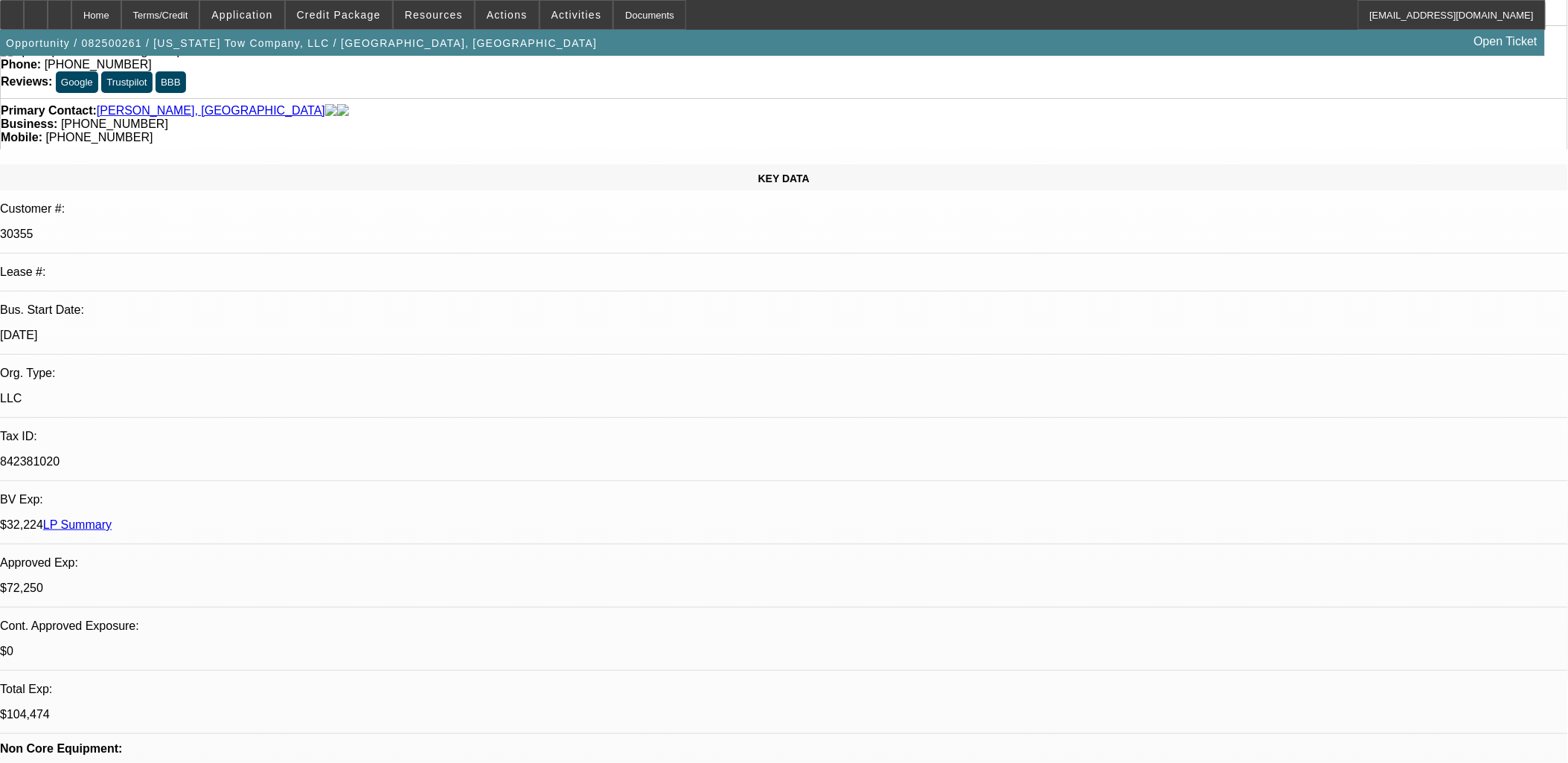
drag, startPoint x: 726, startPoint y: 318, endPoint x: 679, endPoint y: 332, distance: 49.0
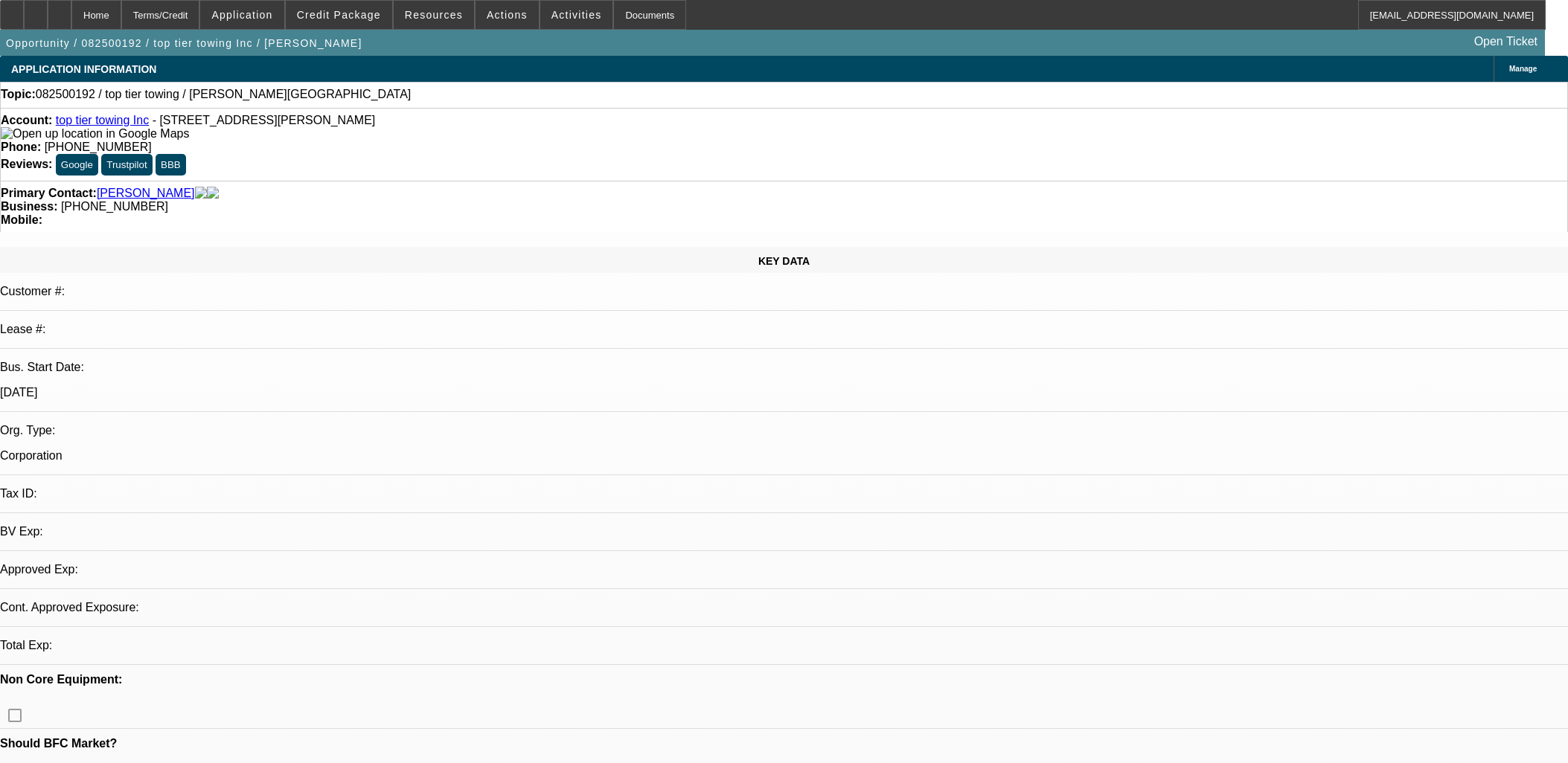
select select "0"
select select "2"
select select "0.1"
select select "1"
select select "2"
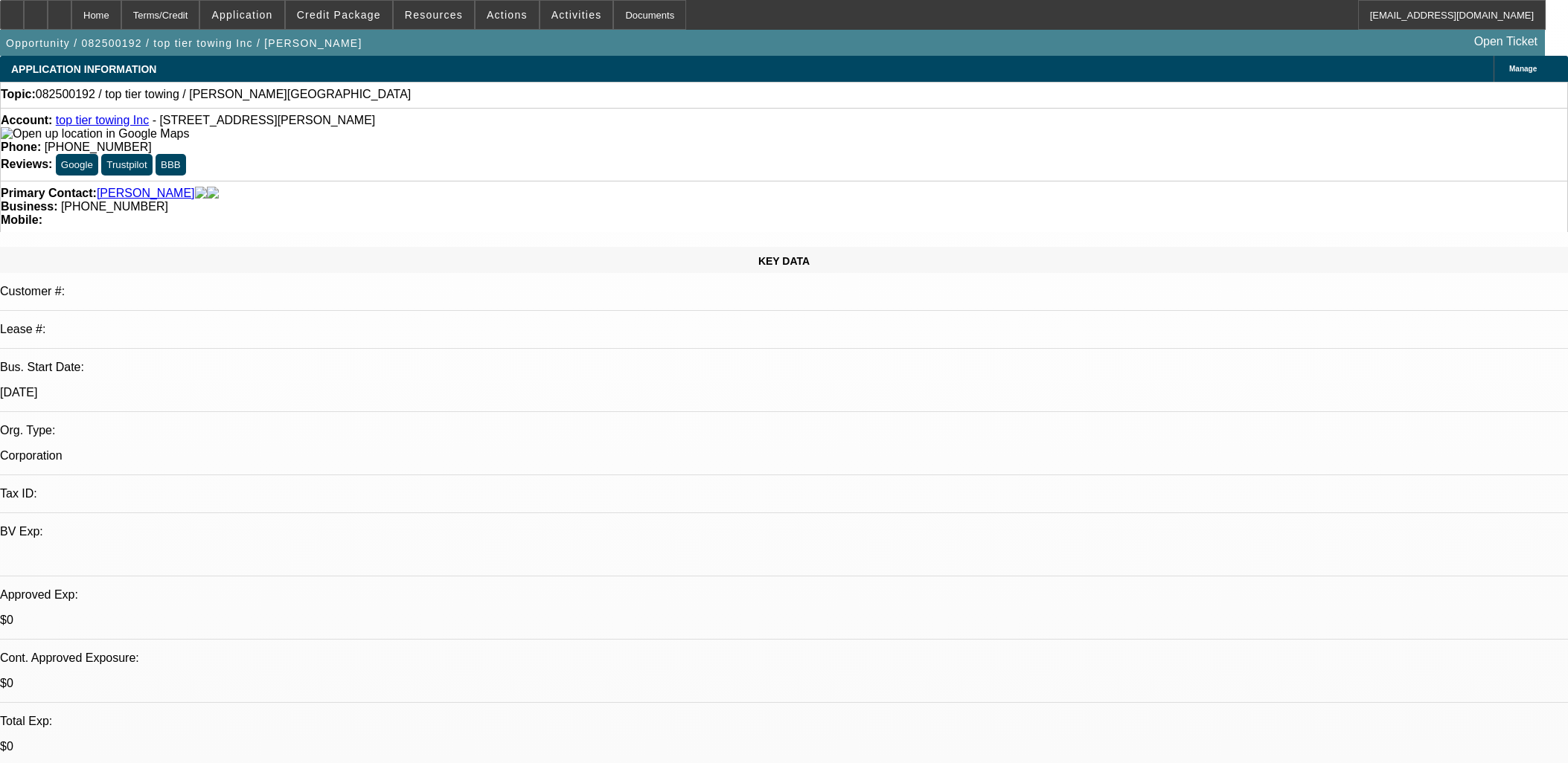
select select "4"
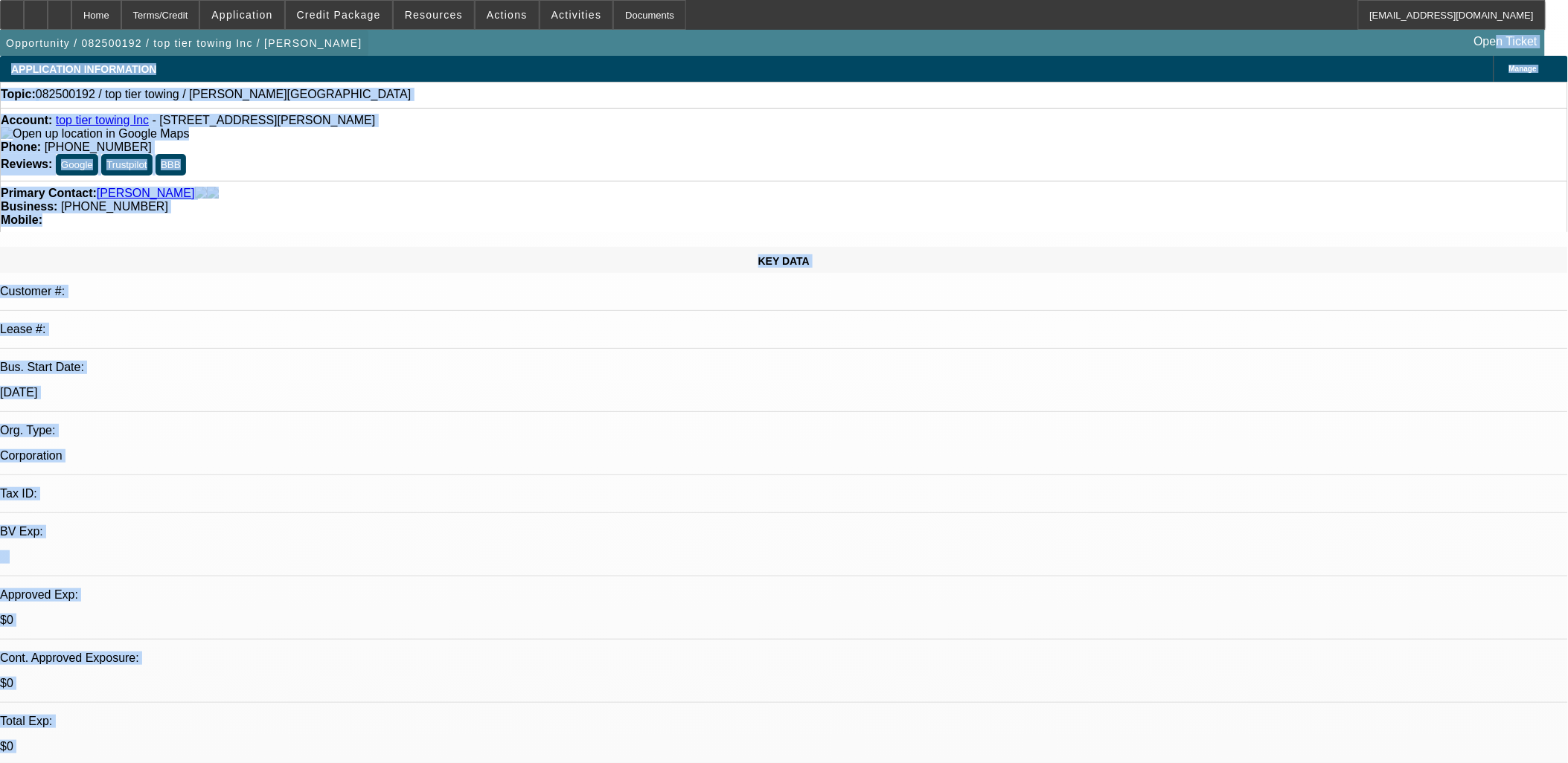
drag, startPoint x: 1172, startPoint y: 493, endPoint x: 56, endPoint y: 57, distance: 1198.1
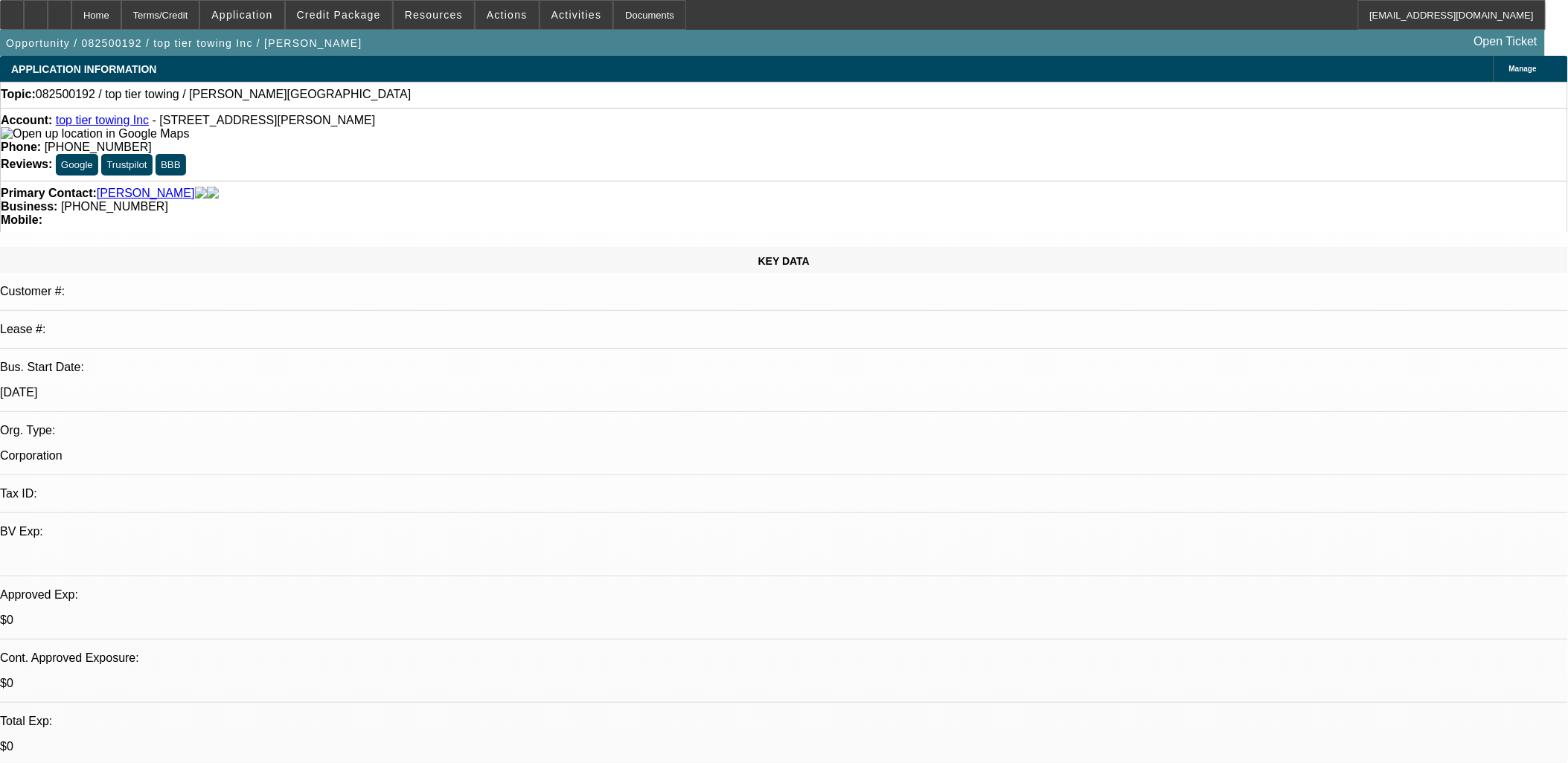
drag, startPoint x: 1187, startPoint y: 535, endPoint x: -152, endPoint y: 165, distance: 1389.2
click at [0, 165] on html "Home Terms/Credit Application Credit Package Resources Actions Activities Docum…" at bounding box center [784, 381] width 1568 height 763
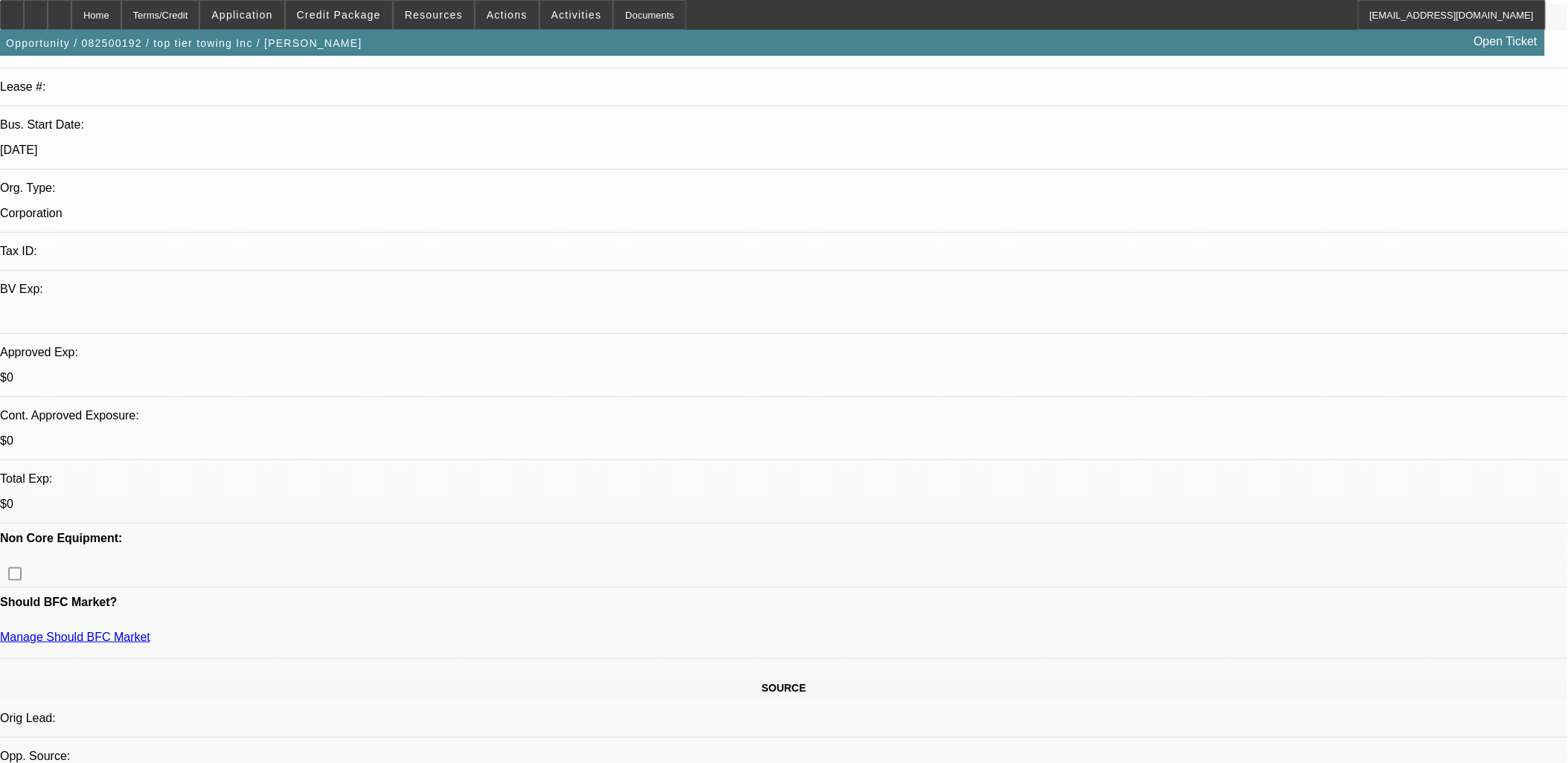
scroll to position [165, 0]
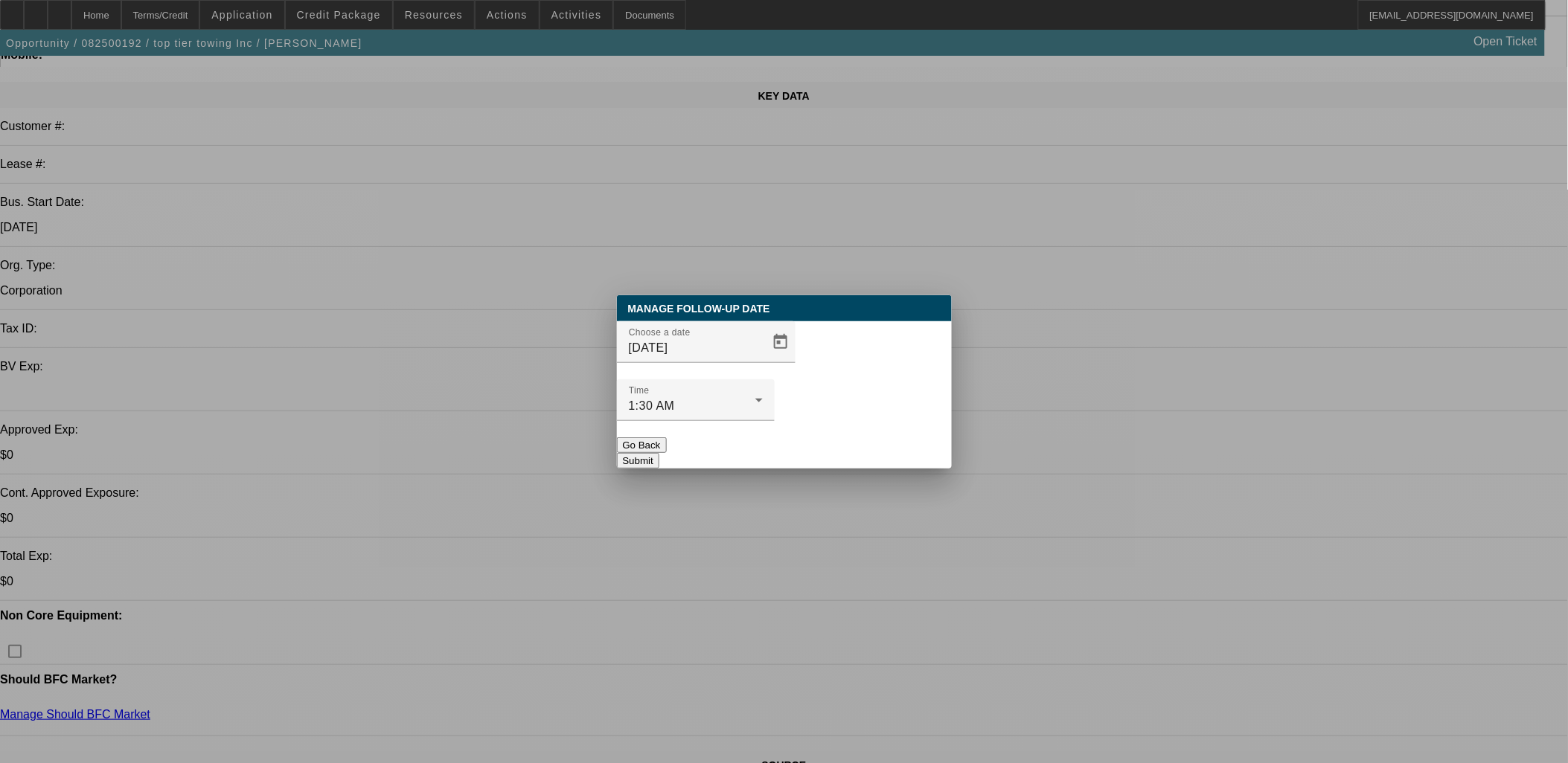
scroll to position [0, 0]
click at [763, 360] on span "Open calendar" at bounding box center [780, 342] width 36 height 36
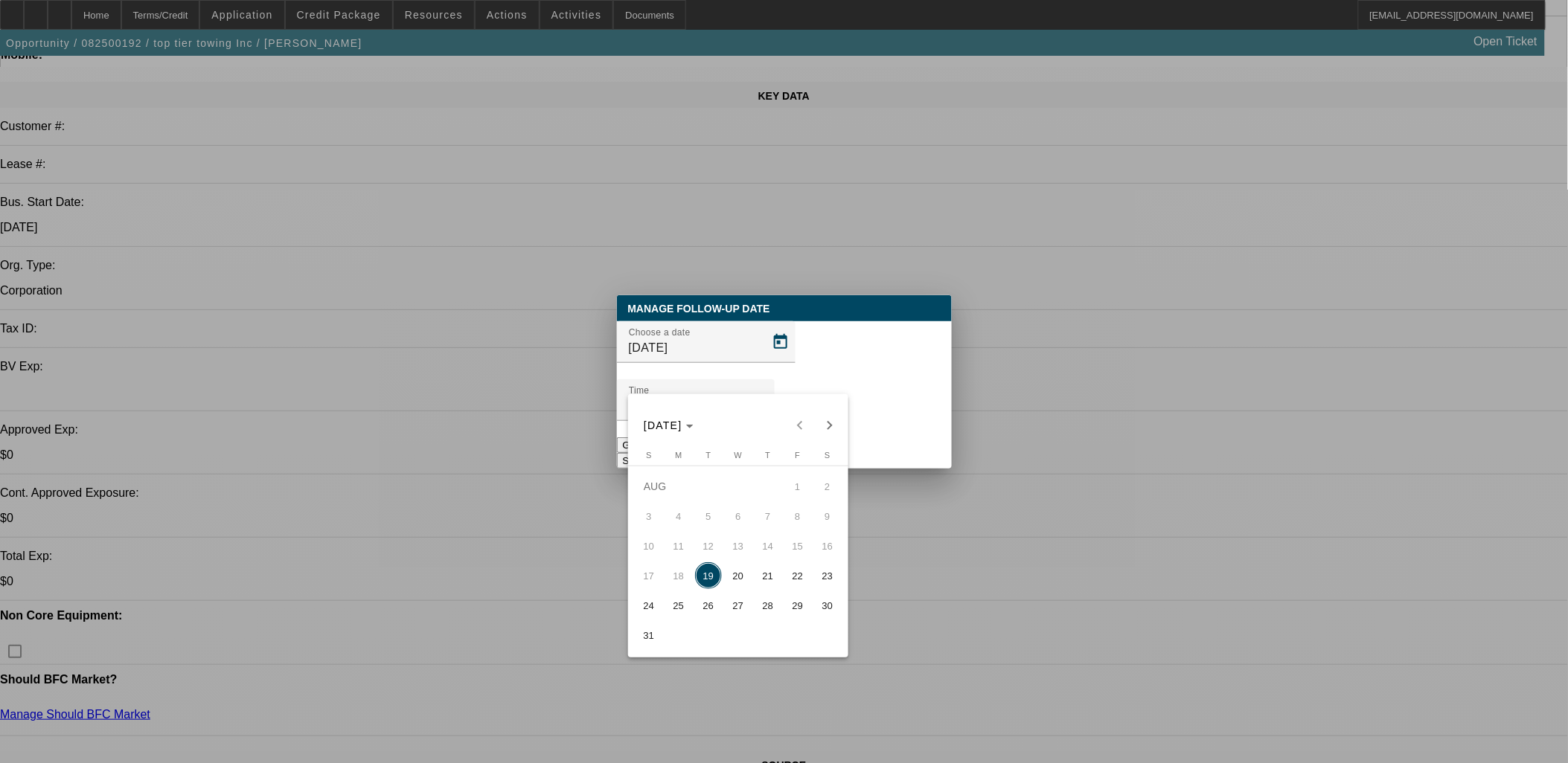
click at [673, 610] on span "25" at bounding box center [679, 606] width 27 height 27
type input "8/25/2025"
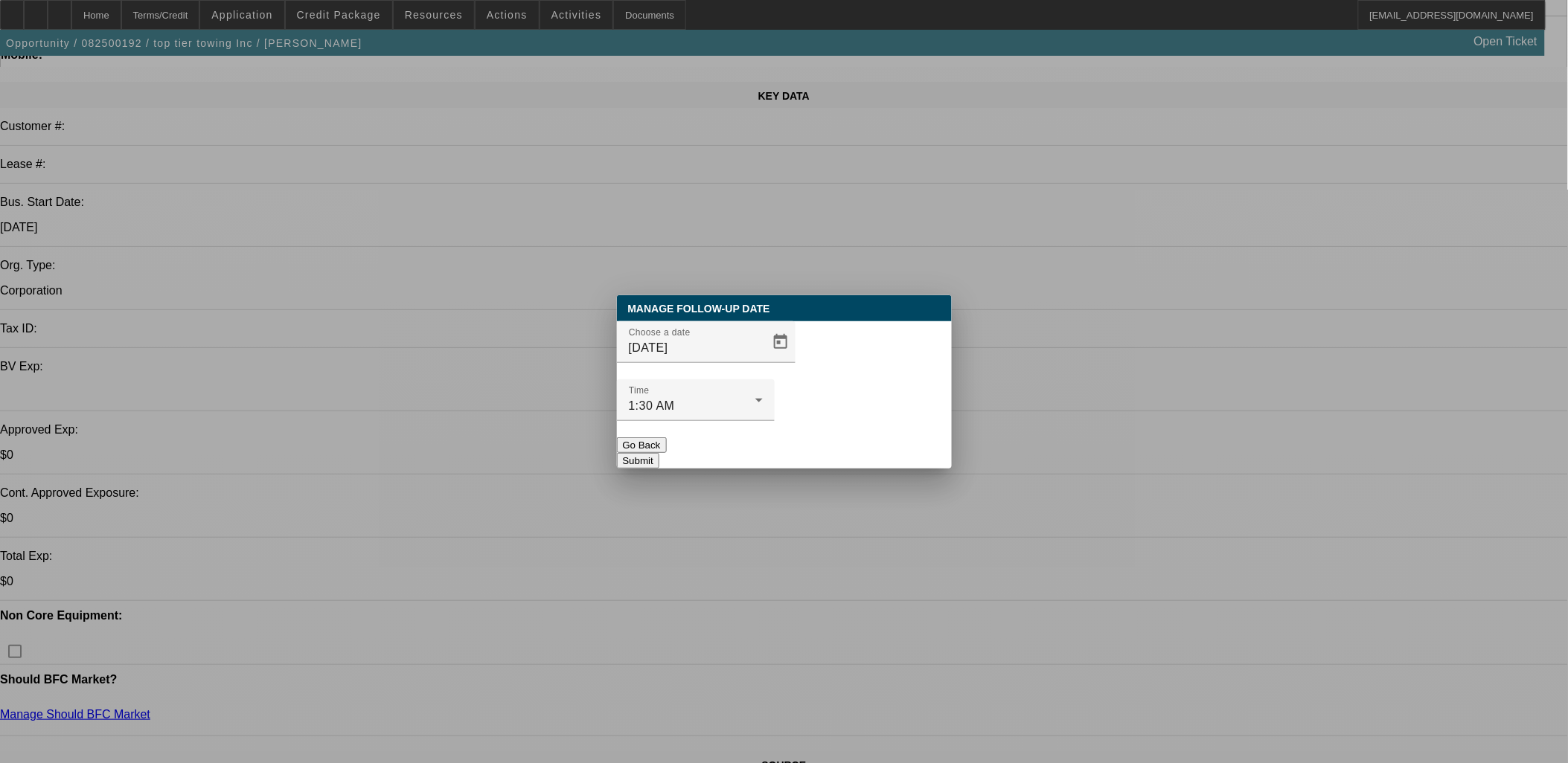
click at [659, 453] on button "Submit" at bounding box center [638, 461] width 43 height 16
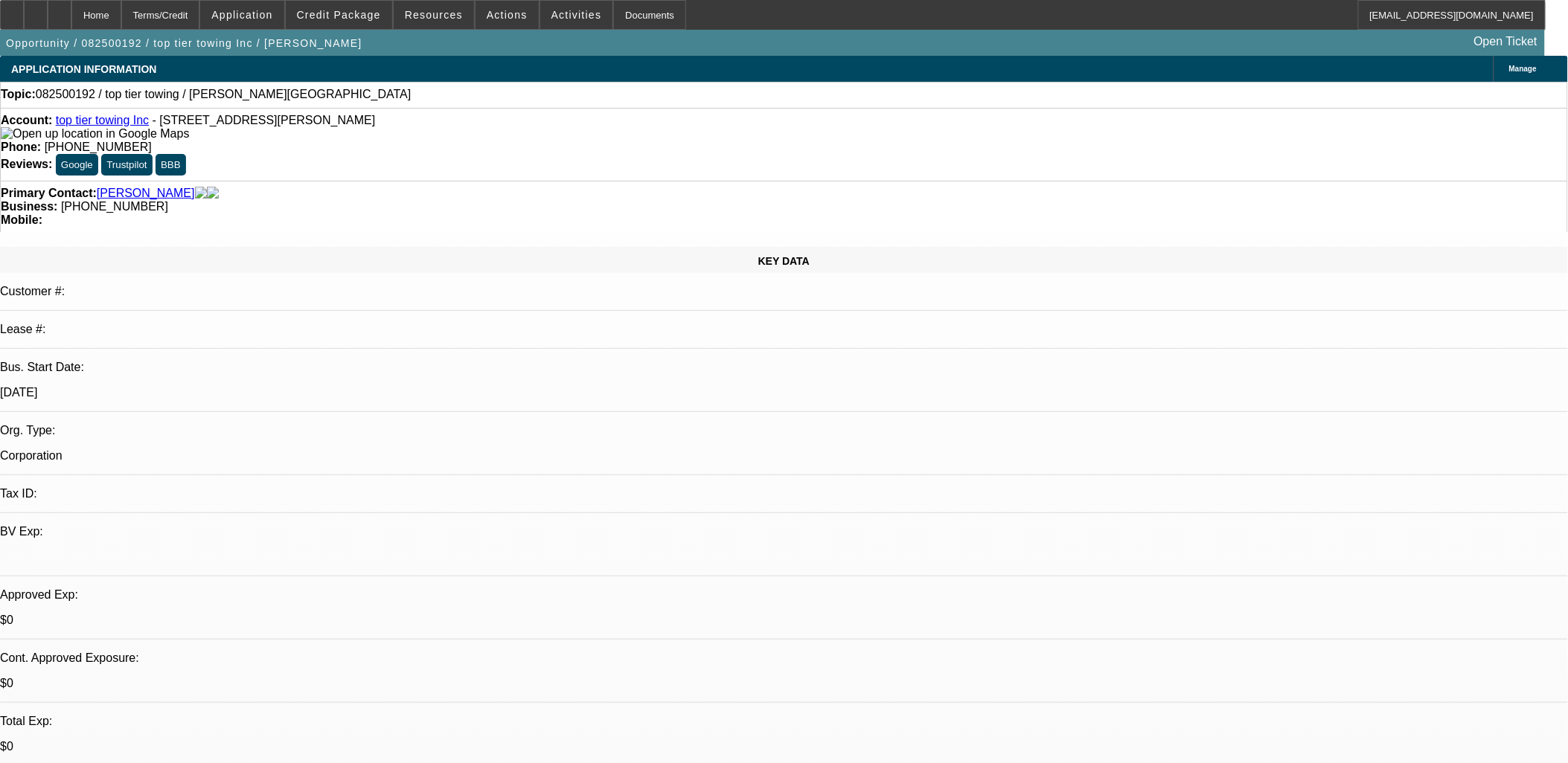
scroll to position [165, 0]
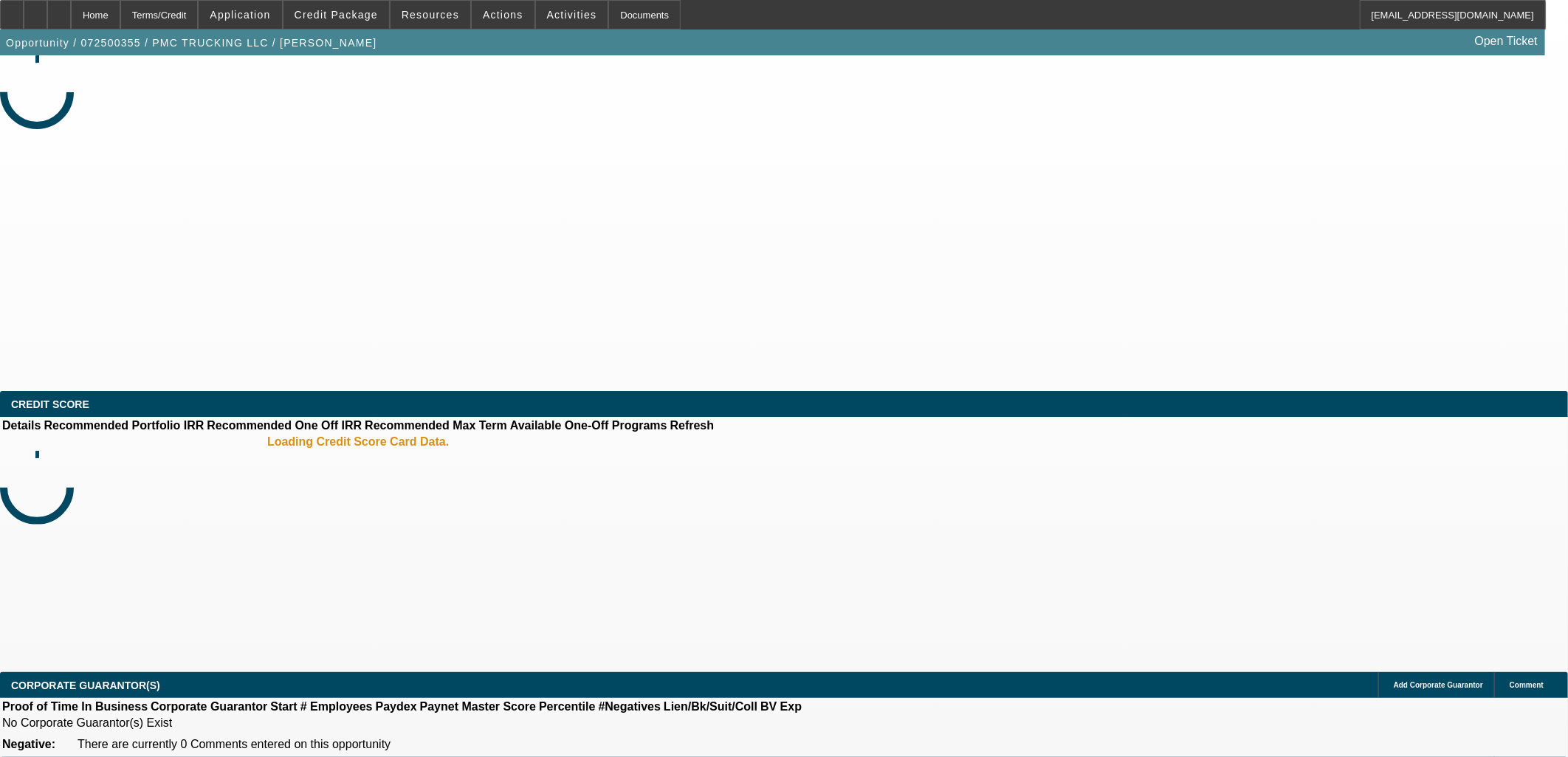
select select "0"
select select "2"
select select "0.1"
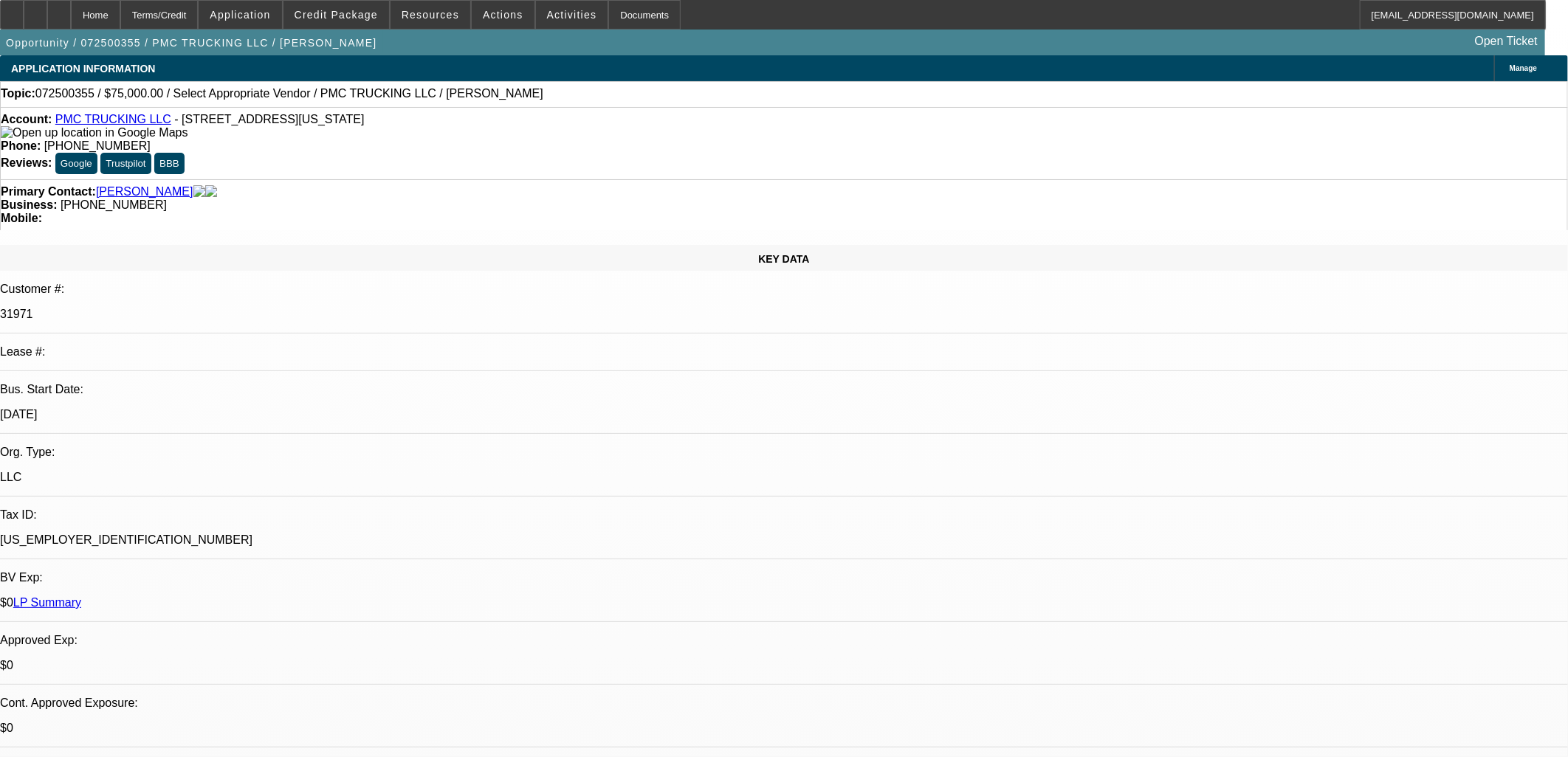
select select "1"
select select "2"
select select "4"
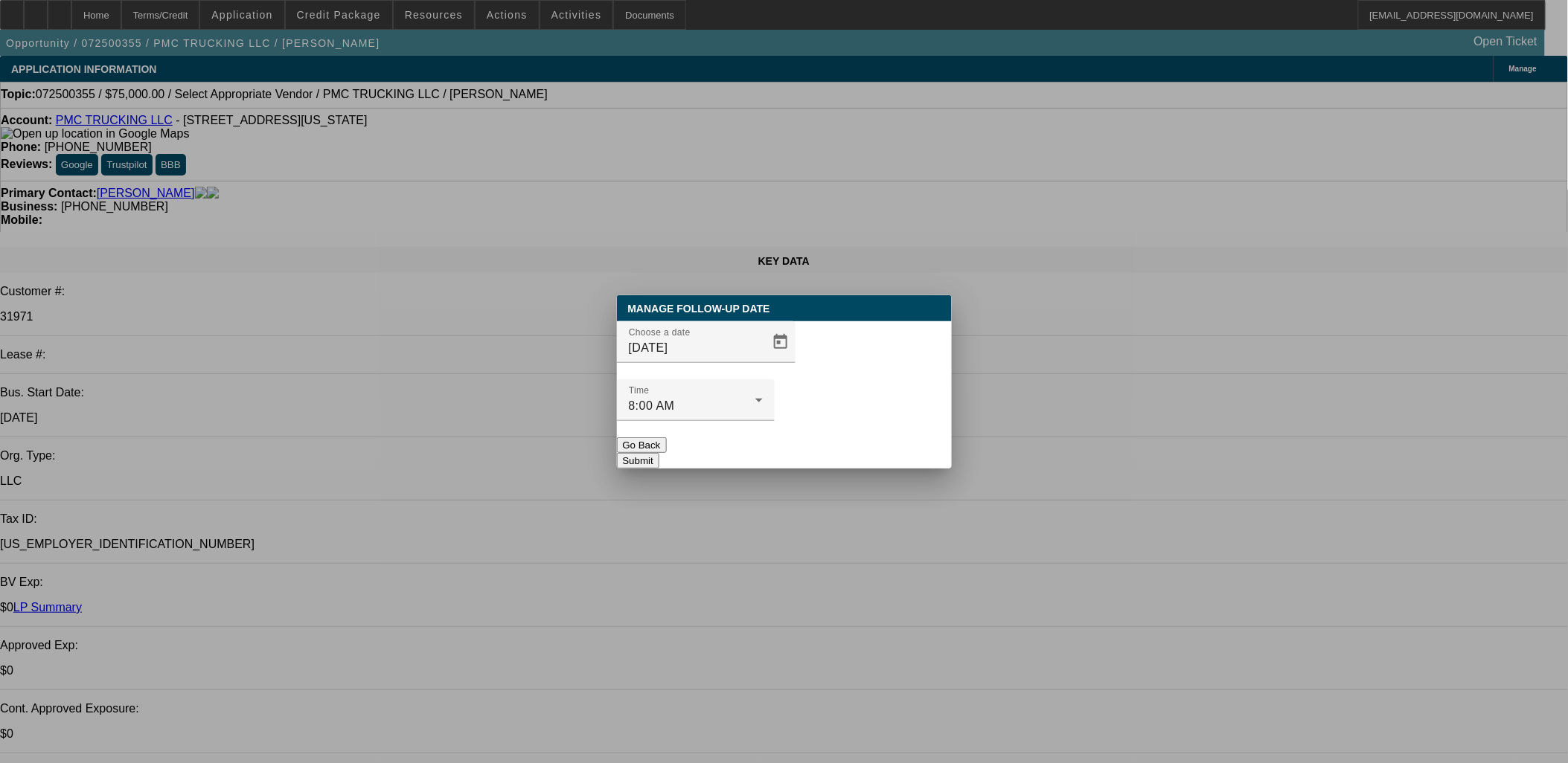
click at [784, 382] on div at bounding box center [784, 382] width 0 height 0
click at [763, 360] on span "Open calendar" at bounding box center [780, 342] width 36 height 36
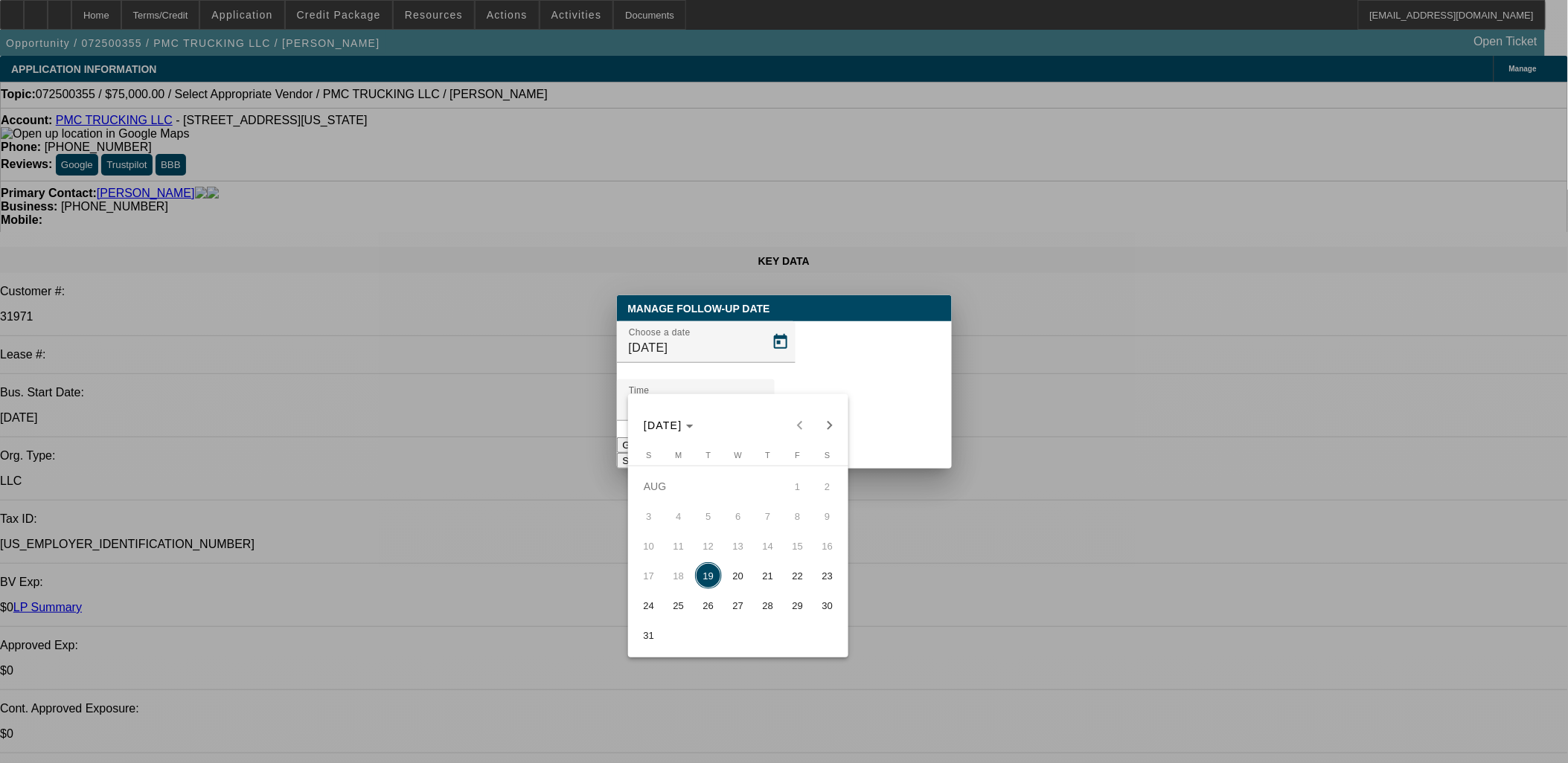
click at [778, 610] on span "28" at bounding box center [768, 606] width 27 height 27
type input "[DATE]"
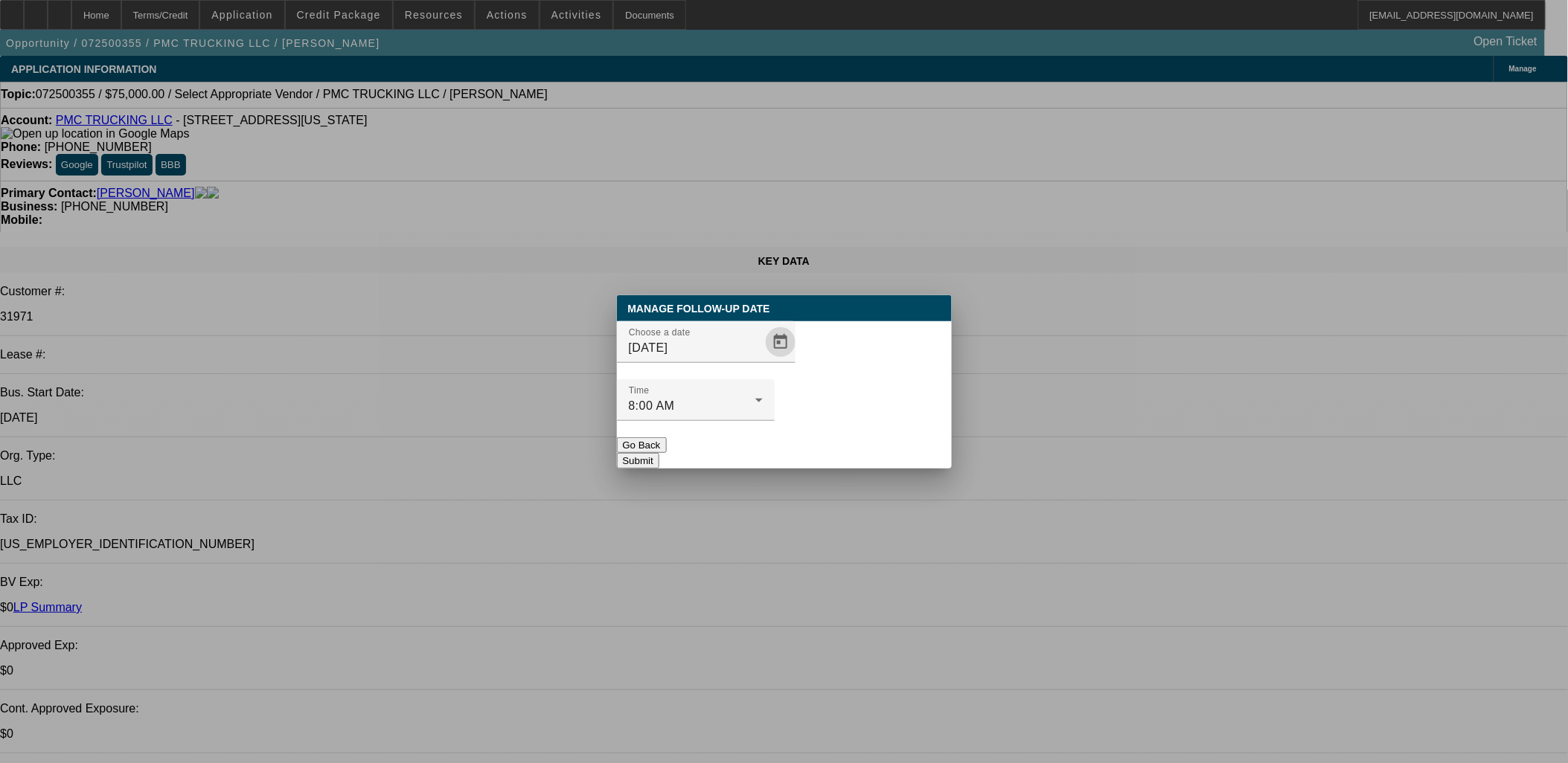
click at [659, 453] on button "Submit" at bounding box center [638, 461] width 43 height 16
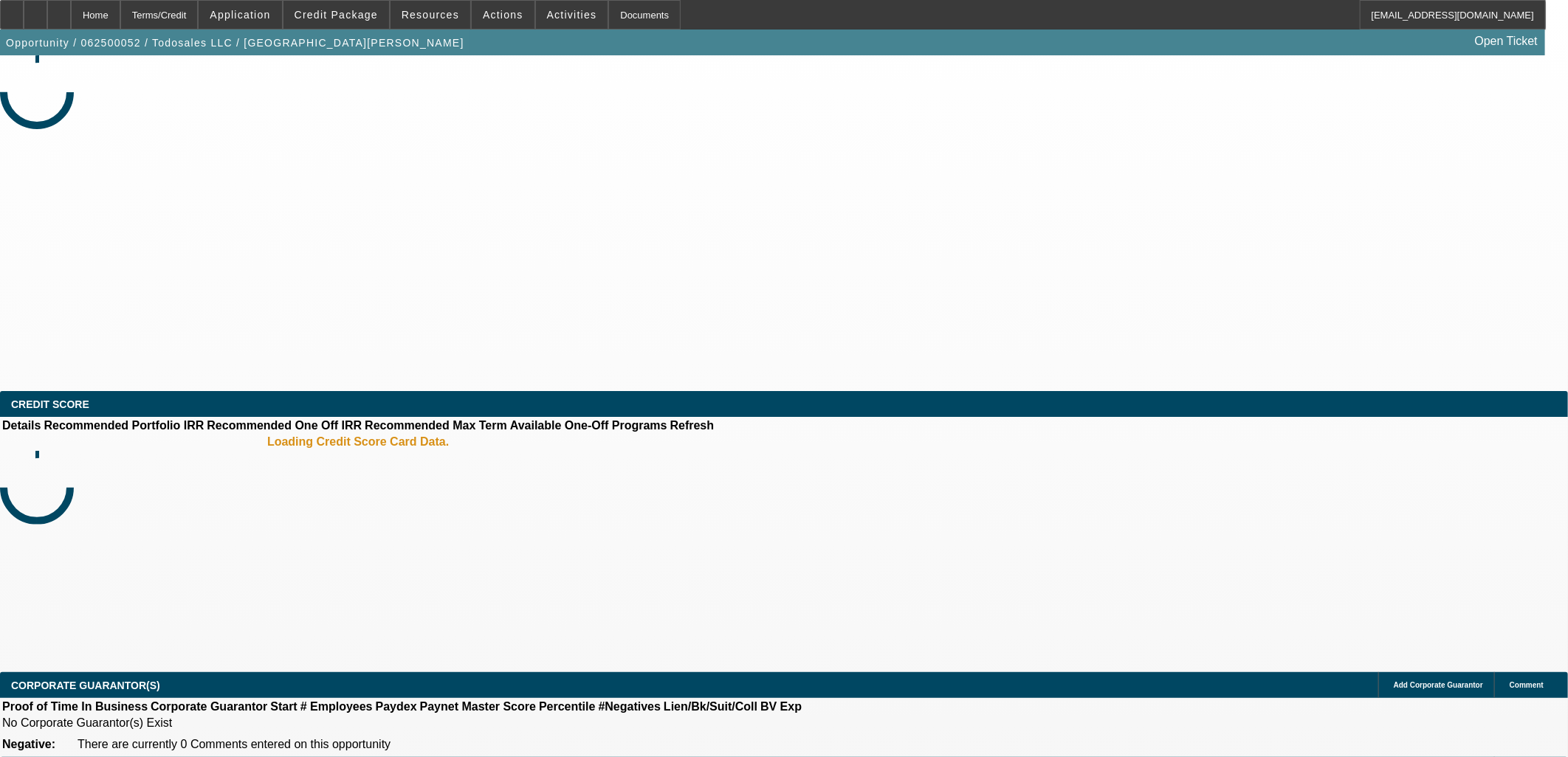
select select "0"
select select "2"
select select "0.1"
select select "4"
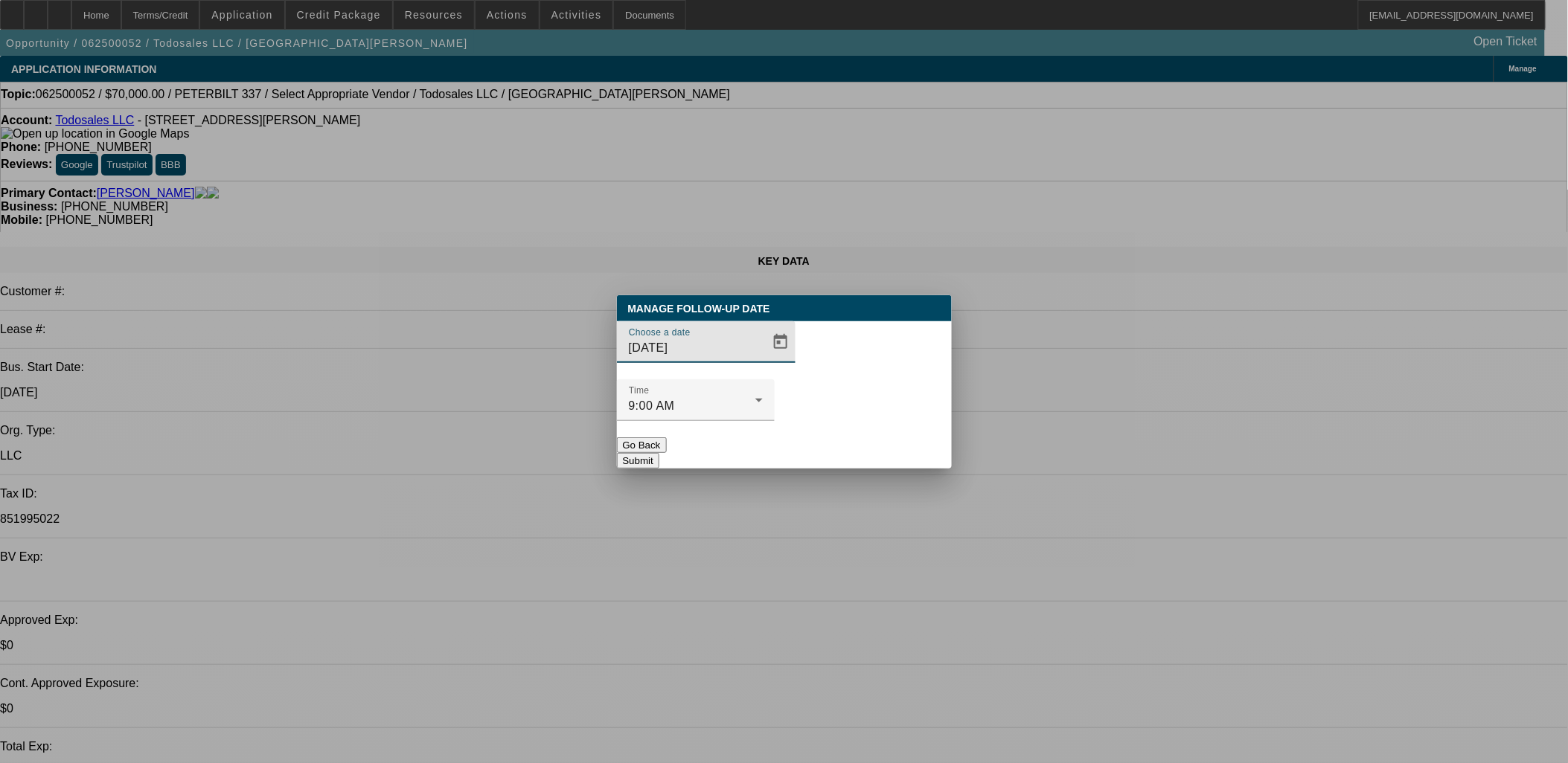
click at [733, 363] on div "Choose a date [DATE]" at bounding box center [695, 342] width 134 height 42
click at [763, 360] on span "Open calendar" at bounding box center [780, 342] width 36 height 36
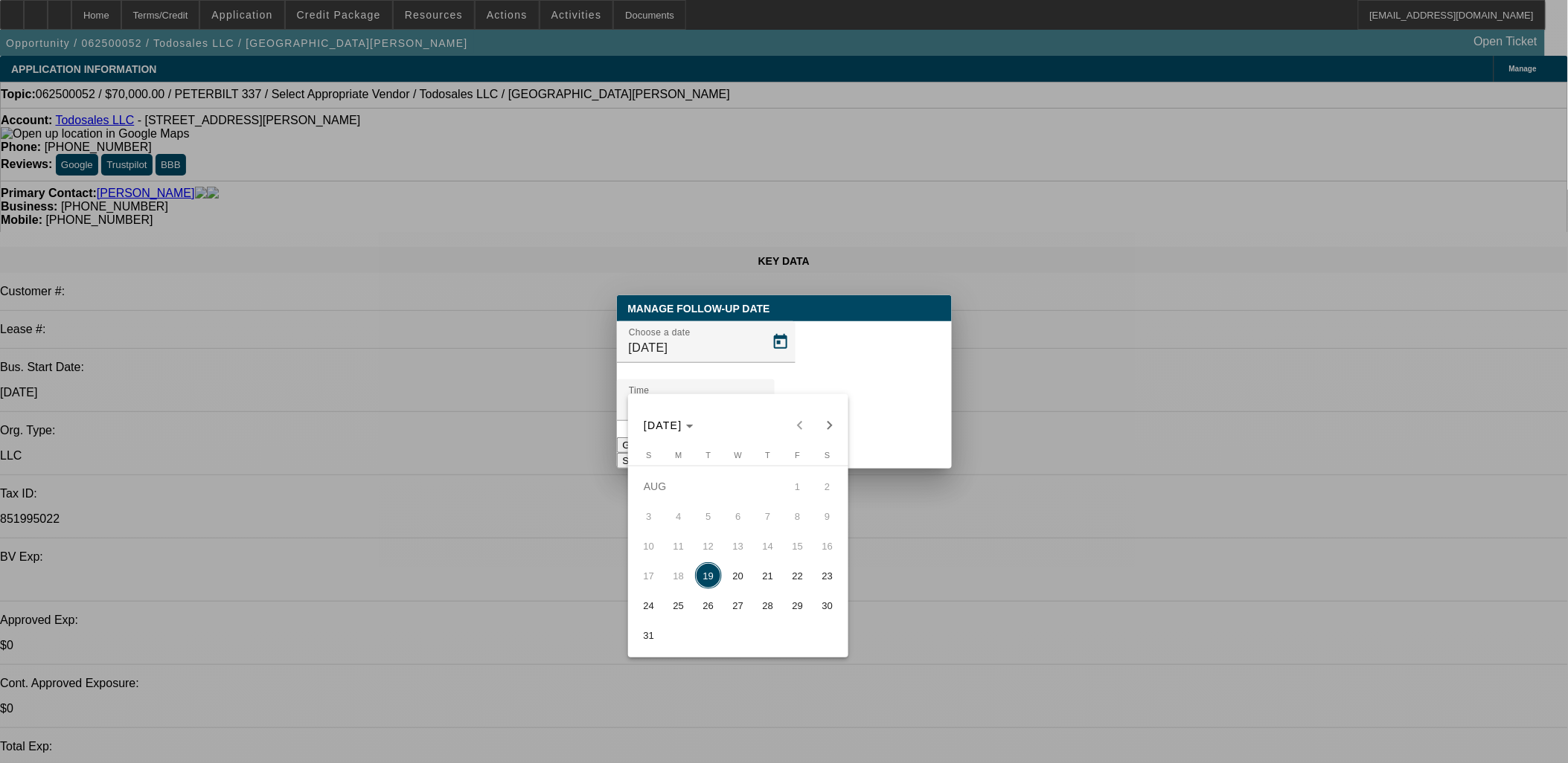
drag, startPoint x: 831, startPoint y: 440, endPoint x: 823, endPoint y: 419, distance: 22.5
click at [831, 439] on button "Next month" at bounding box center [830, 425] width 30 height 30
drag, startPoint x: 713, startPoint y: 519, endPoint x: 727, endPoint y: 500, distance: 23.6
click at [713, 520] on span "2" at bounding box center [709, 516] width 27 height 27
type input "9/2/2025"
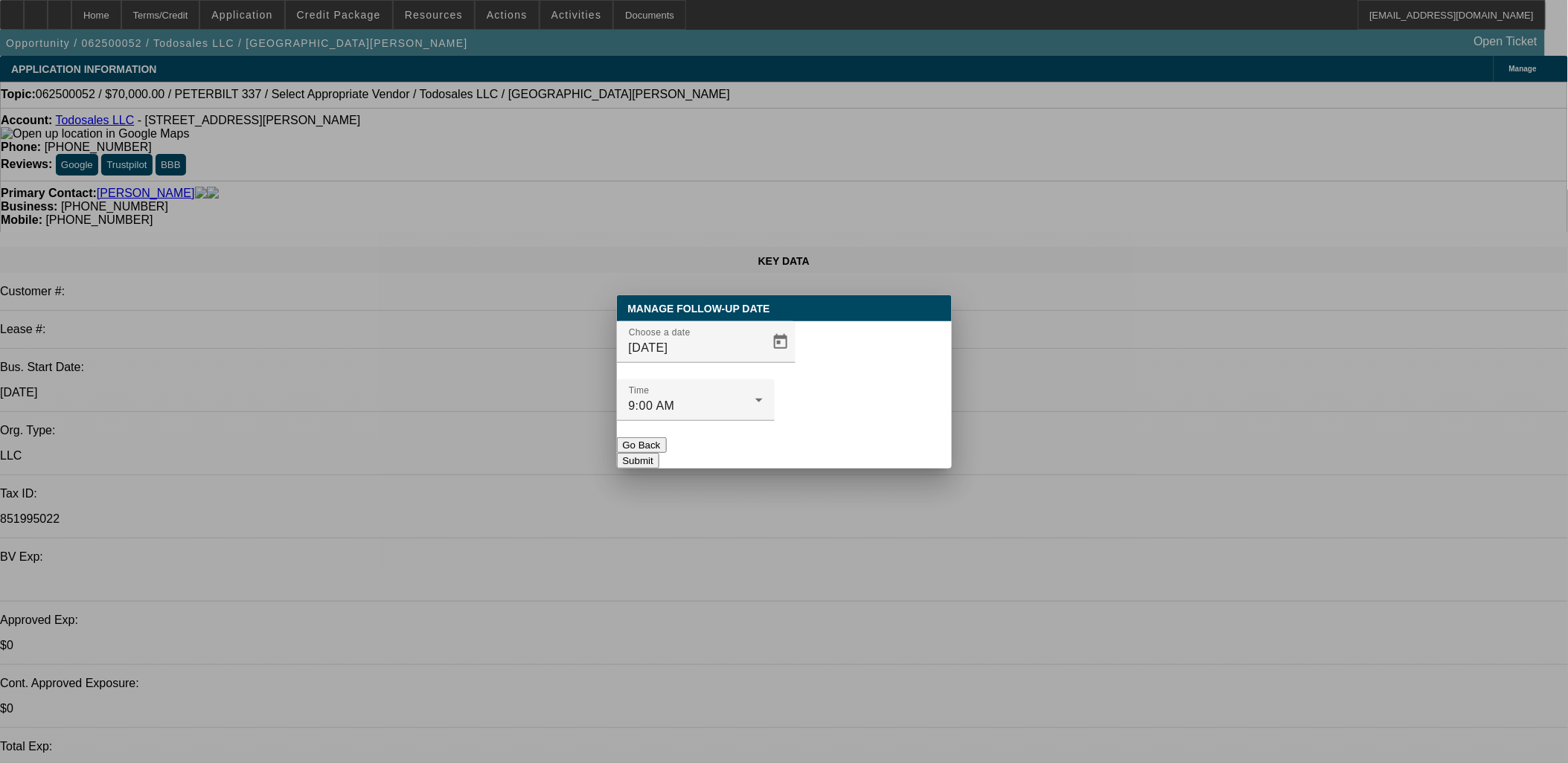
click at [659, 453] on button "Submit" at bounding box center [638, 461] width 43 height 16
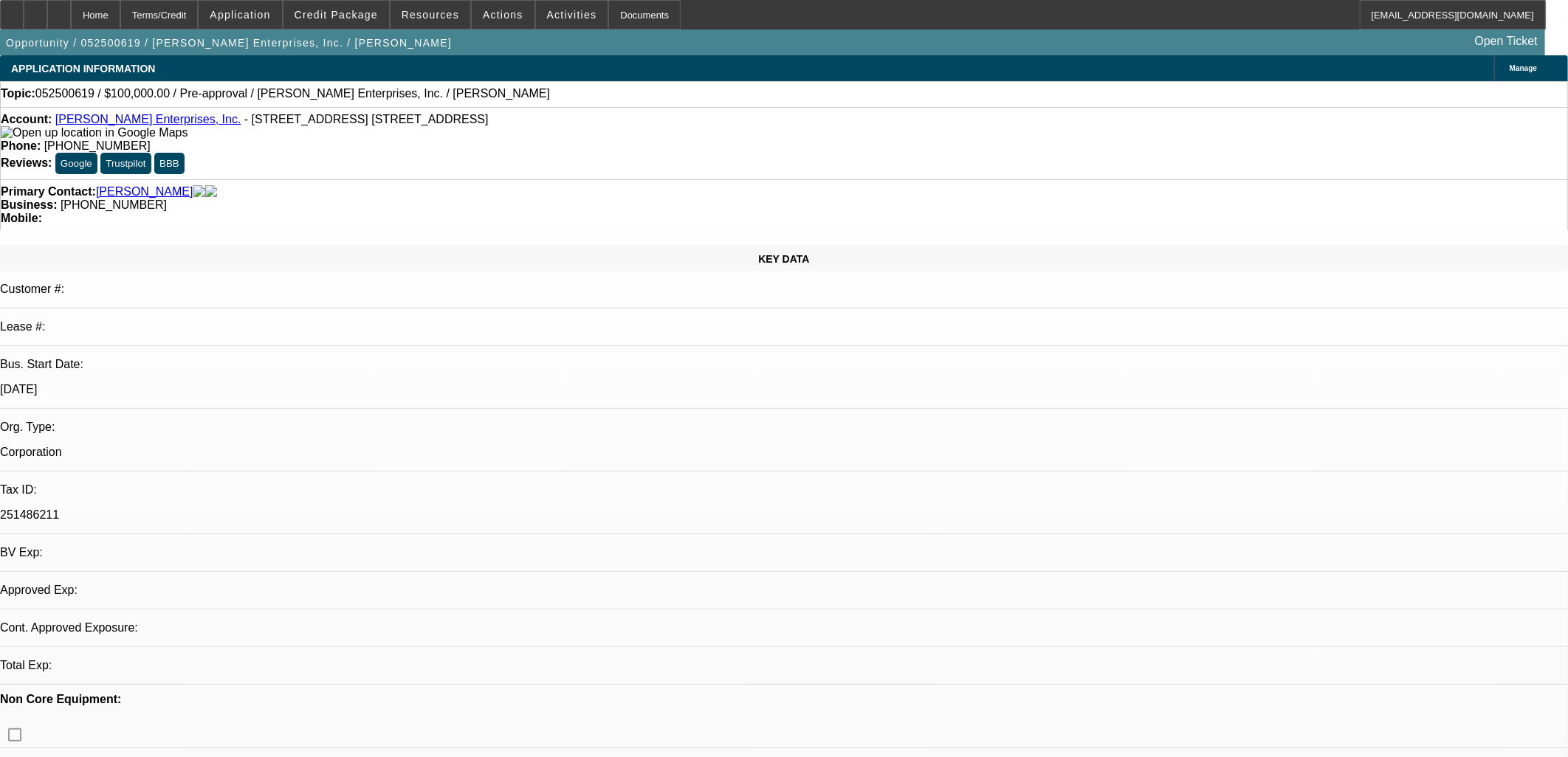
select select "0"
select select "2"
select select "0.1"
select select "4"
